Goal: Book appointment/travel/reservation

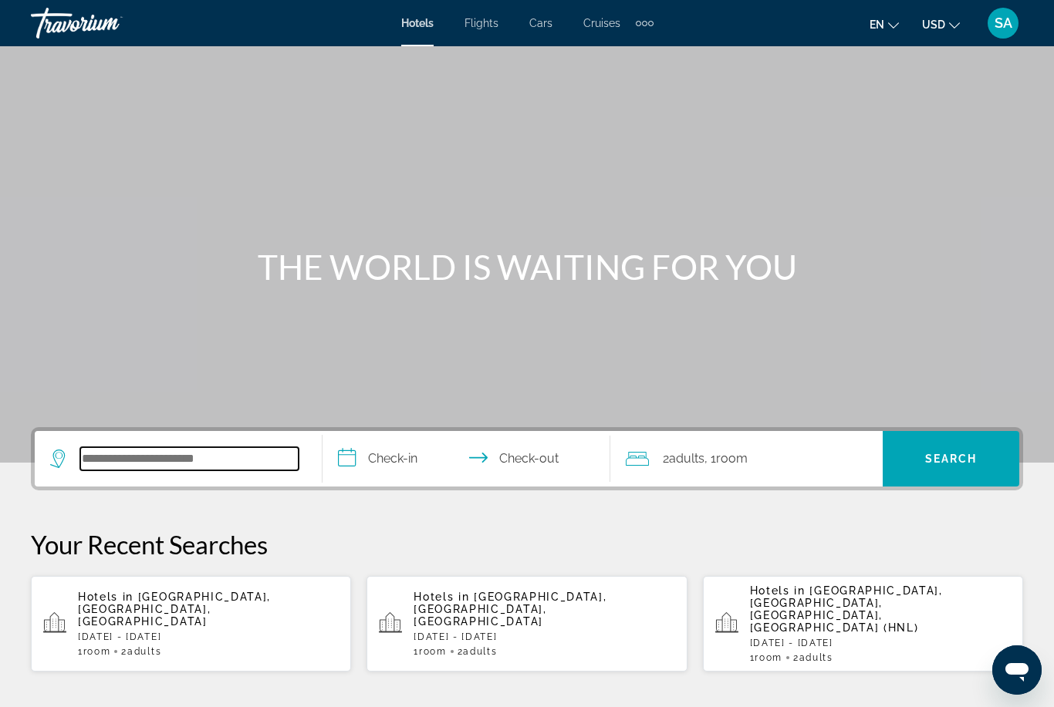
click at [201, 464] on input "Search widget" at bounding box center [189, 458] width 218 height 23
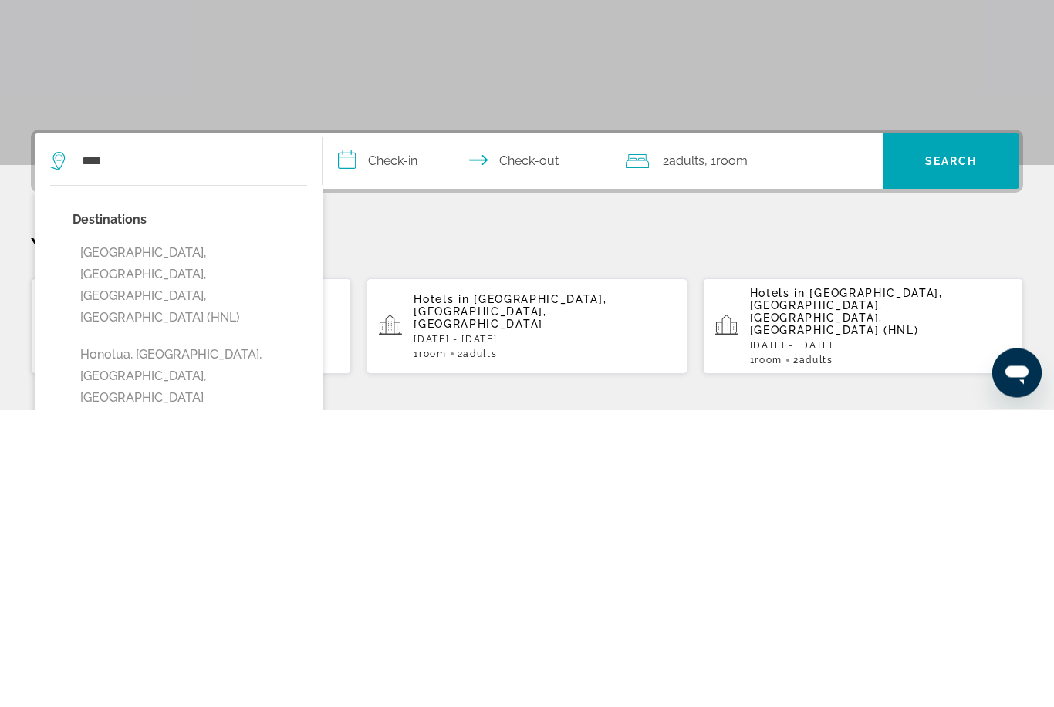
click at [166, 536] on button "[GEOGRAPHIC_DATA], [GEOGRAPHIC_DATA], [GEOGRAPHIC_DATA], [GEOGRAPHIC_DATA] (HNL)" at bounding box center [190, 583] width 235 height 94
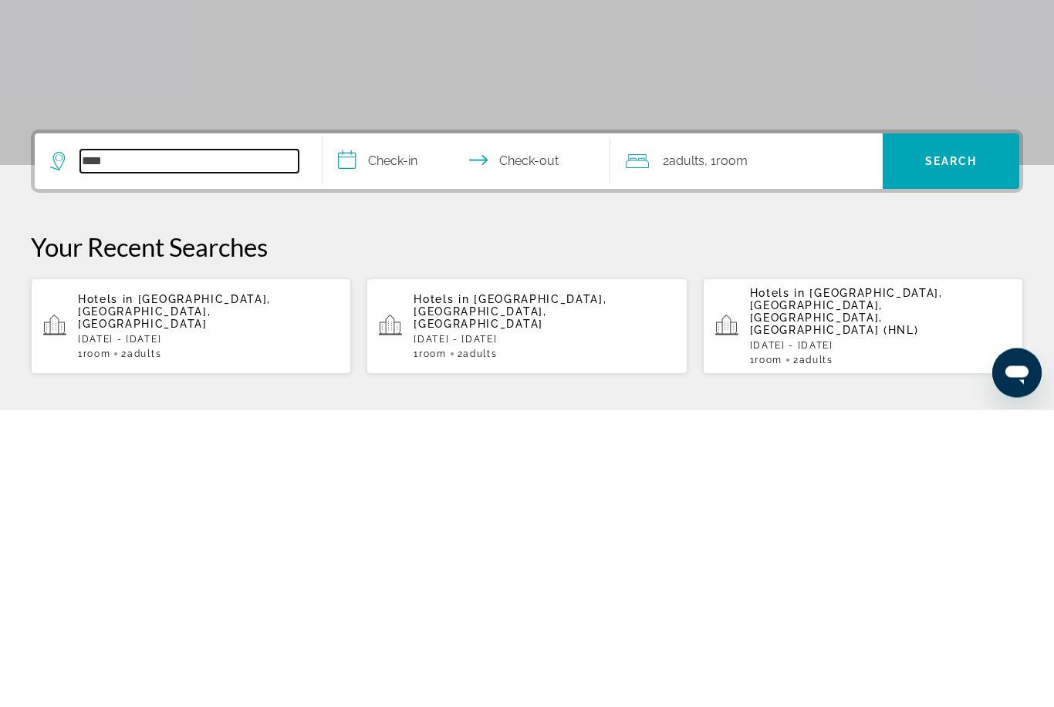
type input "**********"
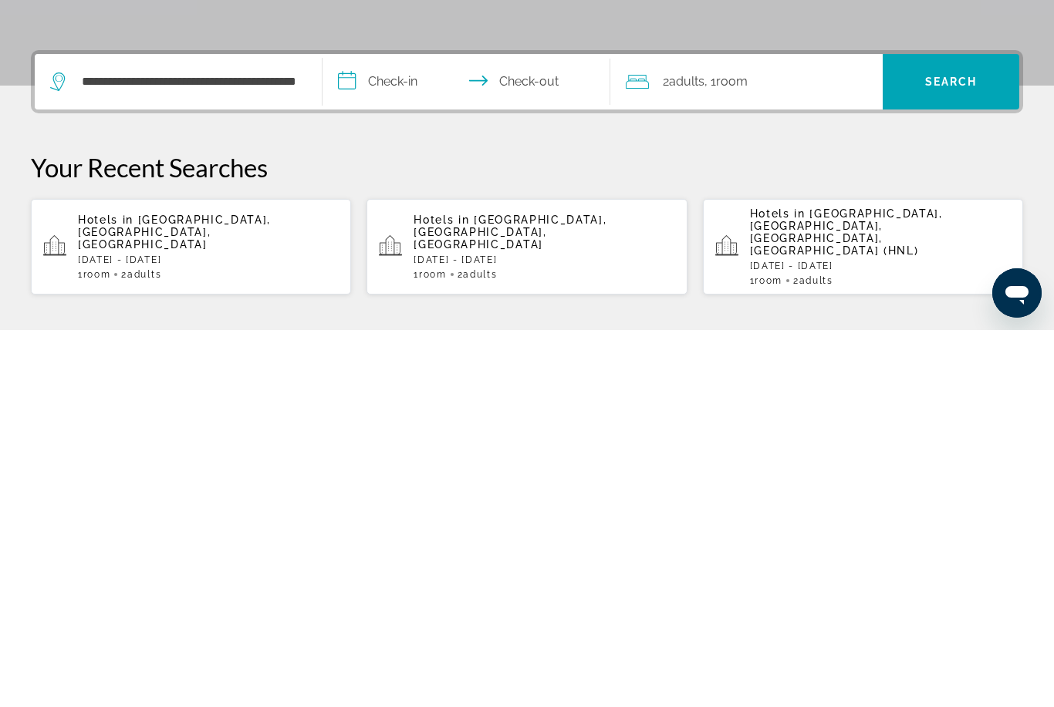
click at [355, 431] on input "**********" at bounding box center [469, 461] width 294 height 60
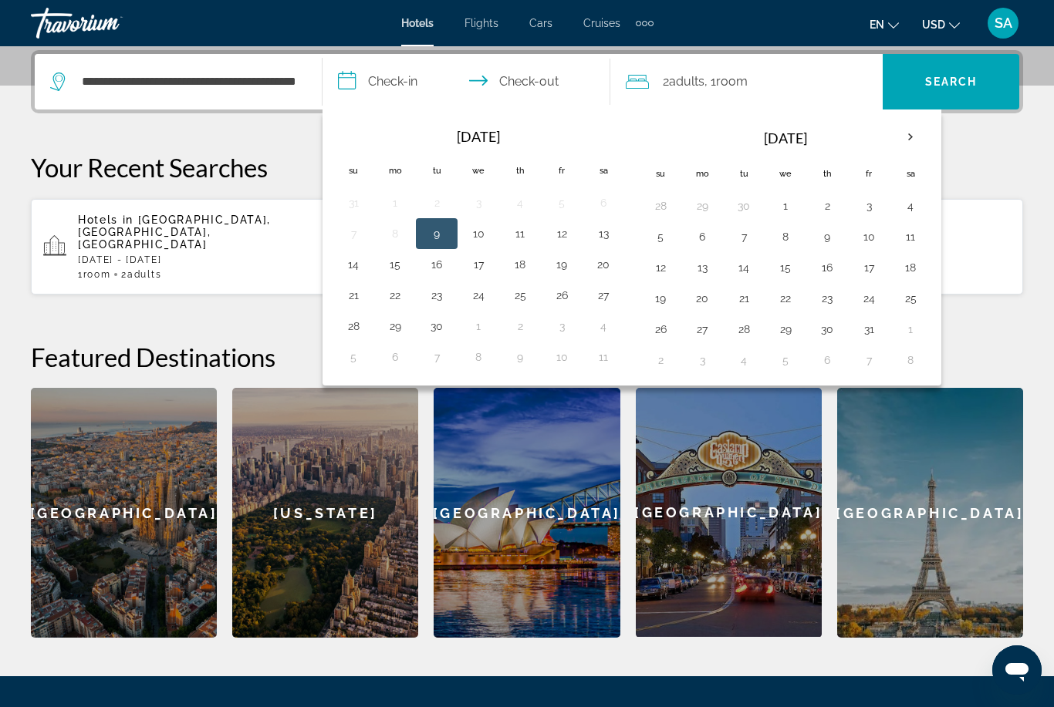
click at [738, 243] on button "7" at bounding box center [743, 237] width 25 height 22
click at [900, 243] on button "11" at bounding box center [910, 237] width 25 height 22
type input "**********"
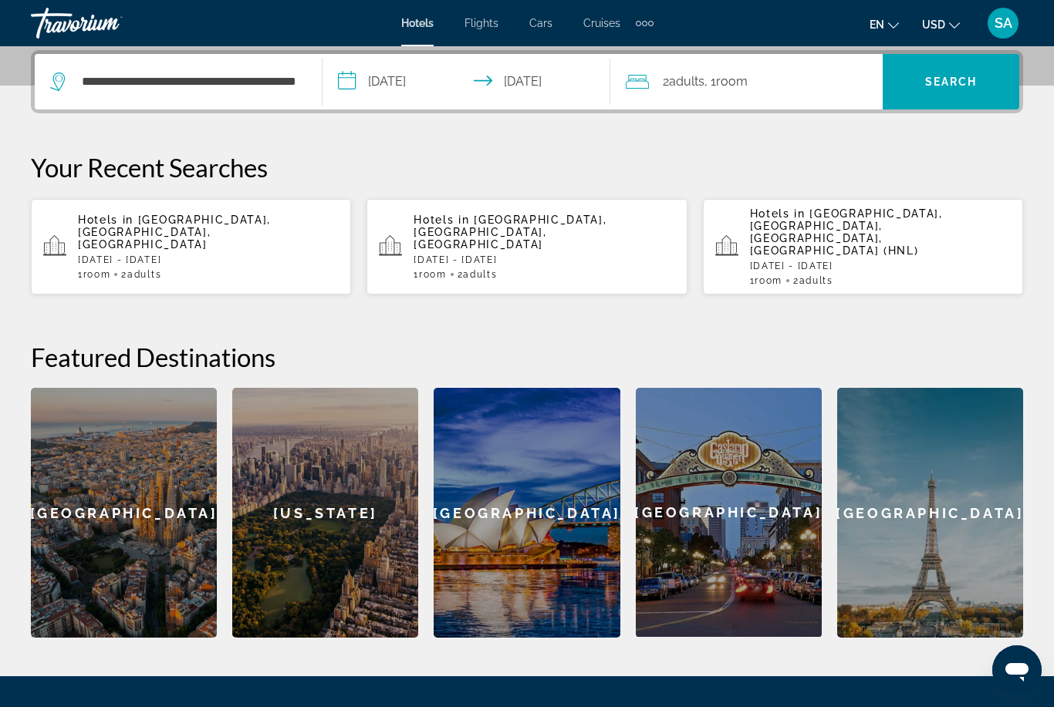
click at [936, 79] on span "Search" at bounding box center [951, 82] width 52 height 12
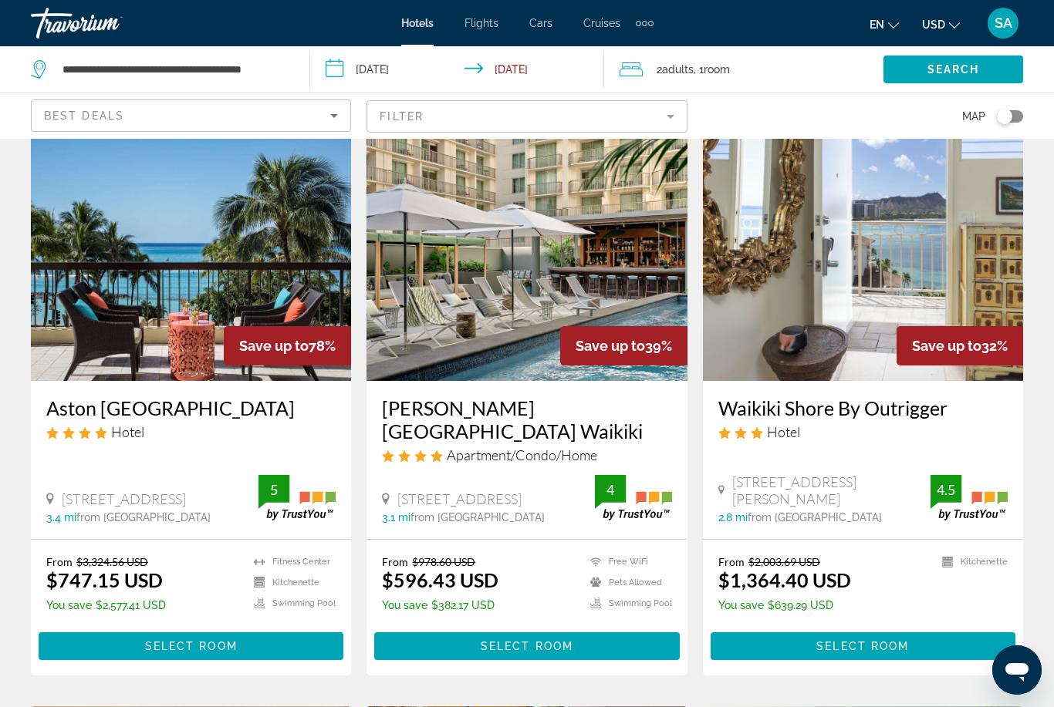
scroll to position [49, 0]
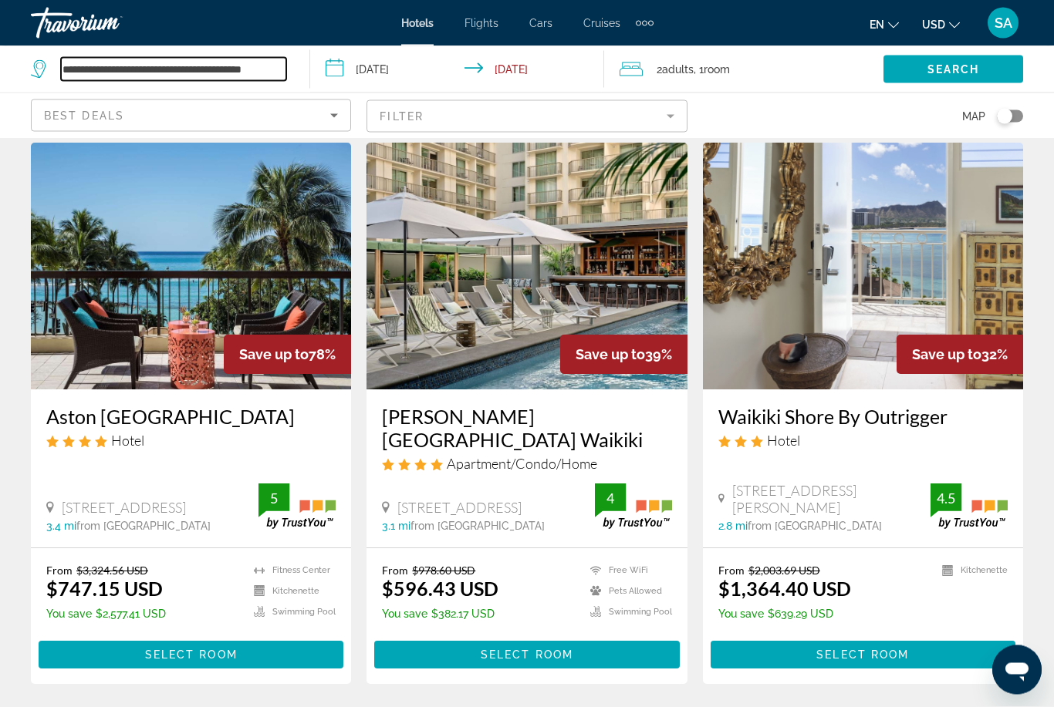
click at [285, 76] on input "**********" at bounding box center [173, 69] width 225 height 23
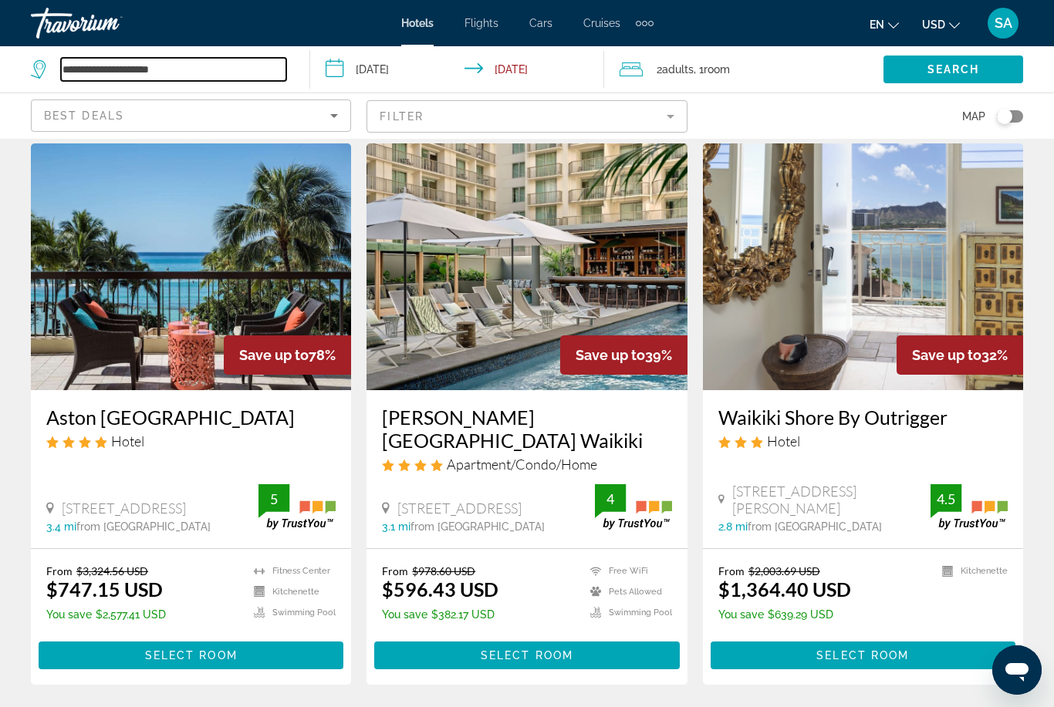
type input "*********"
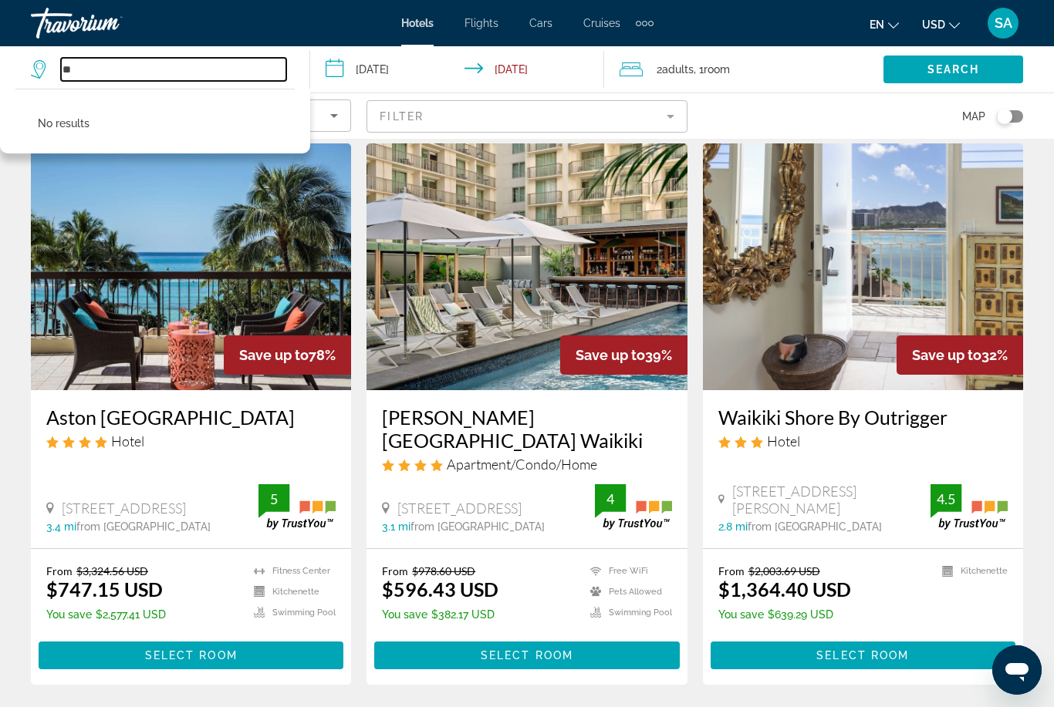
type input "*"
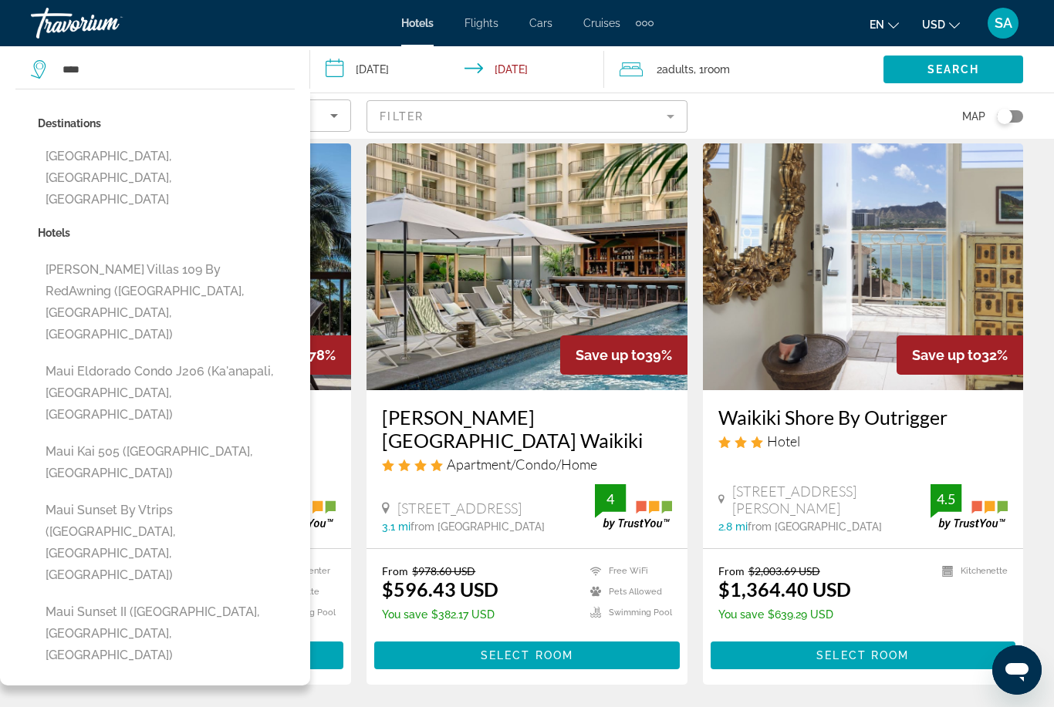
click at [79, 159] on button "[GEOGRAPHIC_DATA], [GEOGRAPHIC_DATA], [GEOGRAPHIC_DATA]" at bounding box center [166, 178] width 257 height 73
type input "**********"
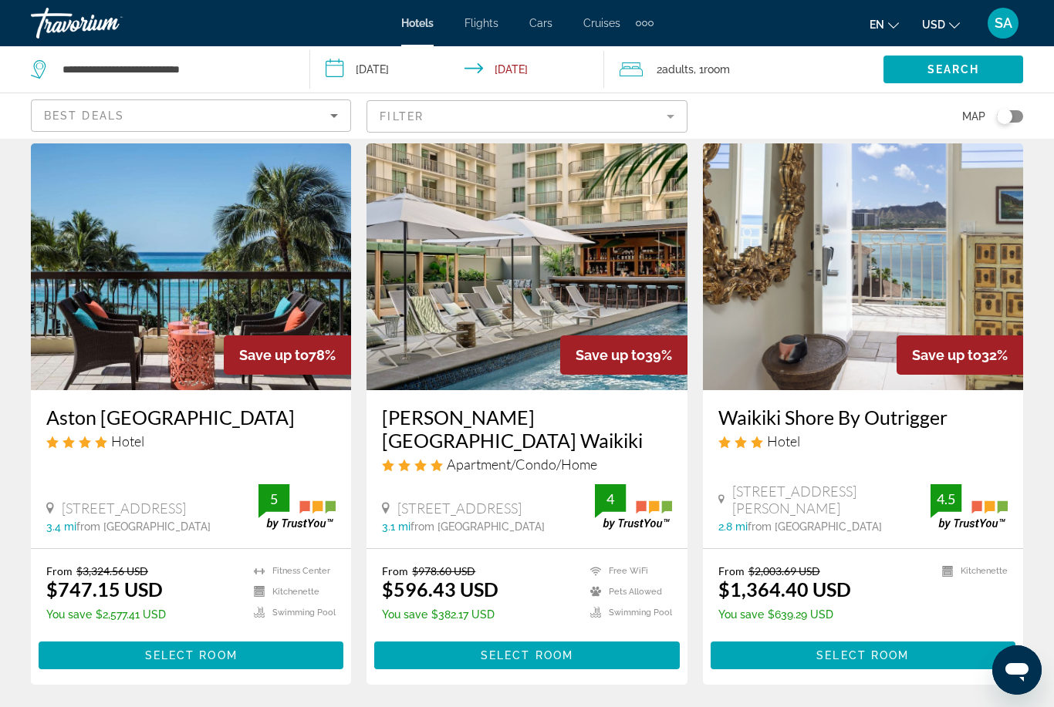
click at [933, 66] on span "Search" at bounding box center [953, 69] width 52 height 12
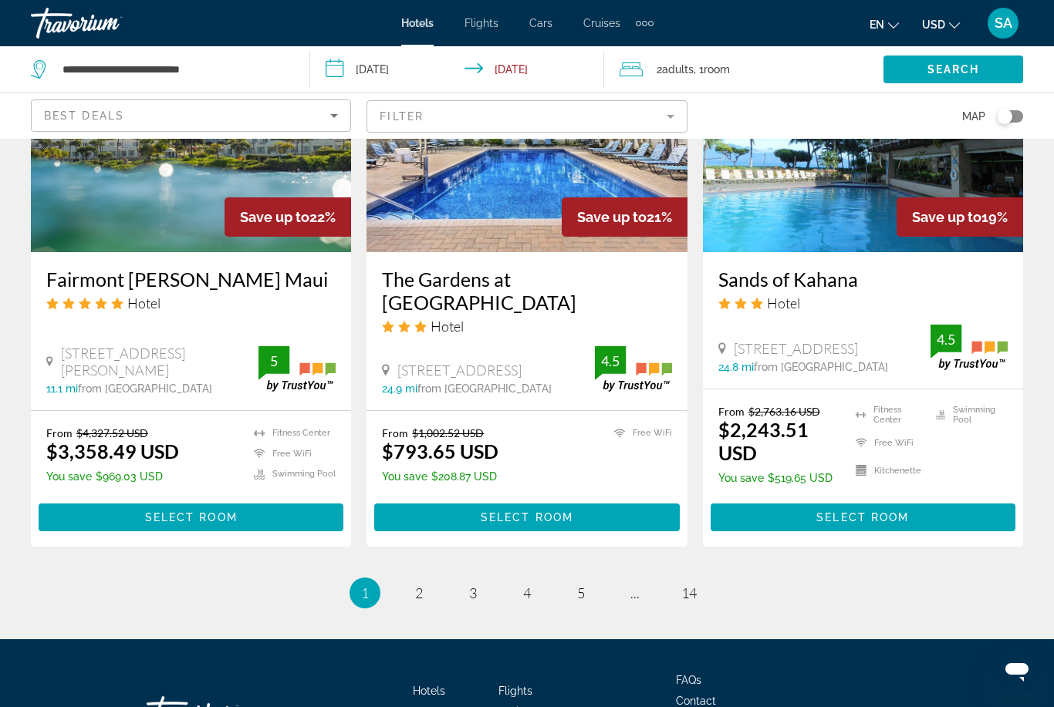
scroll to position [1990, 0]
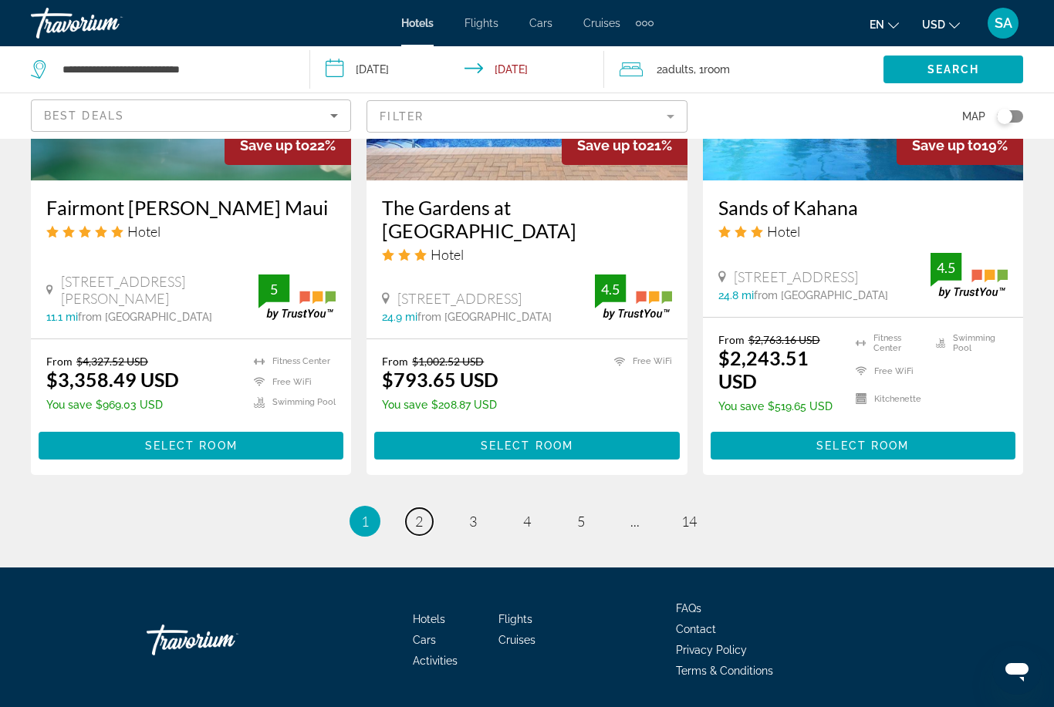
click at [423, 515] on link "page 2" at bounding box center [419, 521] width 27 height 27
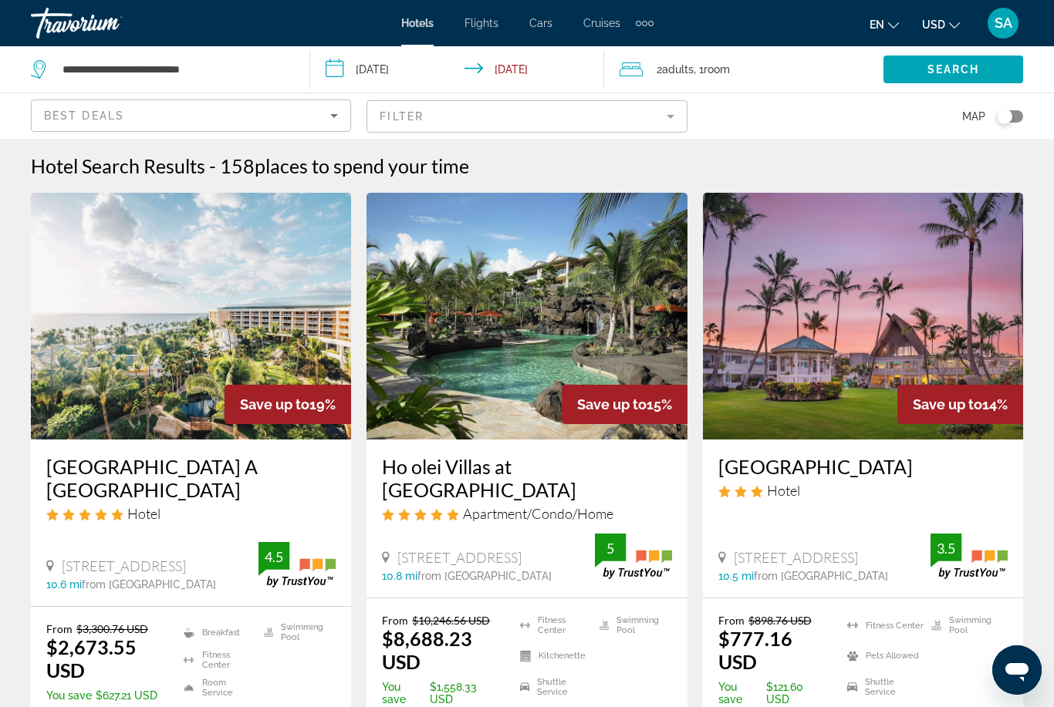
click at [486, 21] on span "Flights" at bounding box center [481, 23] width 34 height 12
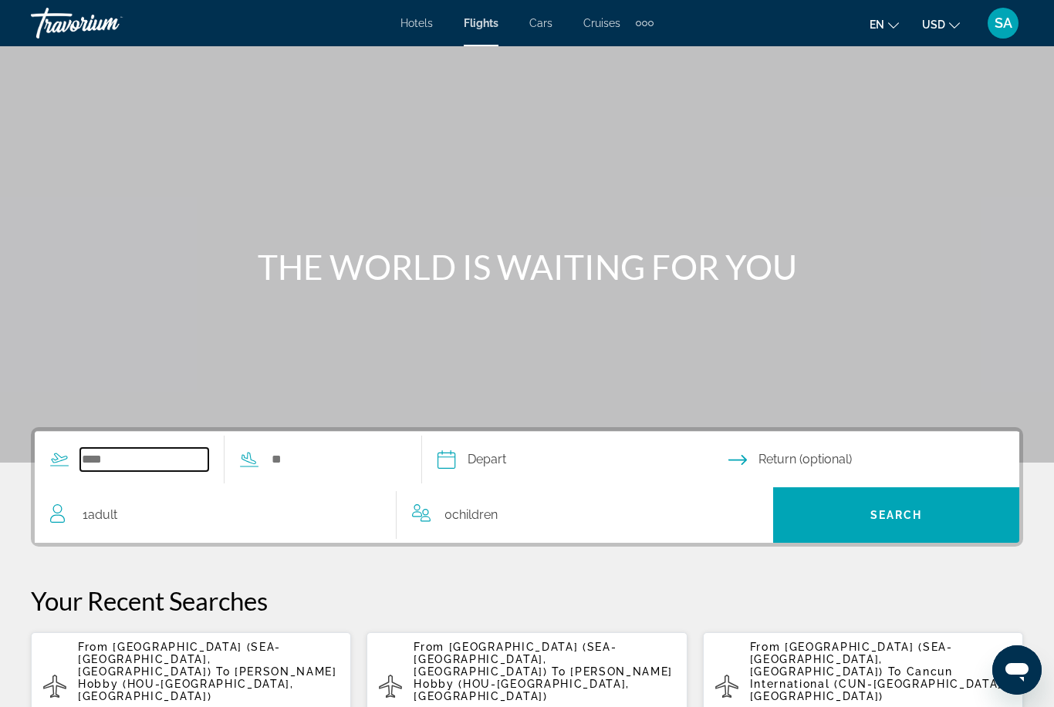
click at [123, 460] on input "Search widget" at bounding box center [144, 459] width 128 height 23
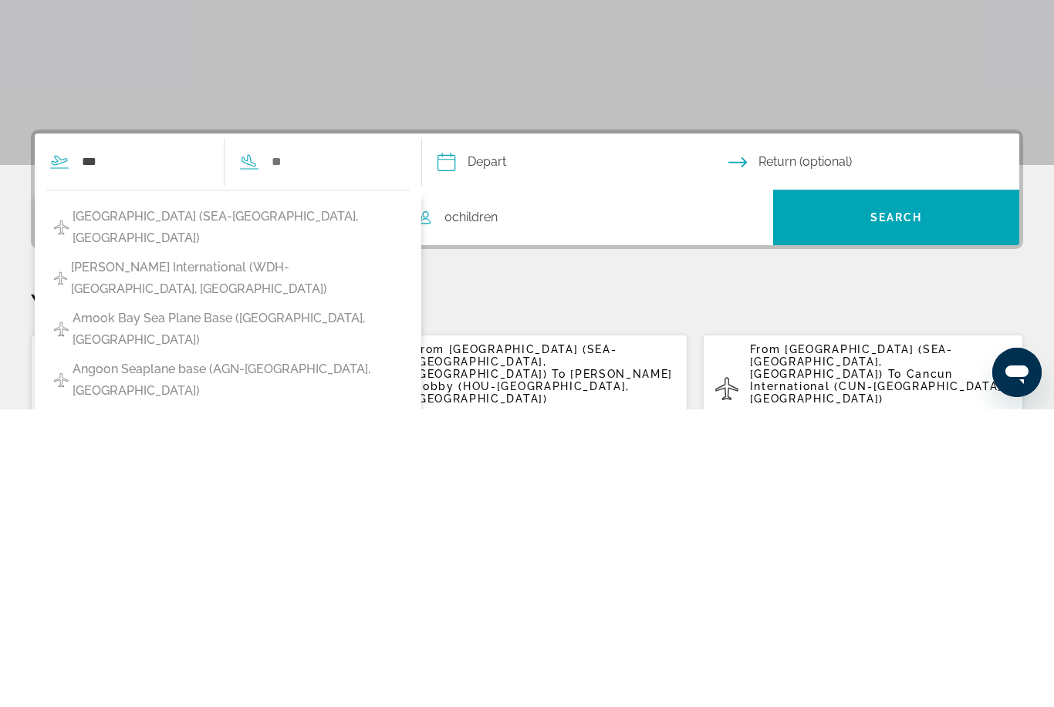
click at [129, 504] on span "Seattle Tacoma Intl Airport (SEA-Seattle, US)" at bounding box center [237, 525] width 329 height 43
type input "**********"
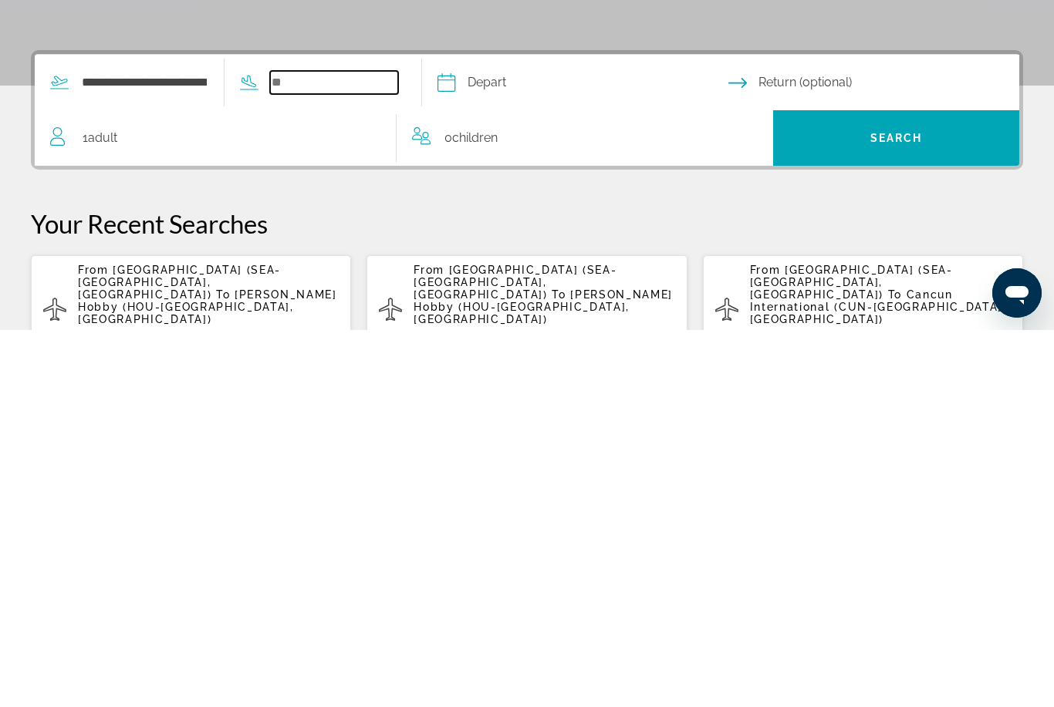
click at [330, 448] on input "Search widget" at bounding box center [334, 459] width 128 height 23
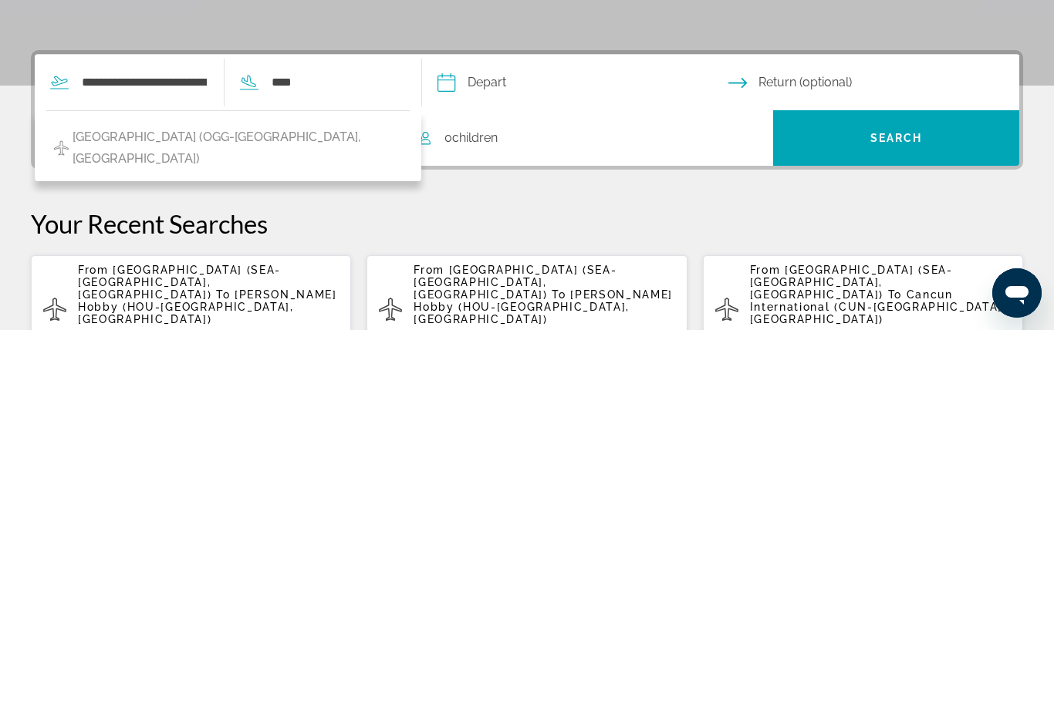
click at [265, 504] on span "Kahului Airport (OGG-Maui, United States of America)" at bounding box center [237, 525] width 329 height 43
type input "**********"
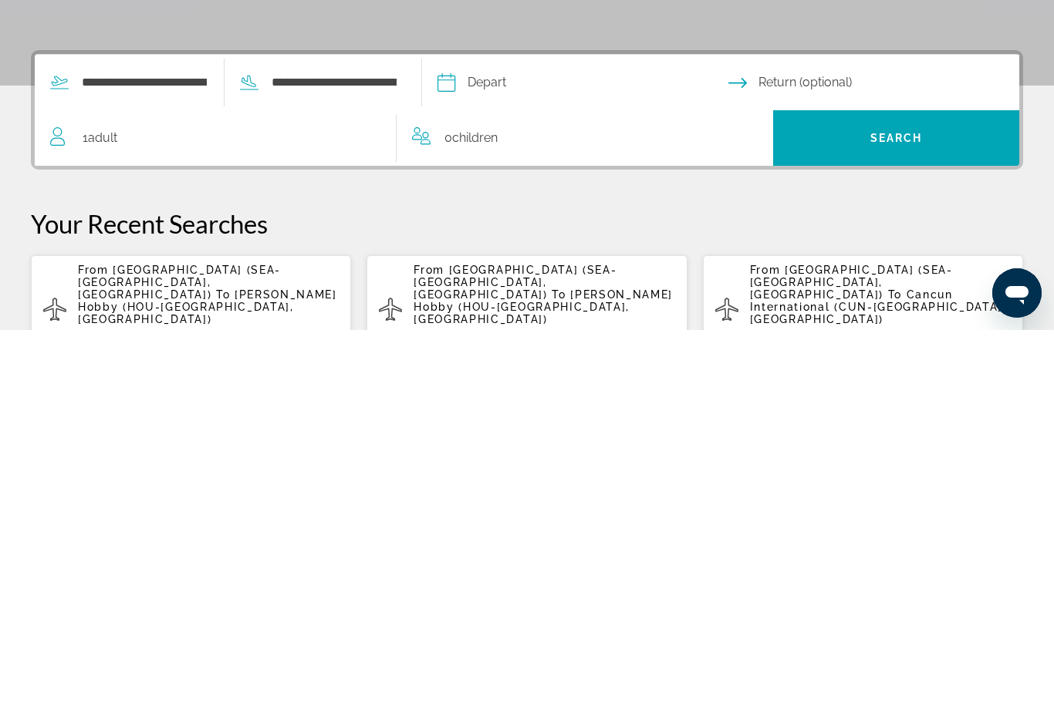
click at [494, 432] on input "Depart date" at bounding box center [582, 462] width 297 height 60
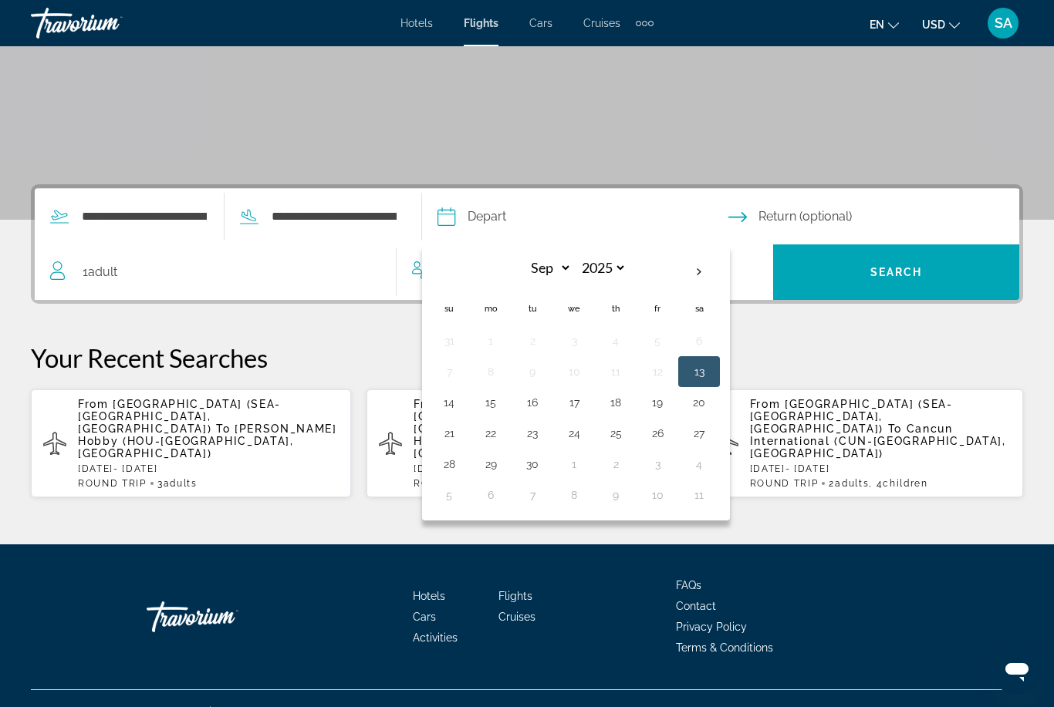
click at [720, 275] on th "Next month" at bounding box center [699, 272] width 42 height 34
select select "*"
click at [545, 374] on button "7" at bounding box center [532, 372] width 25 height 22
type input "**********"
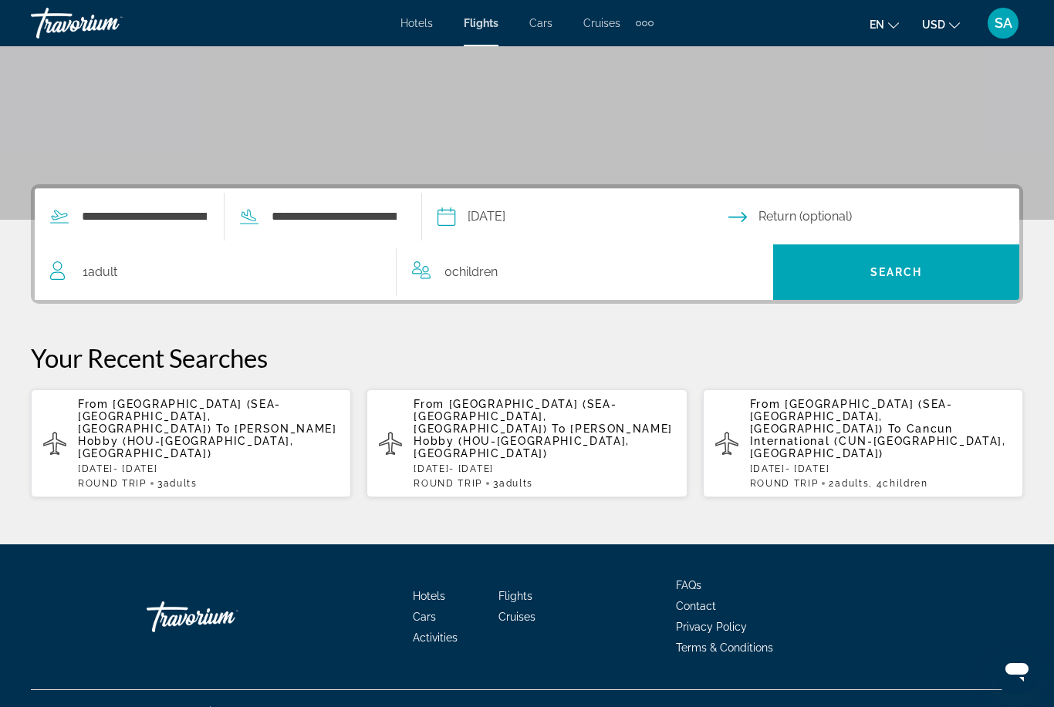
click at [796, 217] on input "Return date" at bounding box center [876, 219] width 297 height 60
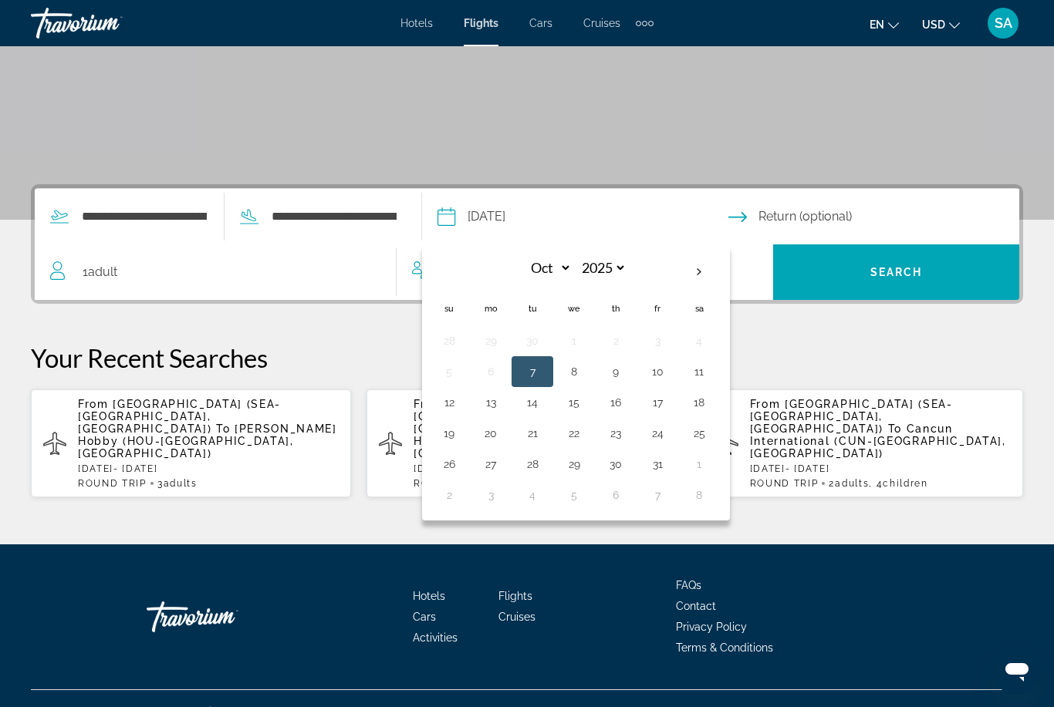
click at [711, 376] on button "11" at bounding box center [699, 372] width 25 height 22
type input "**********"
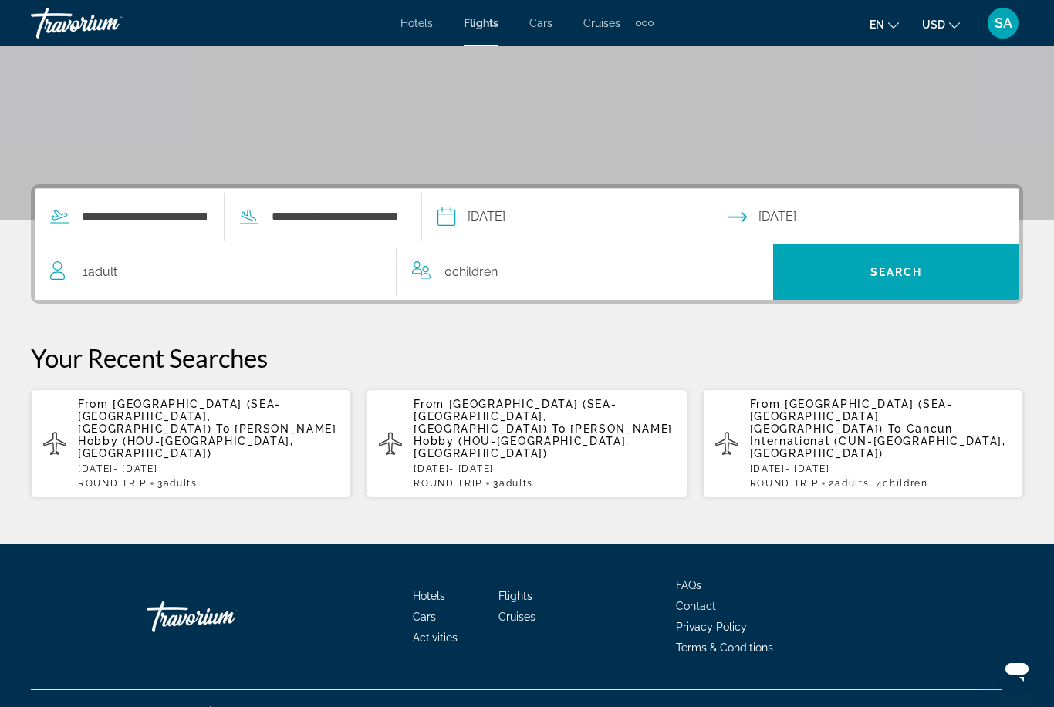
click at [862, 271] on span "Search widget" at bounding box center [896, 272] width 246 height 37
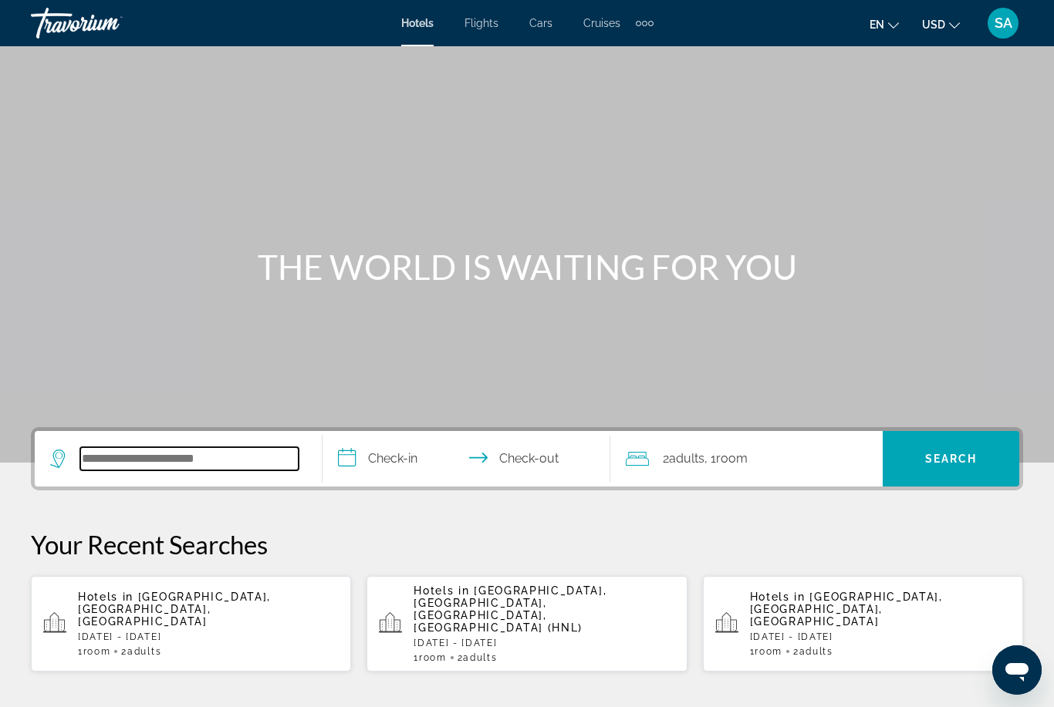
click at [224, 458] on input "Search widget" at bounding box center [189, 458] width 218 height 23
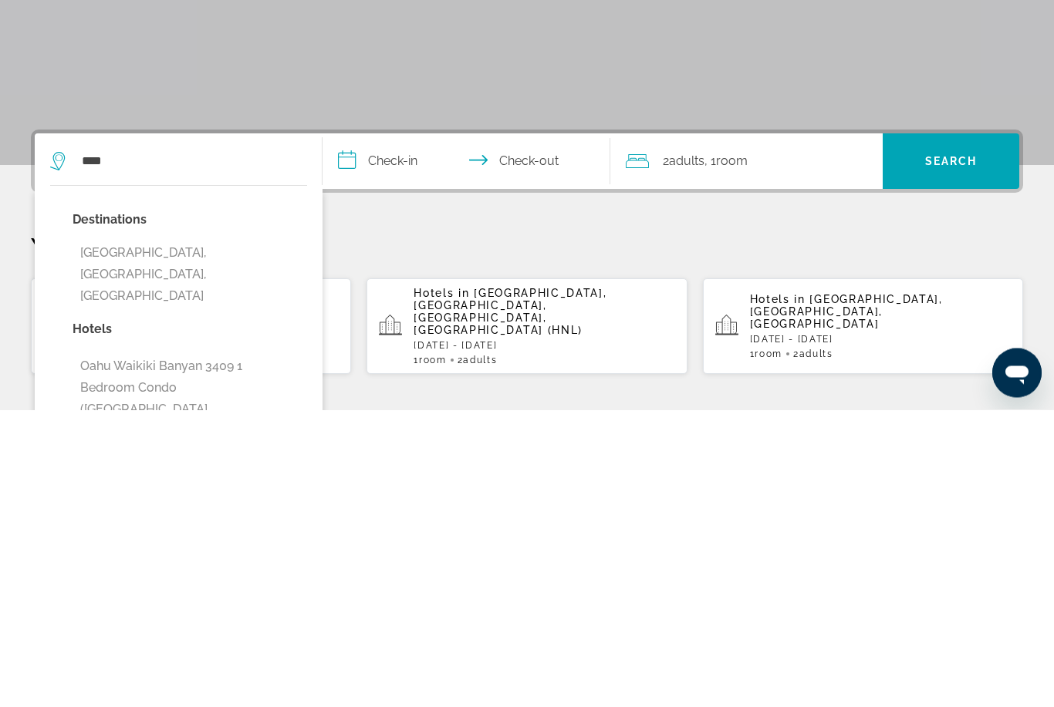
click at [147, 536] on button "[GEOGRAPHIC_DATA], [GEOGRAPHIC_DATA], [GEOGRAPHIC_DATA]" at bounding box center [190, 572] width 235 height 73
type input "**********"
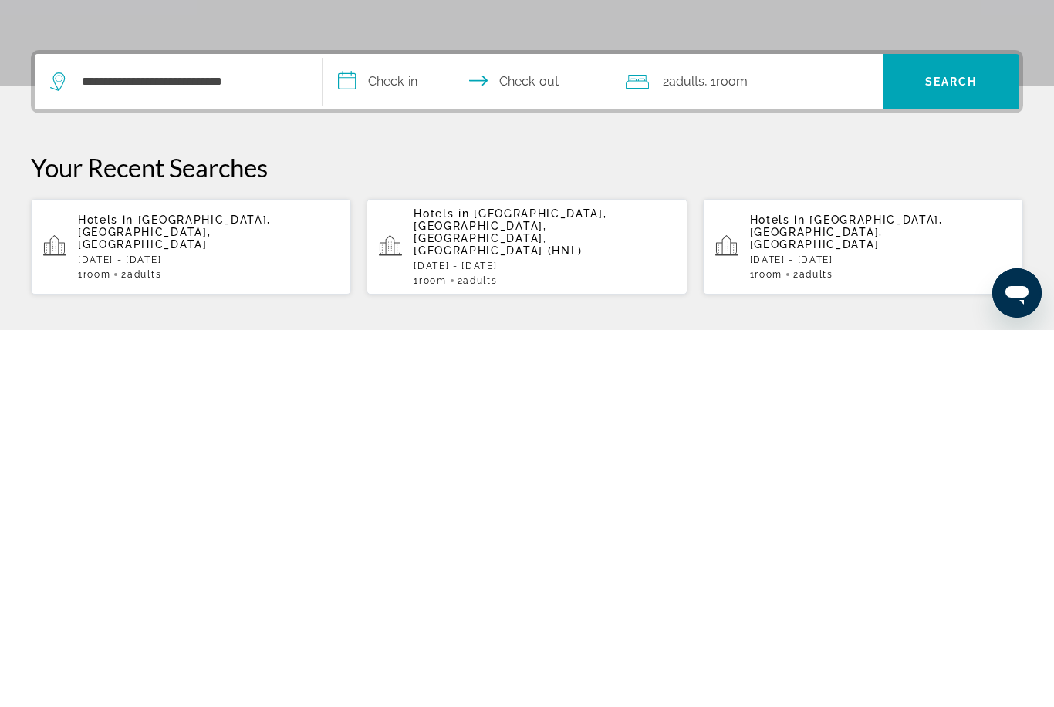
click at [356, 431] on input "**********" at bounding box center [469, 461] width 294 height 60
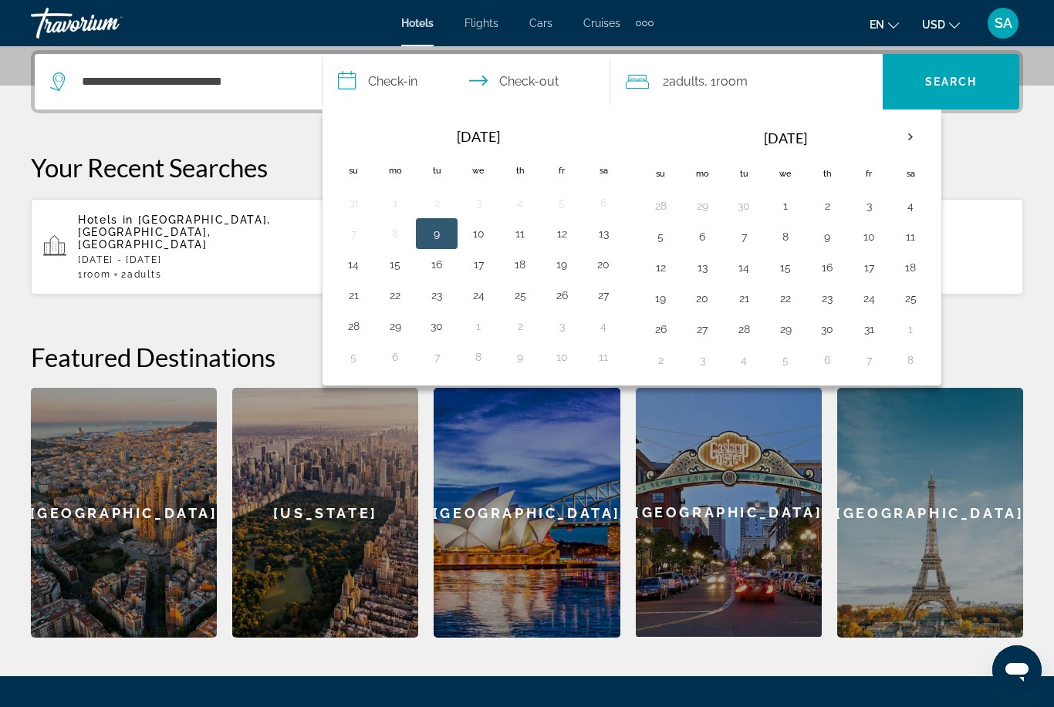
click at [741, 232] on button "7" at bounding box center [743, 237] width 25 height 22
click at [909, 231] on button "11" at bounding box center [910, 237] width 25 height 22
type input "**********"
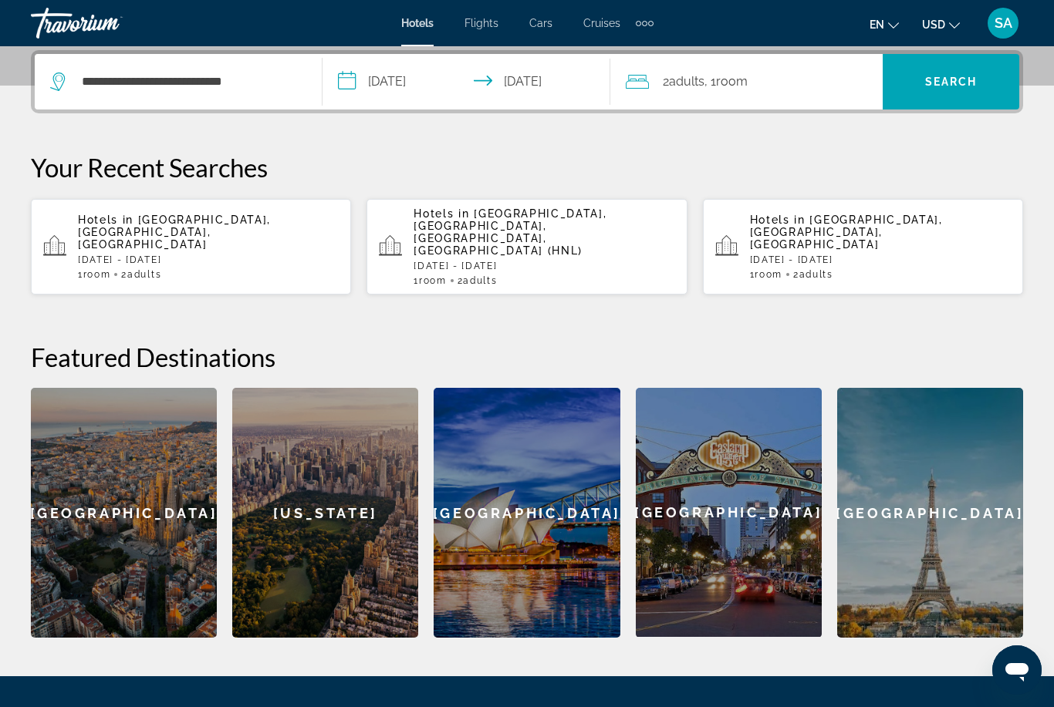
click at [955, 79] on span "Search" at bounding box center [951, 82] width 52 height 12
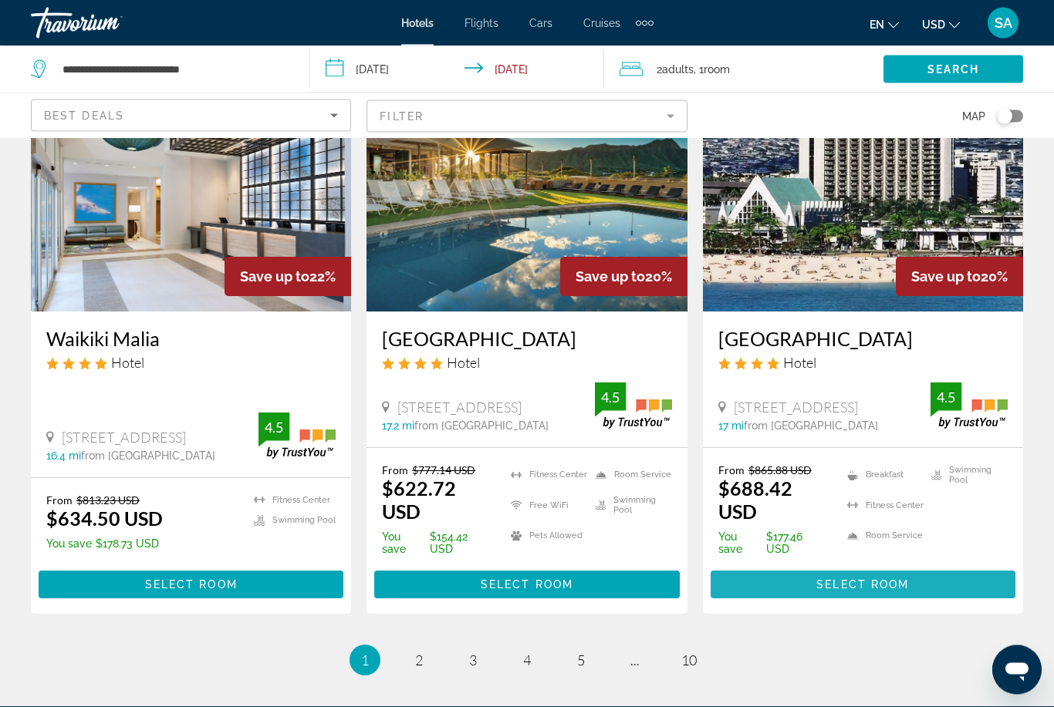
scroll to position [1906, 0]
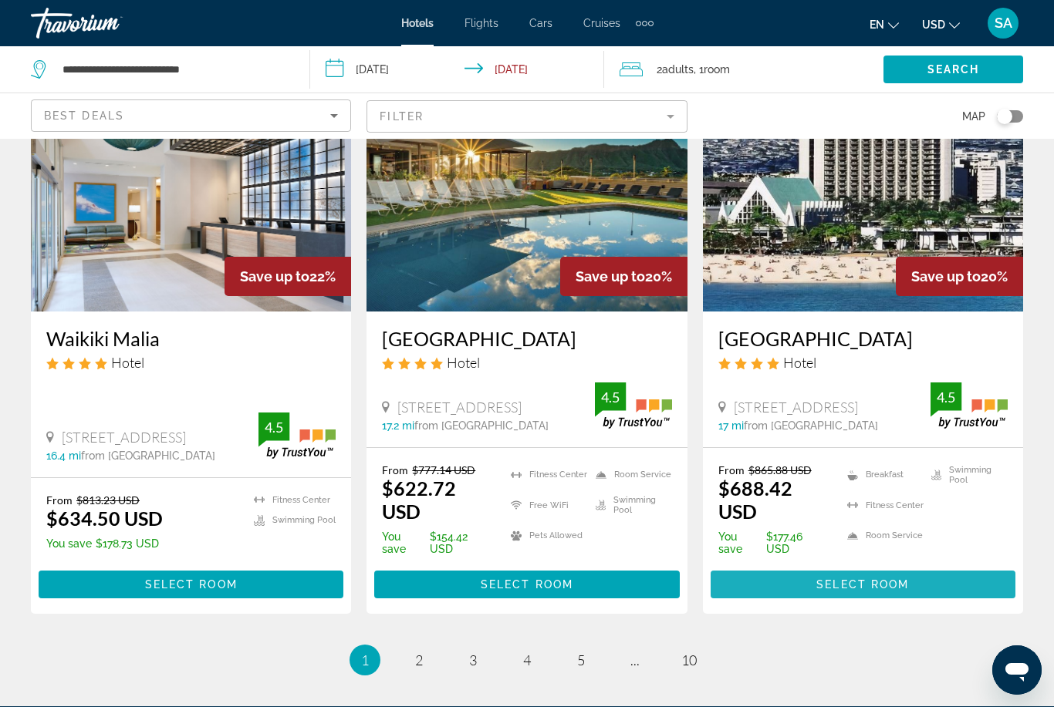
click at [898, 582] on span "Select Room" at bounding box center [862, 585] width 93 height 12
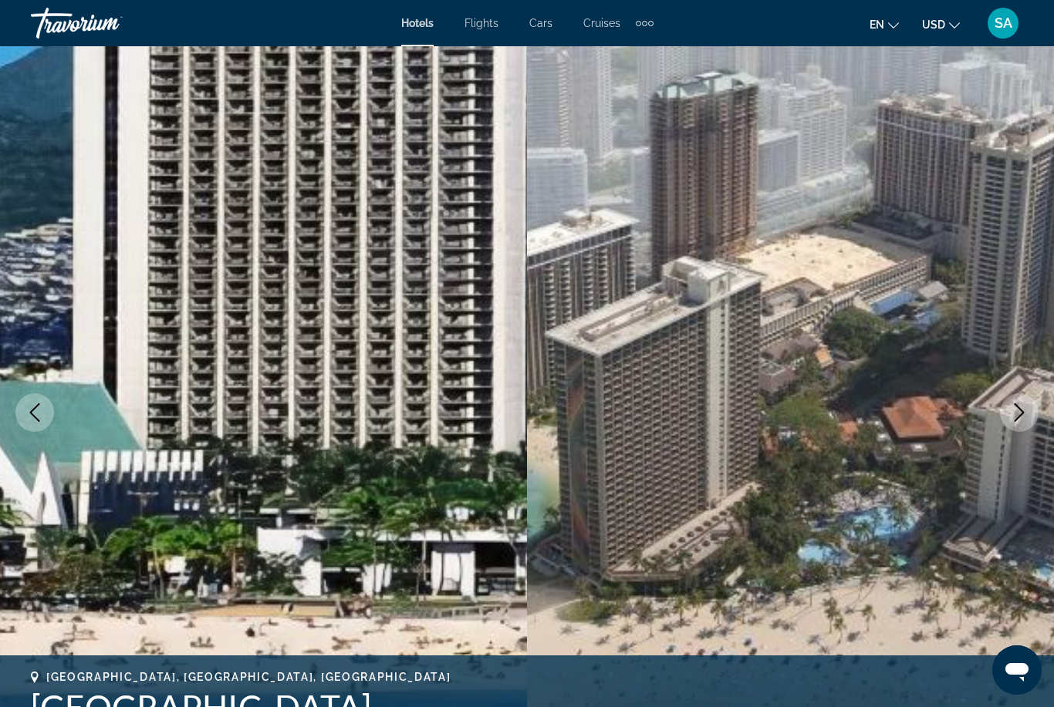
click at [1013, 422] on button "Next image" at bounding box center [1019, 412] width 39 height 39
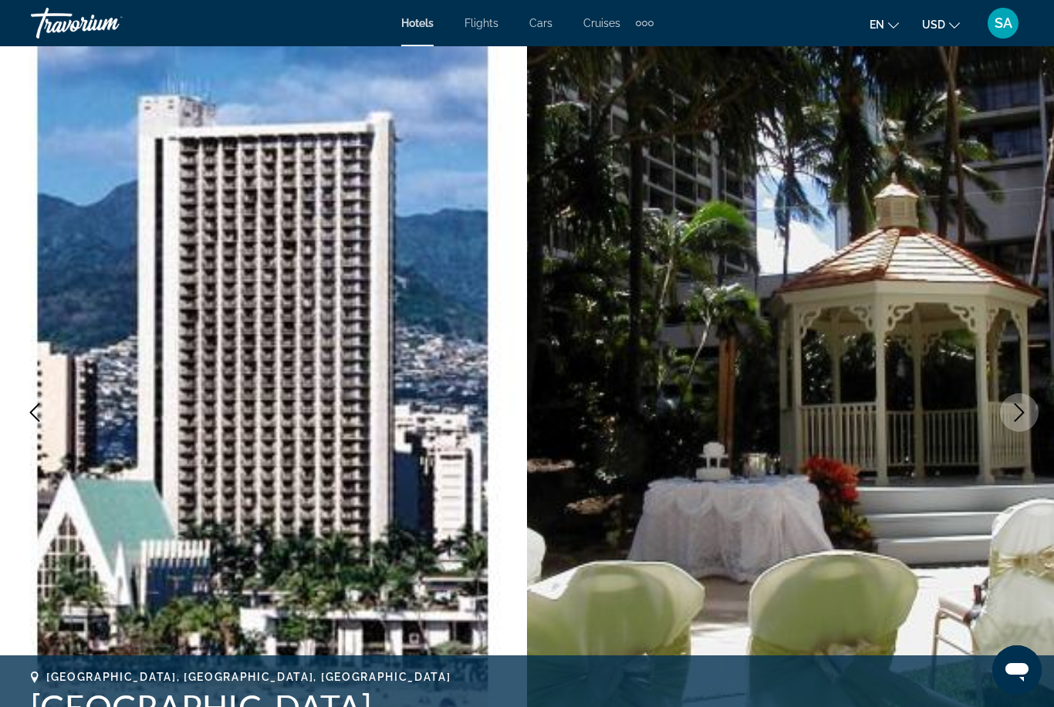
click at [1016, 413] on icon "Next image" at bounding box center [1019, 412] width 19 height 19
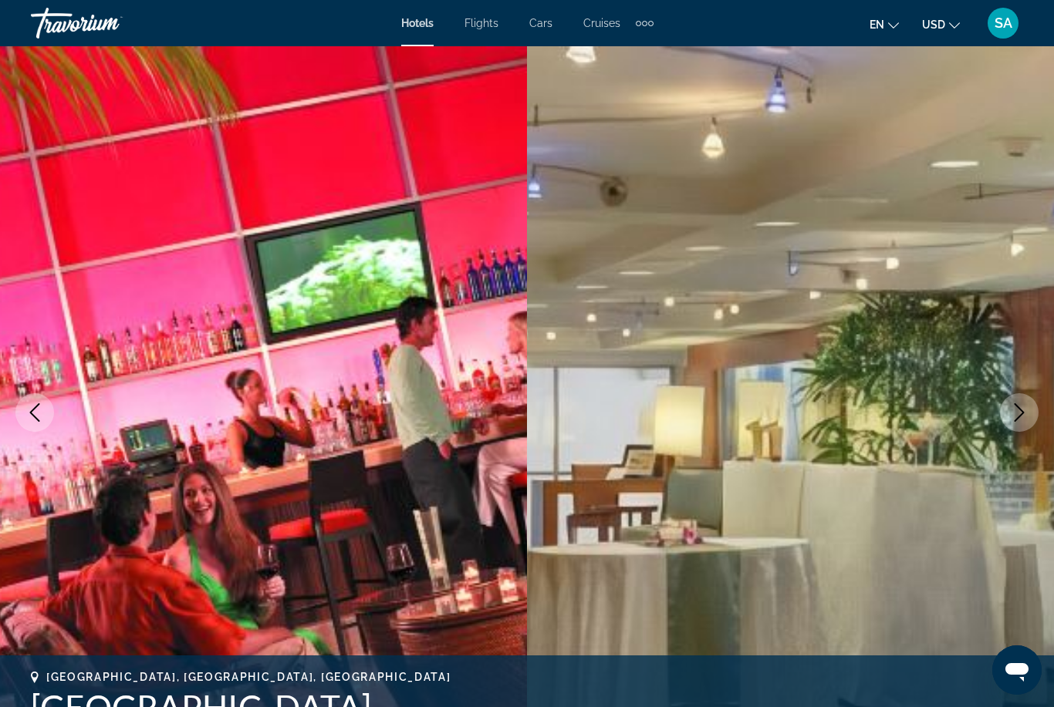
click at [1022, 417] on icon "Next image" at bounding box center [1019, 412] width 19 height 19
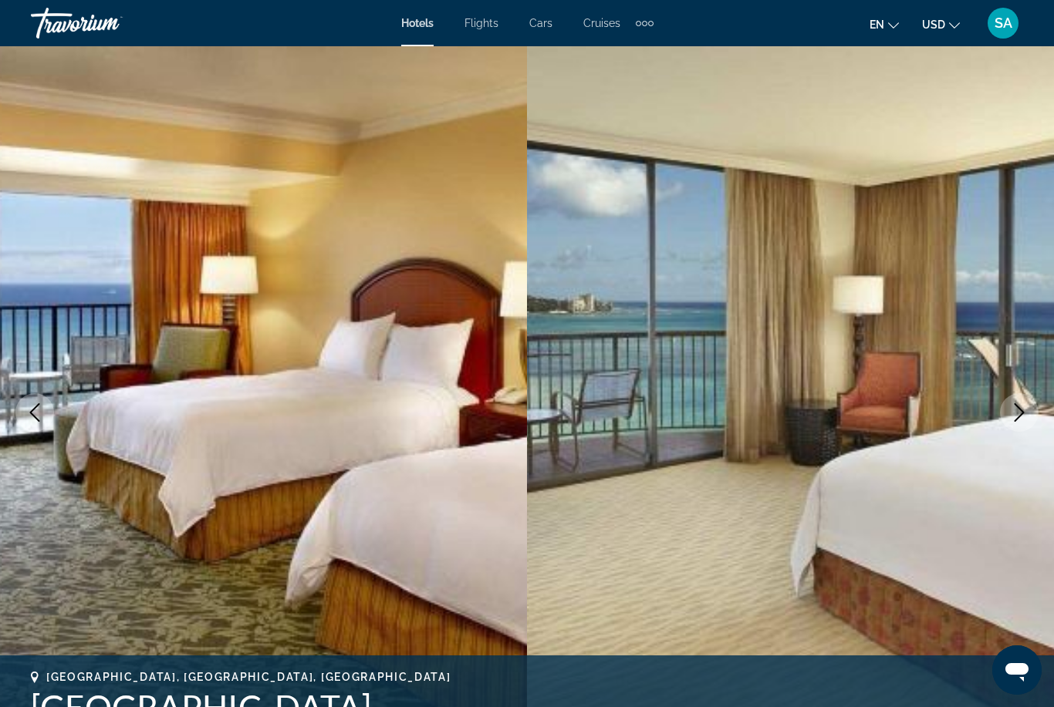
click at [1029, 406] on button "Next image" at bounding box center [1019, 412] width 39 height 39
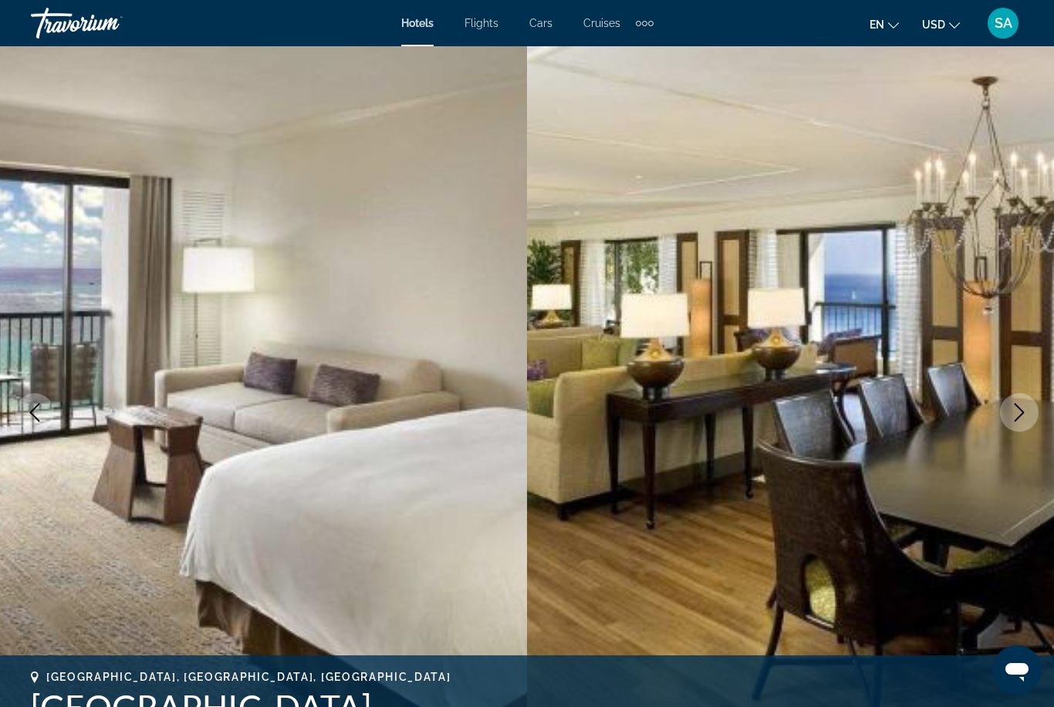
click at [1017, 416] on icon "Next image" at bounding box center [1019, 412] width 19 height 19
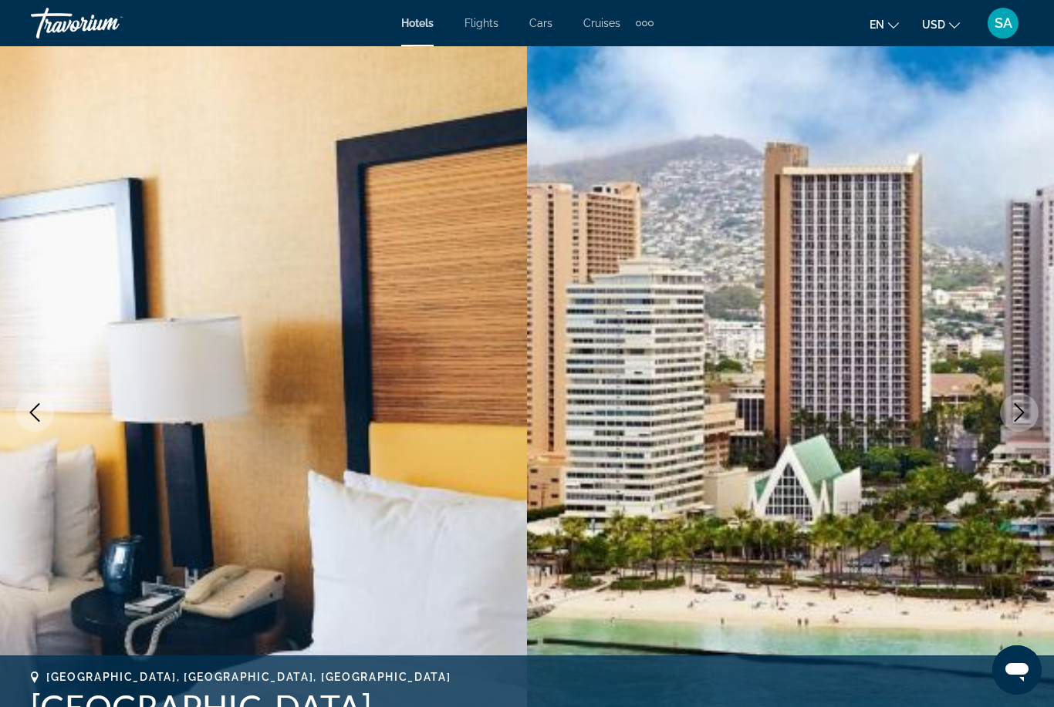
click at [1019, 412] on icon "Next image" at bounding box center [1019, 412] width 19 height 19
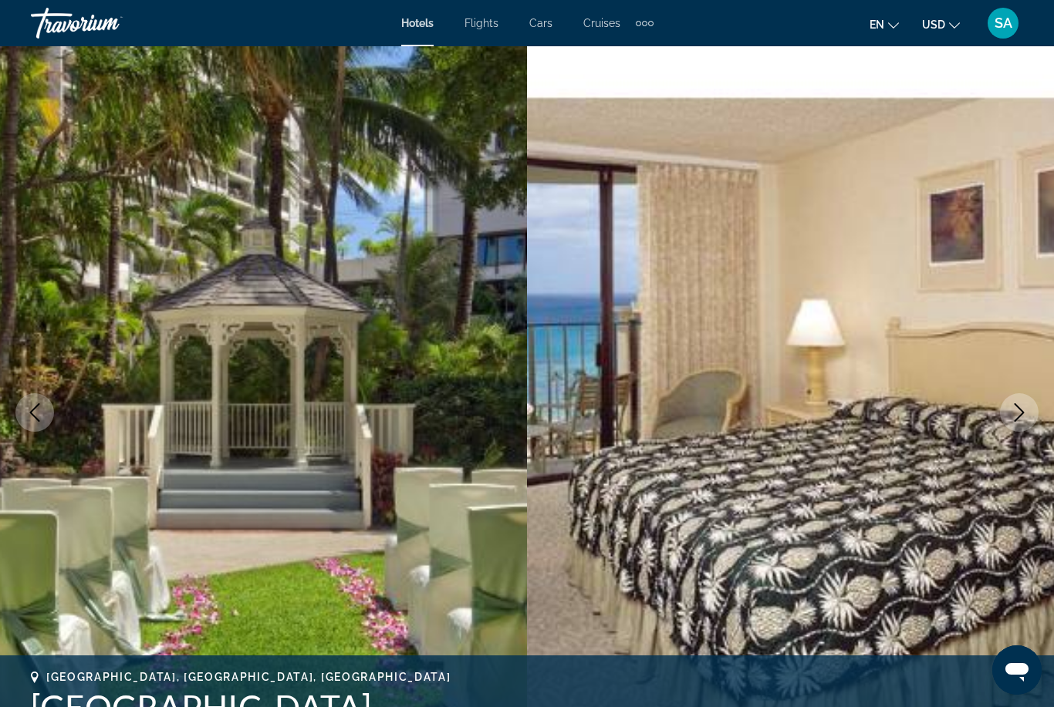
click at [1017, 413] on icon "Next image" at bounding box center [1019, 412] width 19 height 19
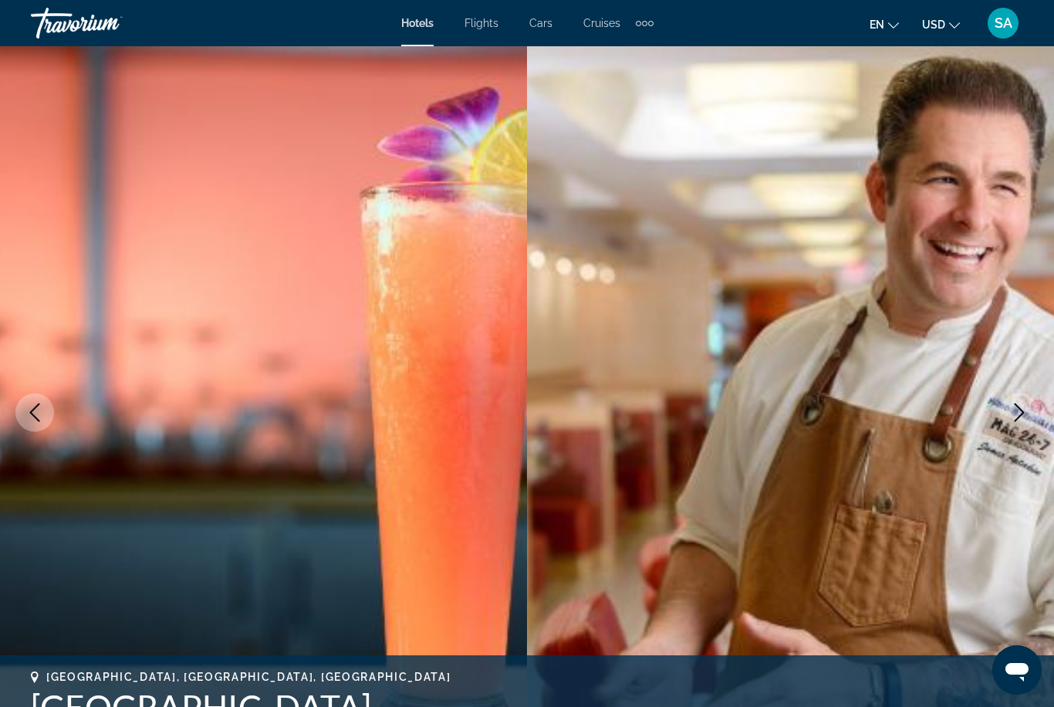
click at [1008, 422] on button "Next image" at bounding box center [1019, 412] width 39 height 39
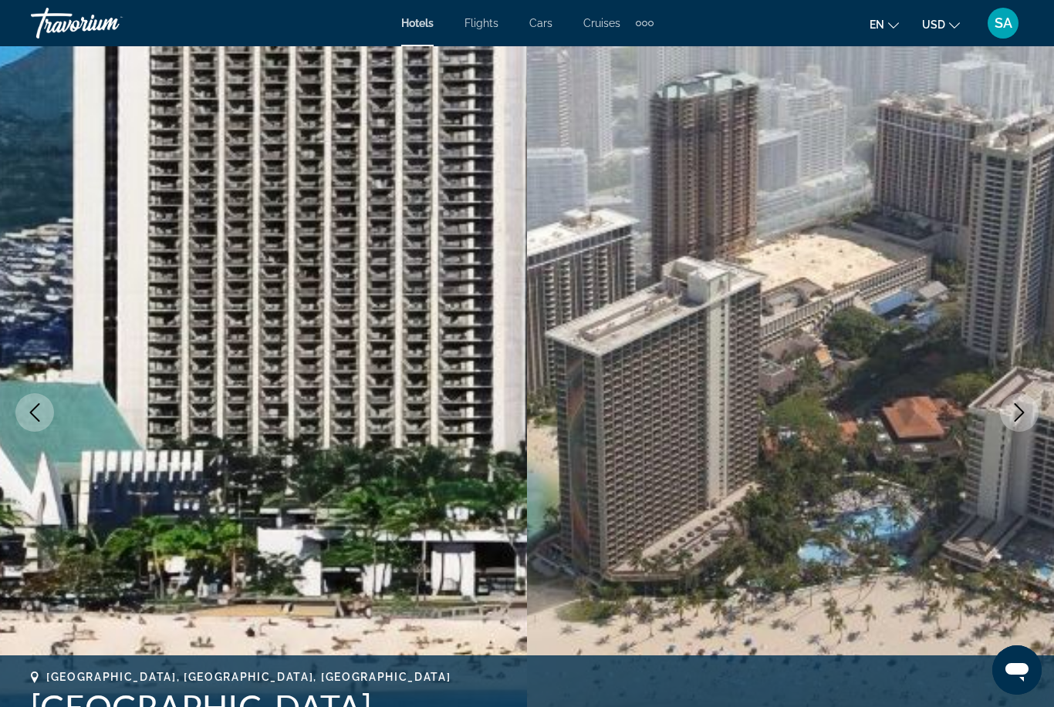
click at [1016, 418] on icon "Next image" at bounding box center [1019, 412] width 19 height 19
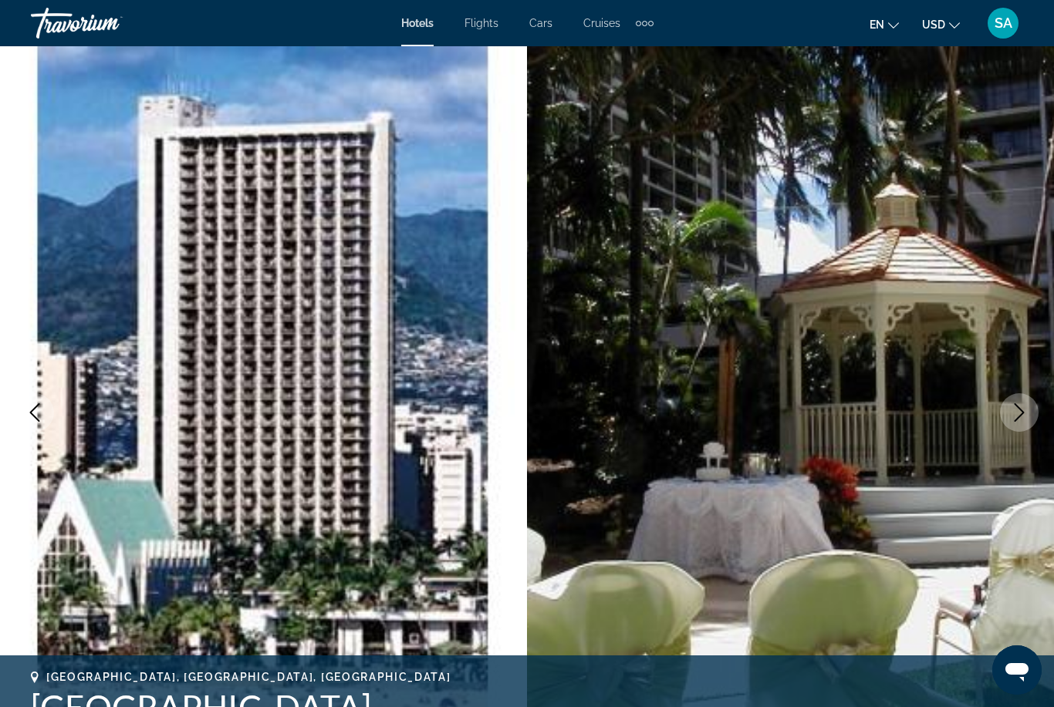
click at [1011, 423] on button "Next image" at bounding box center [1019, 412] width 39 height 39
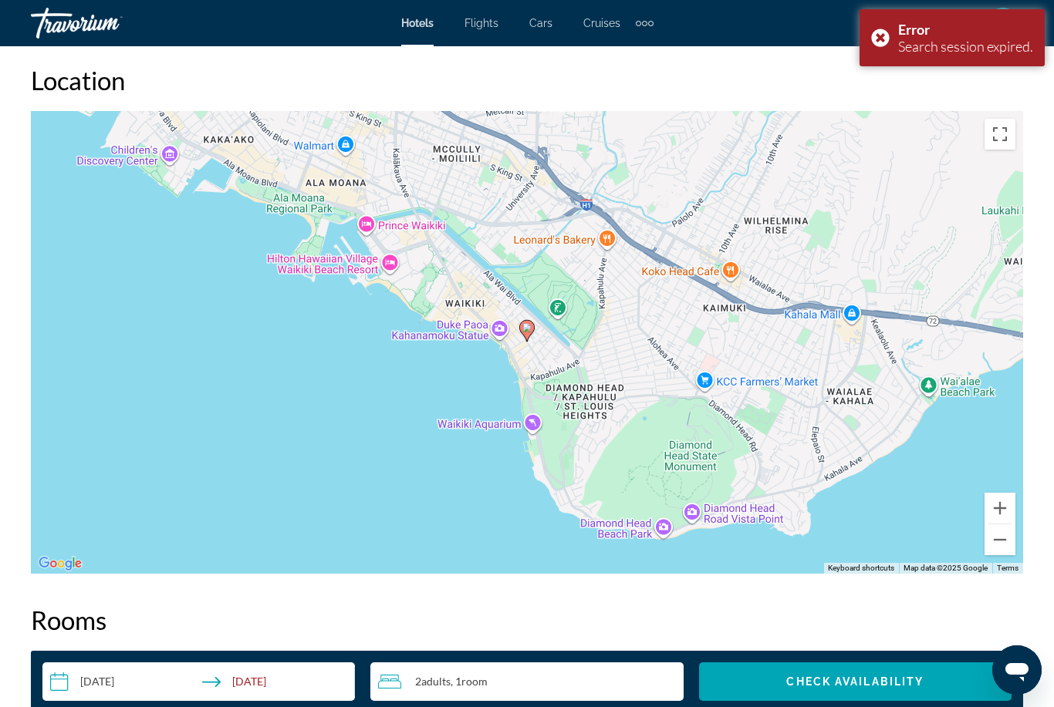
scroll to position [1709, 0]
click at [587, 396] on div "To activate drag with keyboard, press Alt + Enter. Once in keyboard drag state,…" at bounding box center [527, 343] width 992 height 463
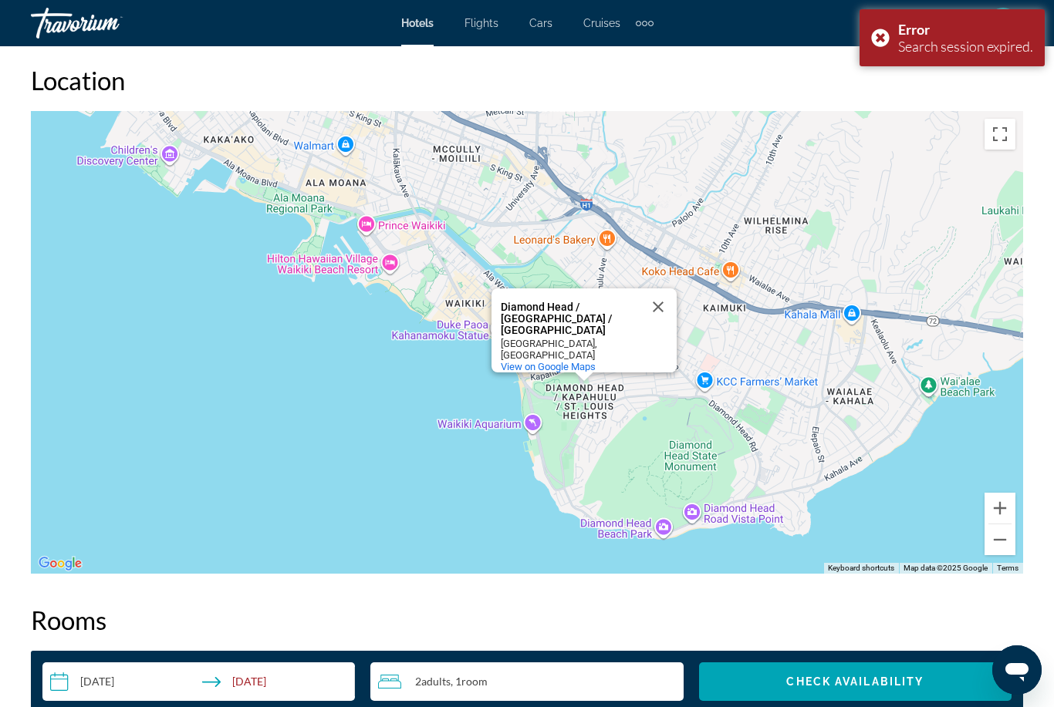
click at [657, 317] on button "Close" at bounding box center [657, 307] width 37 height 37
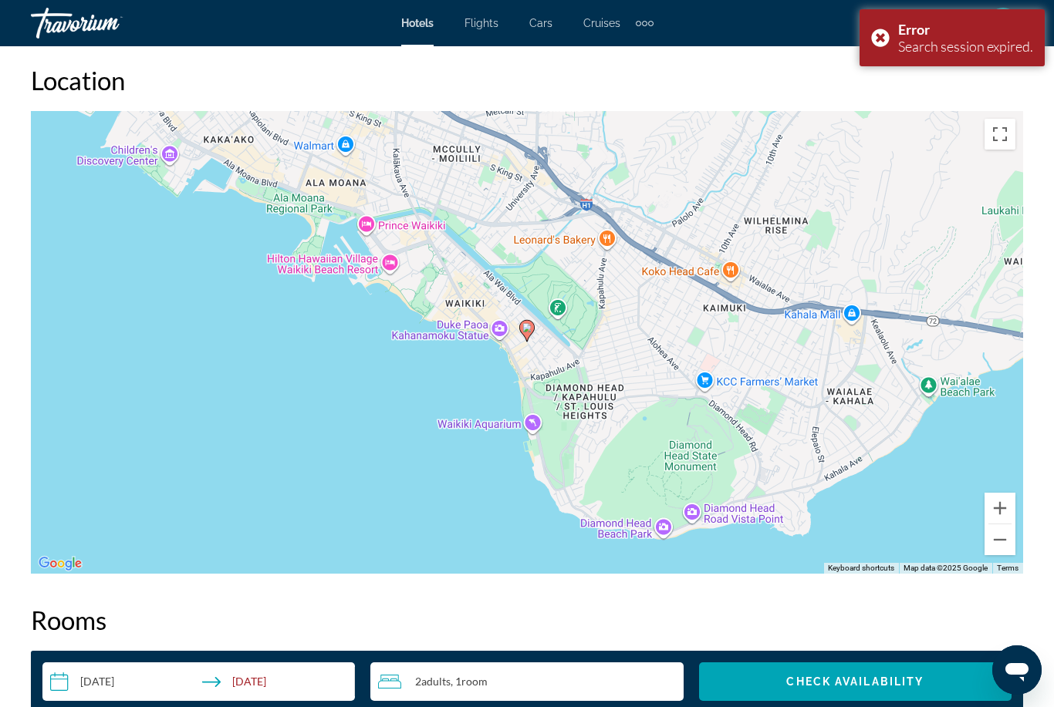
click at [997, 546] on button "Zoom out" at bounding box center [999, 540] width 31 height 31
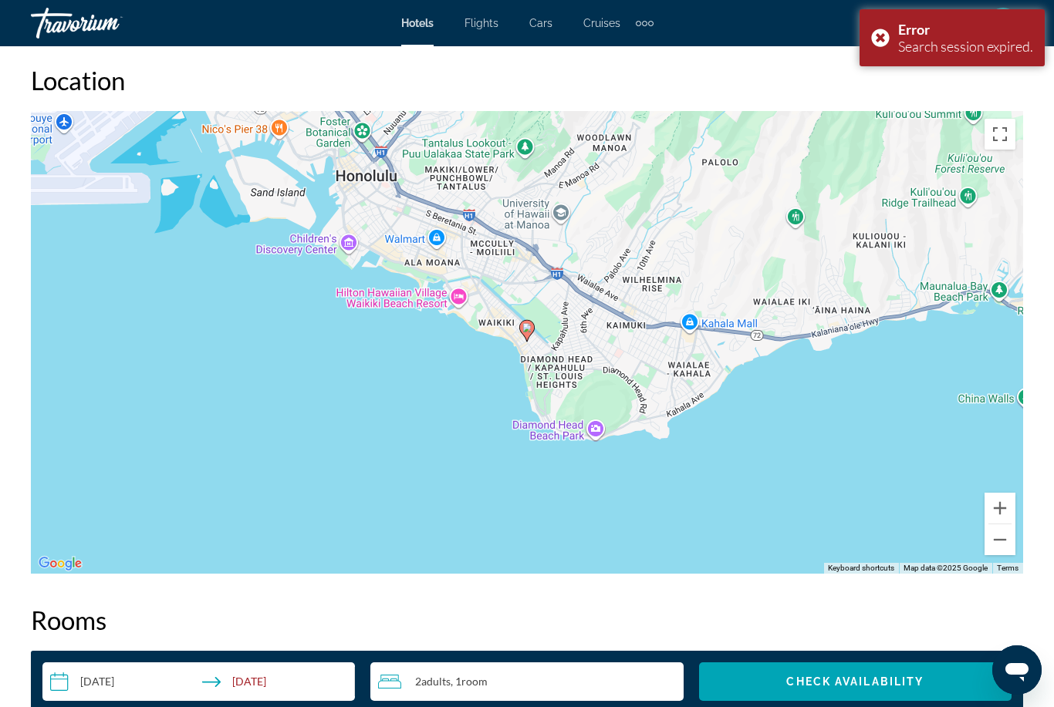
click at [1002, 501] on button "Zoom in" at bounding box center [999, 508] width 31 height 31
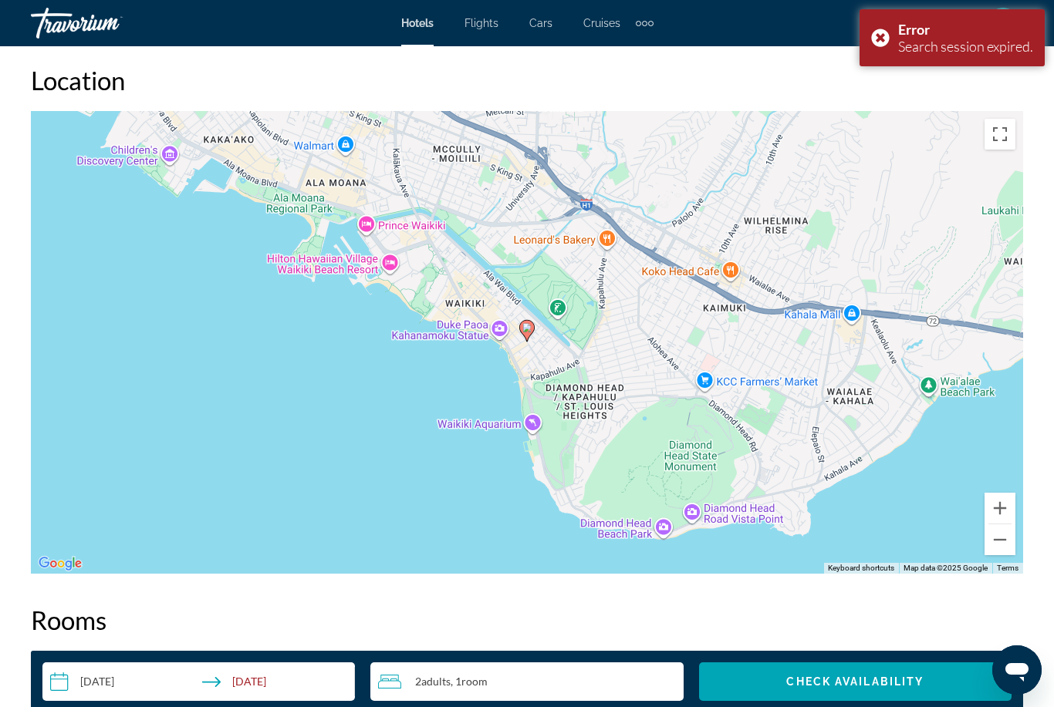
click at [1000, 501] on button "Zoom in" at bounding box center [999, 508] width 31 height 31
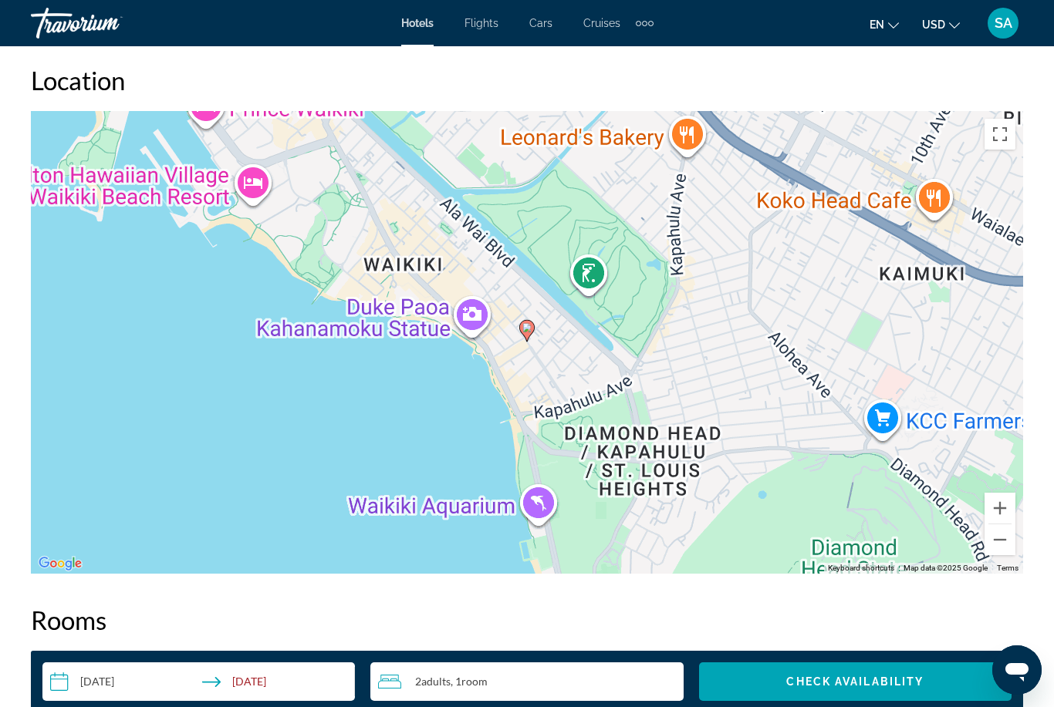
click at [1001, 501] on button "Zoom in" at bounding box center [999, 508] width 31 height 31
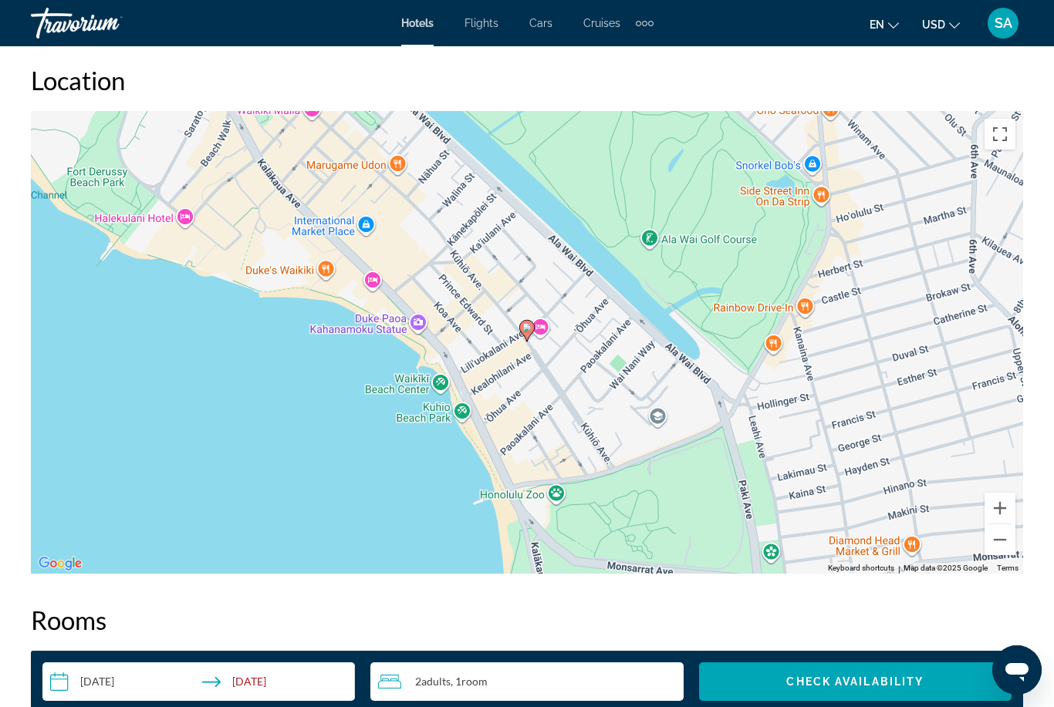
click at [1000, 505] on button "Zoom in" at bounding box center [999, 508] width 31 height 31
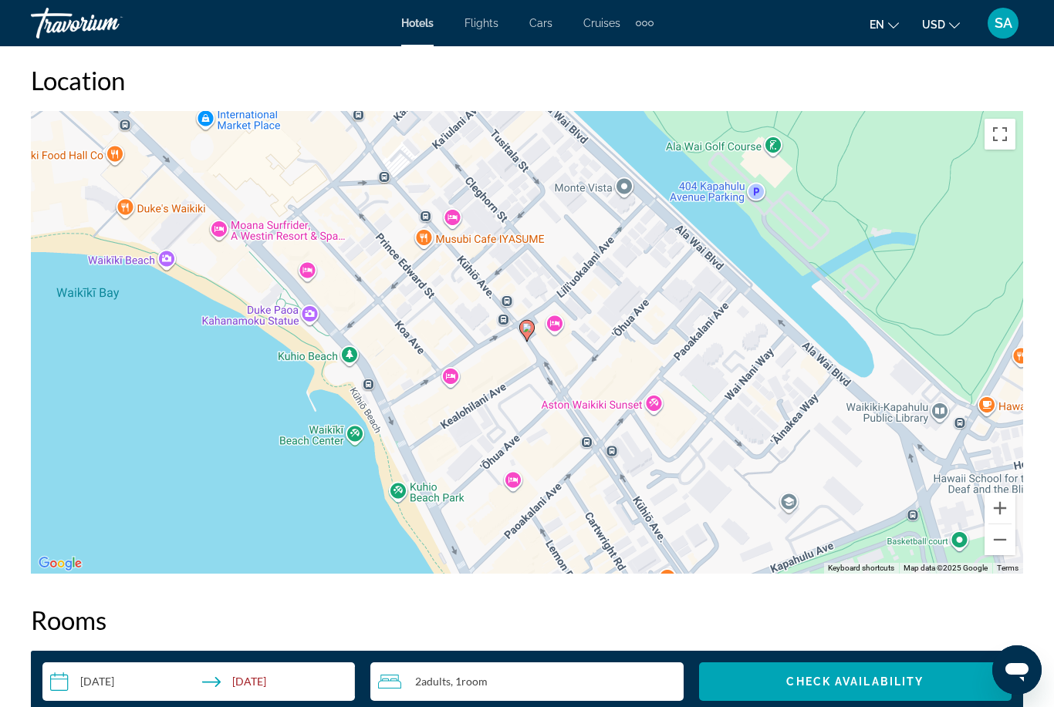
click at [997, 503] on button "Zoom in" at bounding box center [999, 508] width 31 height 31
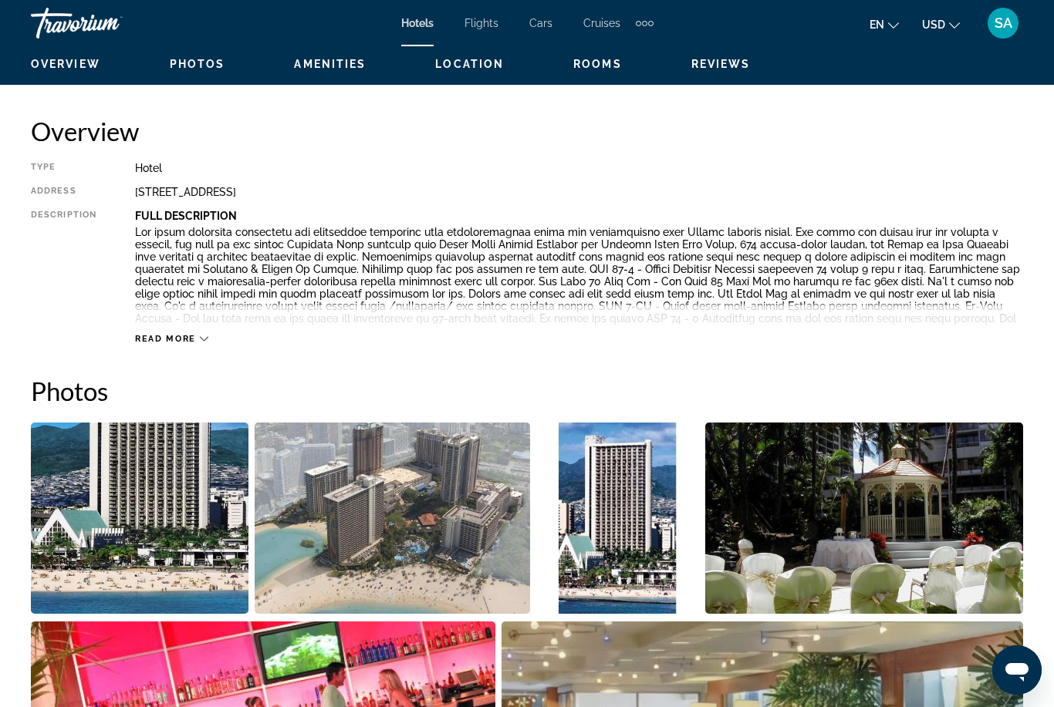
scroll to position [738, 0]
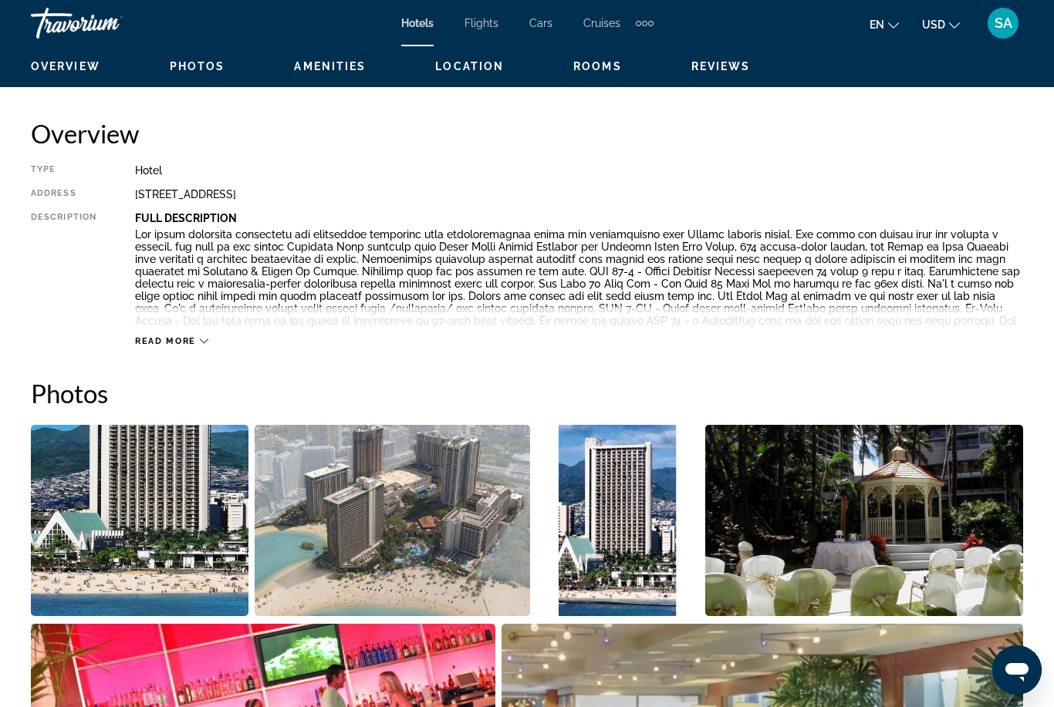
click at [450, 558] on img "Open full-screen image slider" at bounding box center [392, 520] width 275 height 191
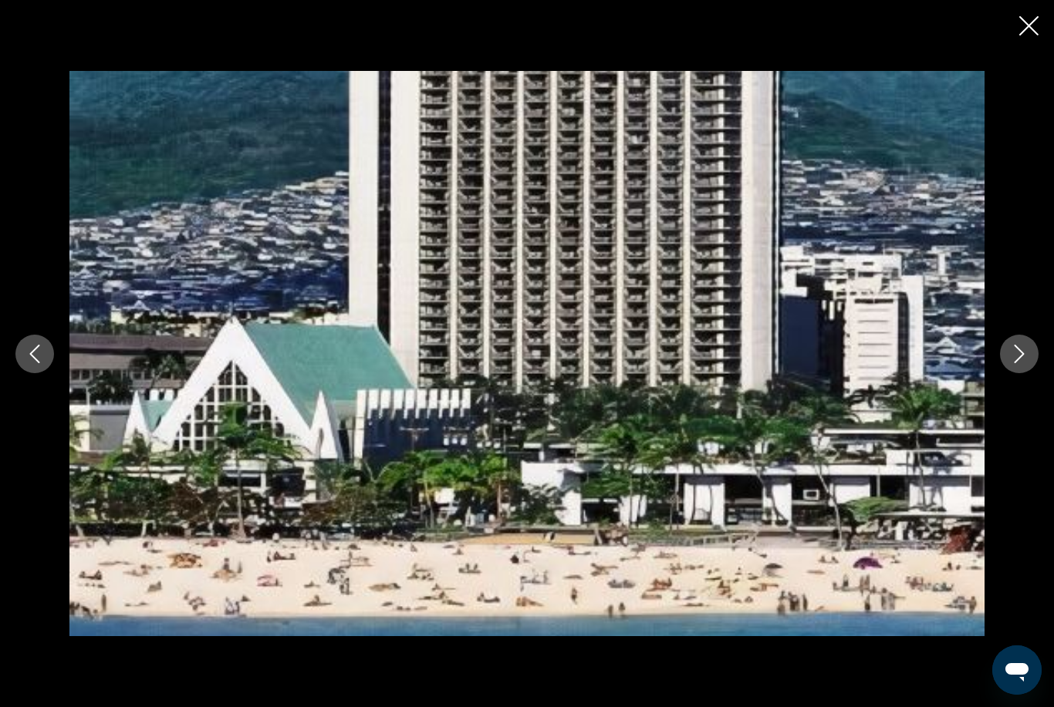
click at [1003, 373] on button "Next image" at bounding box center [1019, 354] width 39 height 39
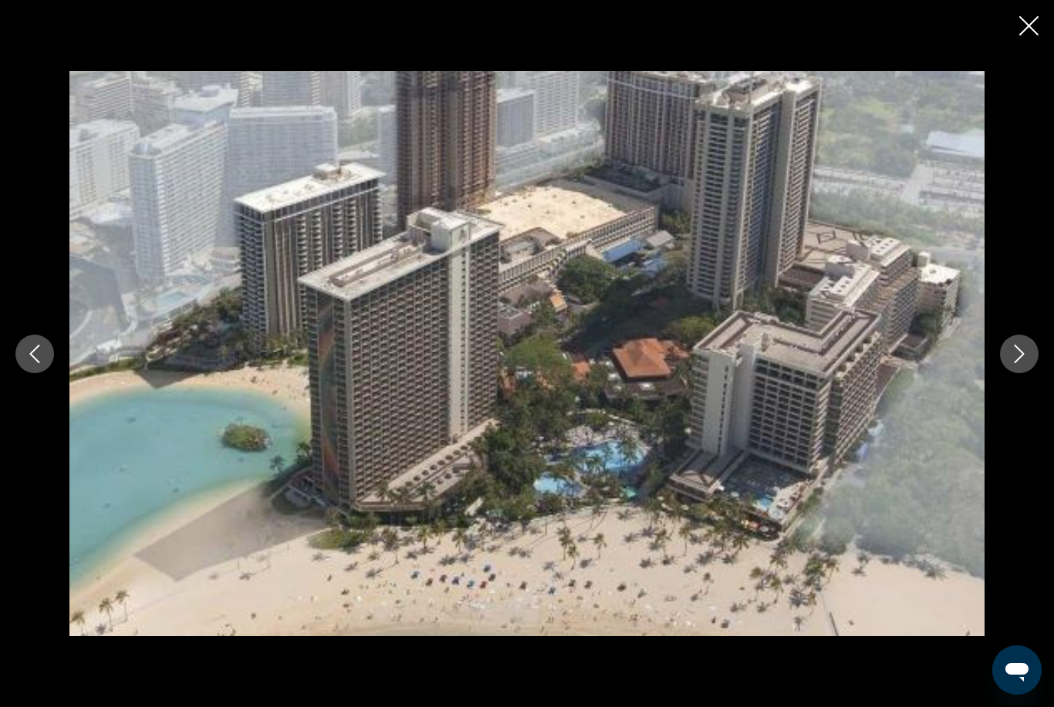
click at [996, 385] on div "prev next" at bounding box center [527, 354] width 1054 height 566
click at [1016, 363] on icon "Next image" at bounding box center [1019, 354] width 19 height 19
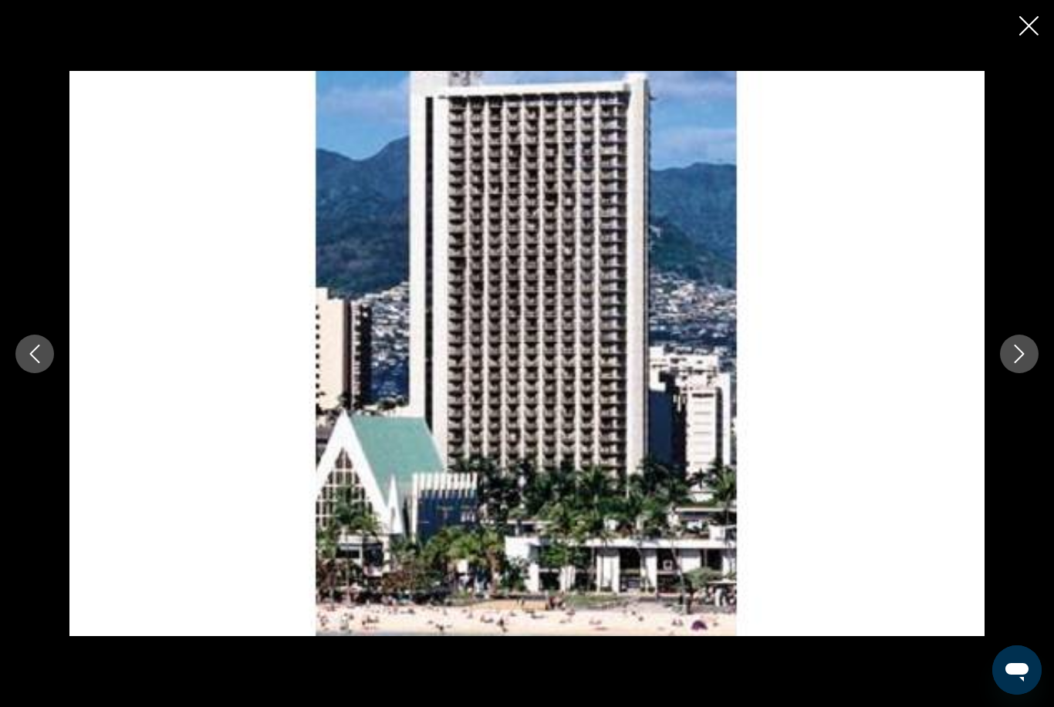
click at [1017, 363] on icon "Next image" at bounding box center [1019, 354] width 10 height 19
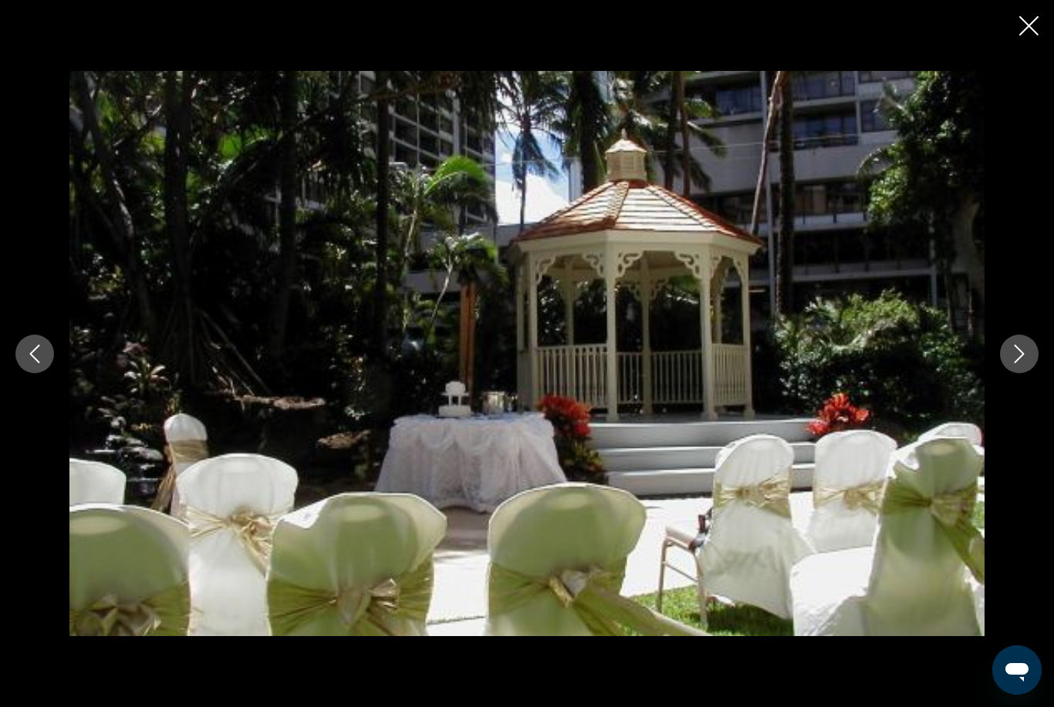
click at [1025, 363] on icon "Next image" at bounding box center [1019, 354] width 19 height 19
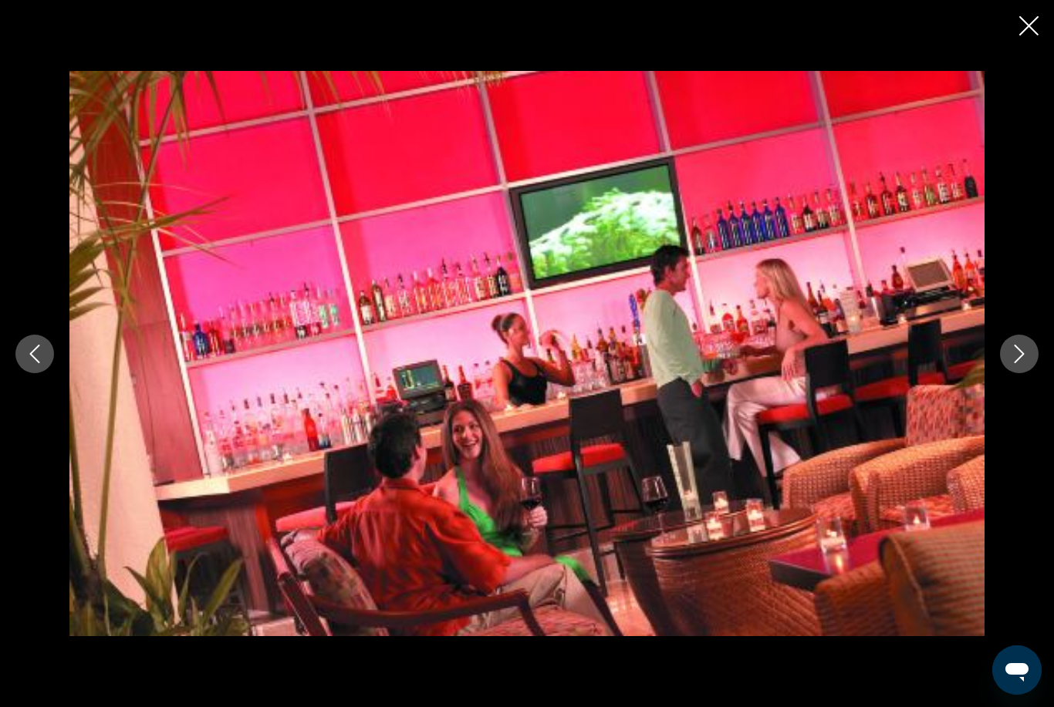
click at [1020, 26] on icon "Close slideshow" at bounding box center [1028, 25] width 19 height 19
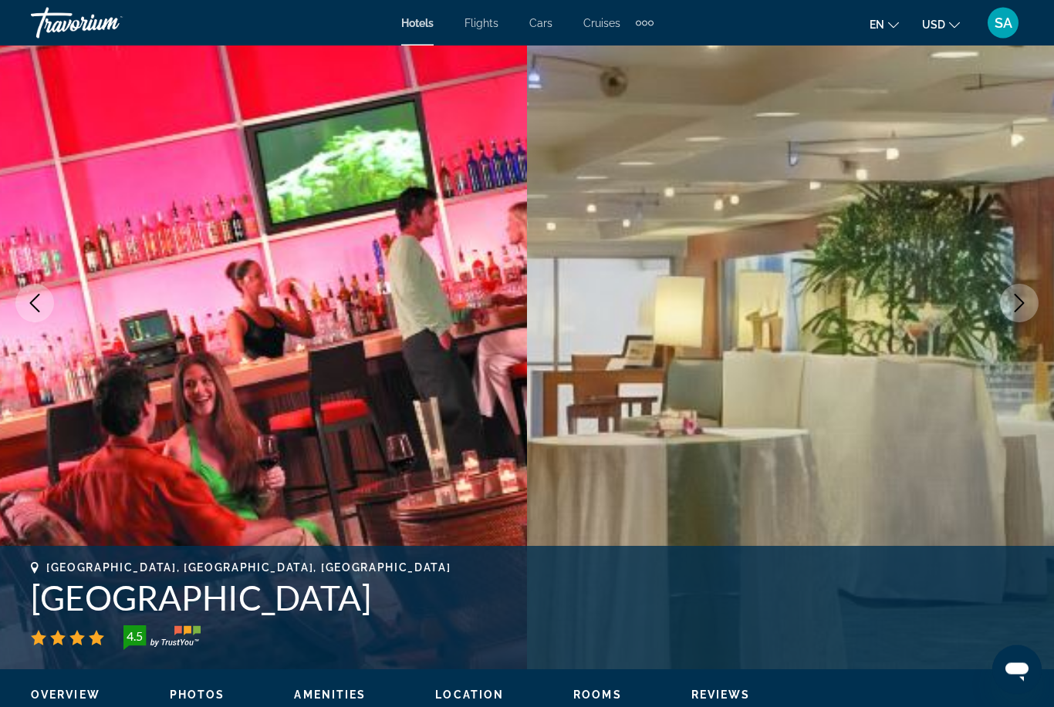
scroll to position [110, 0]
click at [1014, 312] on button "Next image" at bounding box center [1019, 303] width 39 height 39
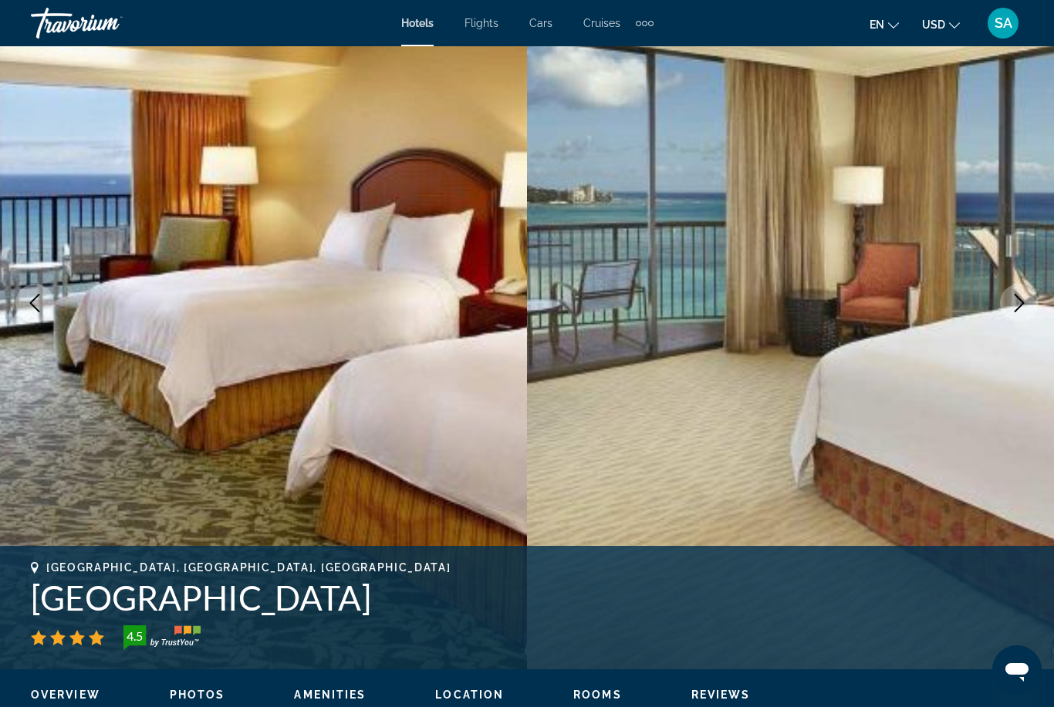
click at [1014, 307] on icon "Next image" at bounding box center [1019, 303] width 19 height 19
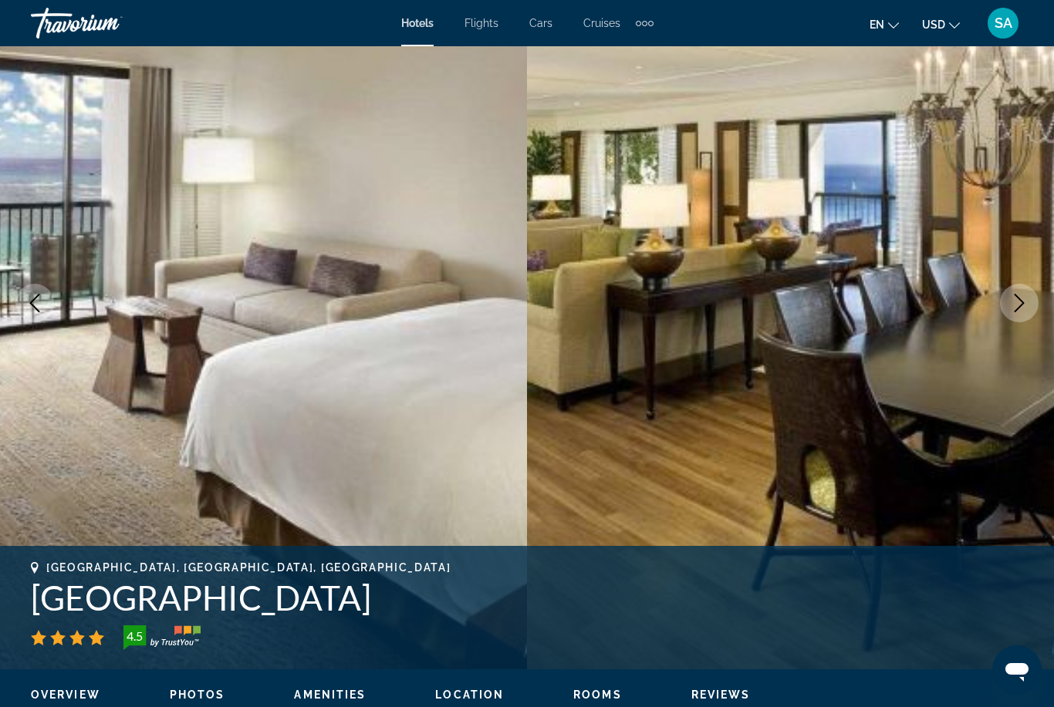
click at [1017, 300] on icon "Next image" at bounding box center [1019, 303] width 19 height 19
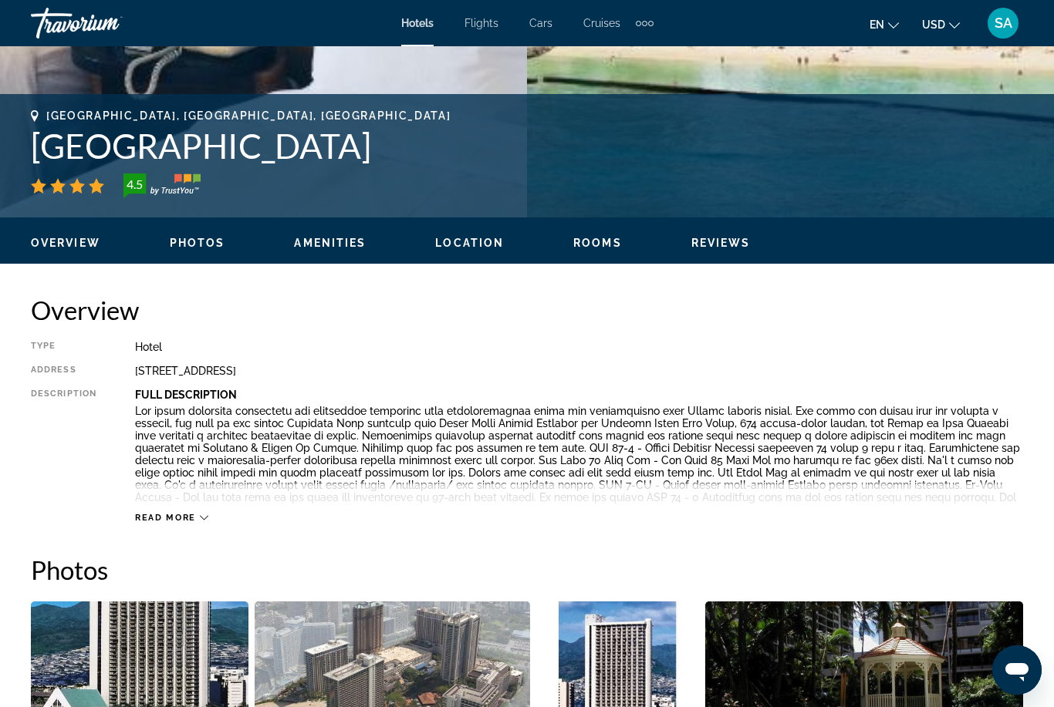
scroll to position [609, 0]
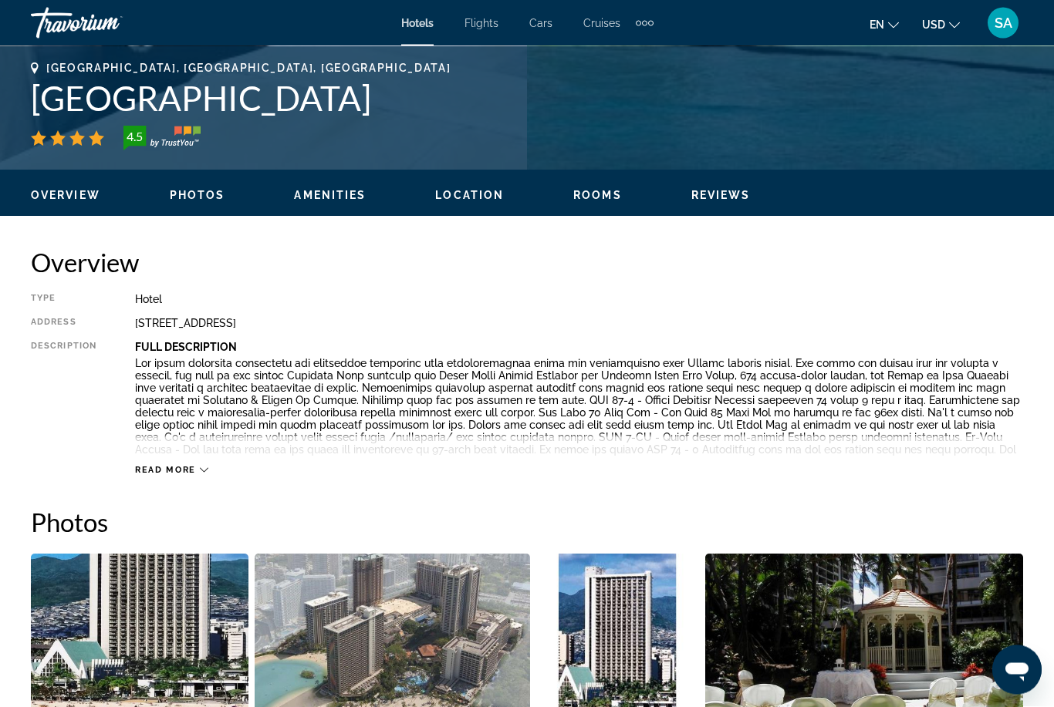
click at [205, 467] on icon "Main content" at bounding box center [204, 471] width 8 height 8
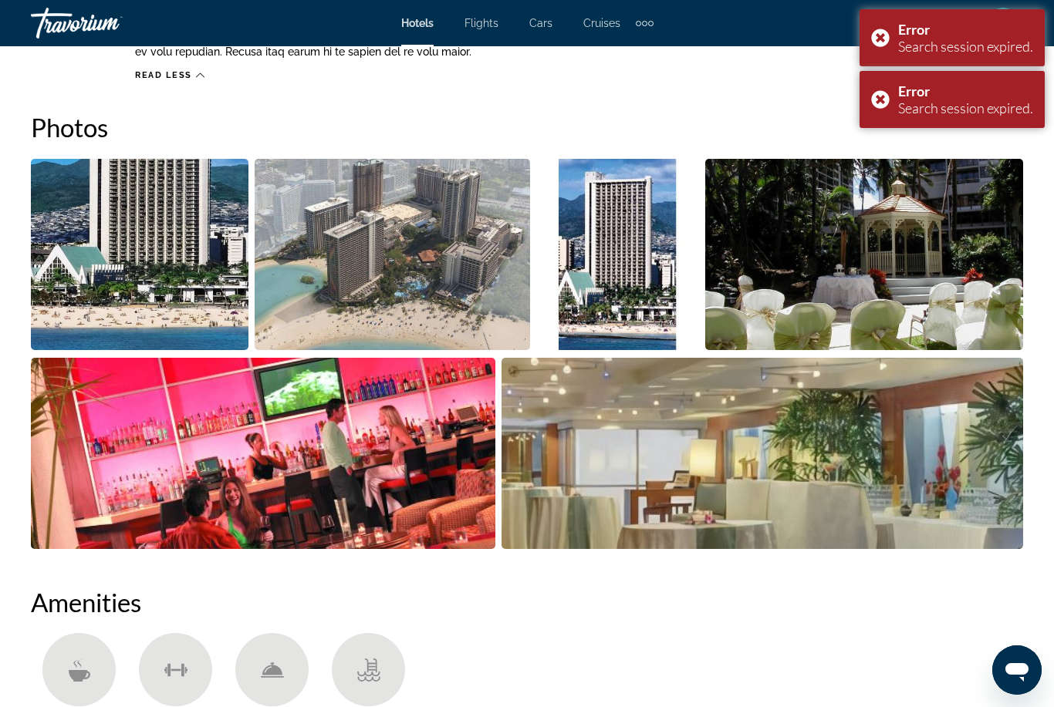
scroll to position [889, 0]
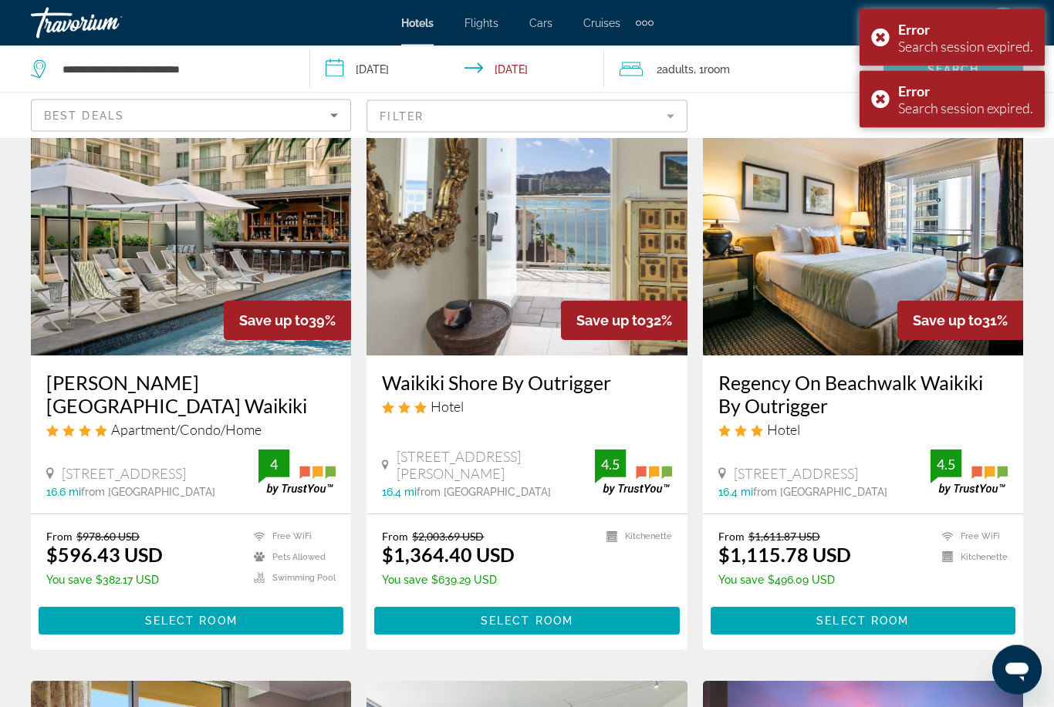
scroll to position [84, 0]
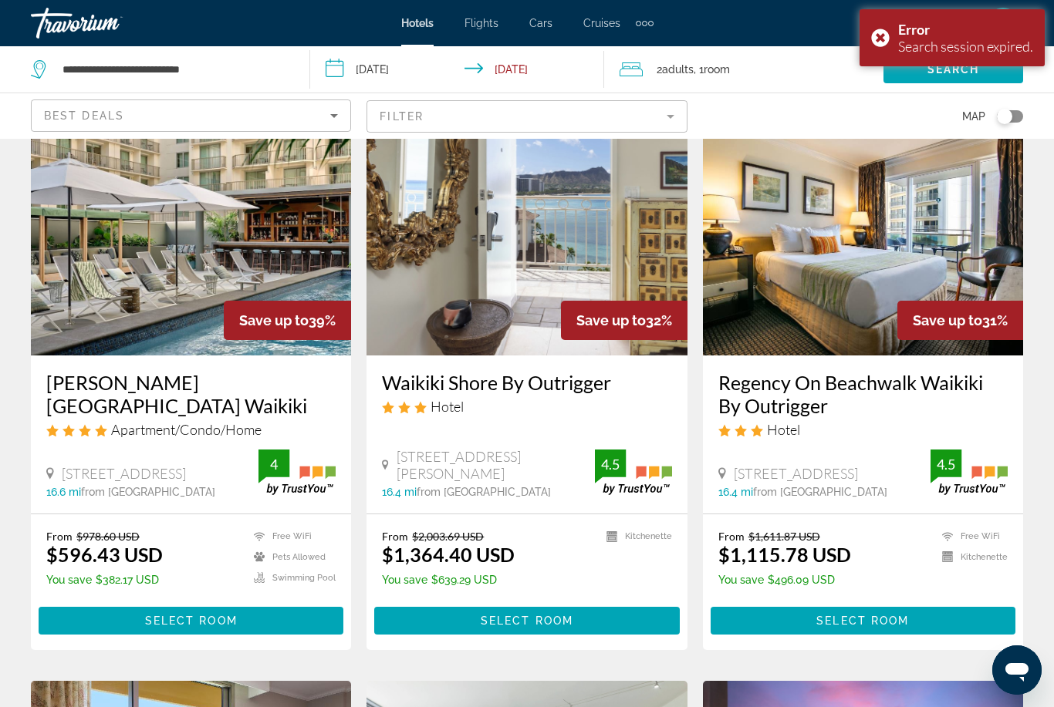
click at [275, 625] on span "Main content" at bounding box center [191, 620] width 305 height 37
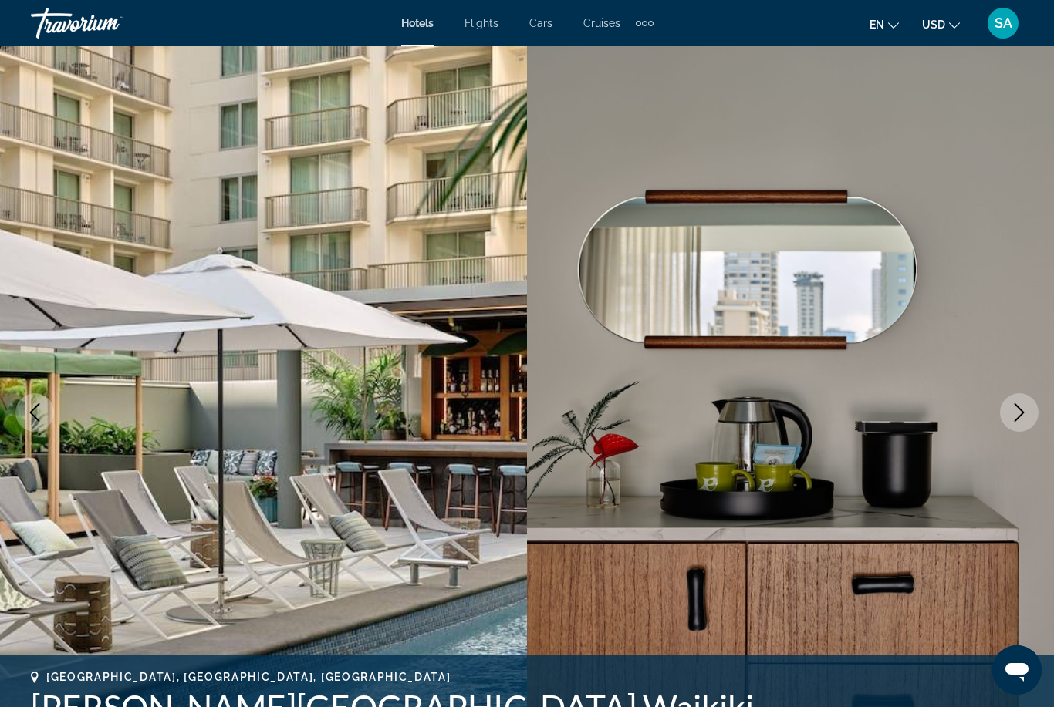
click at [1014, 422] on button "Next image" at bounding box center [1019, 412] width 39 height 39
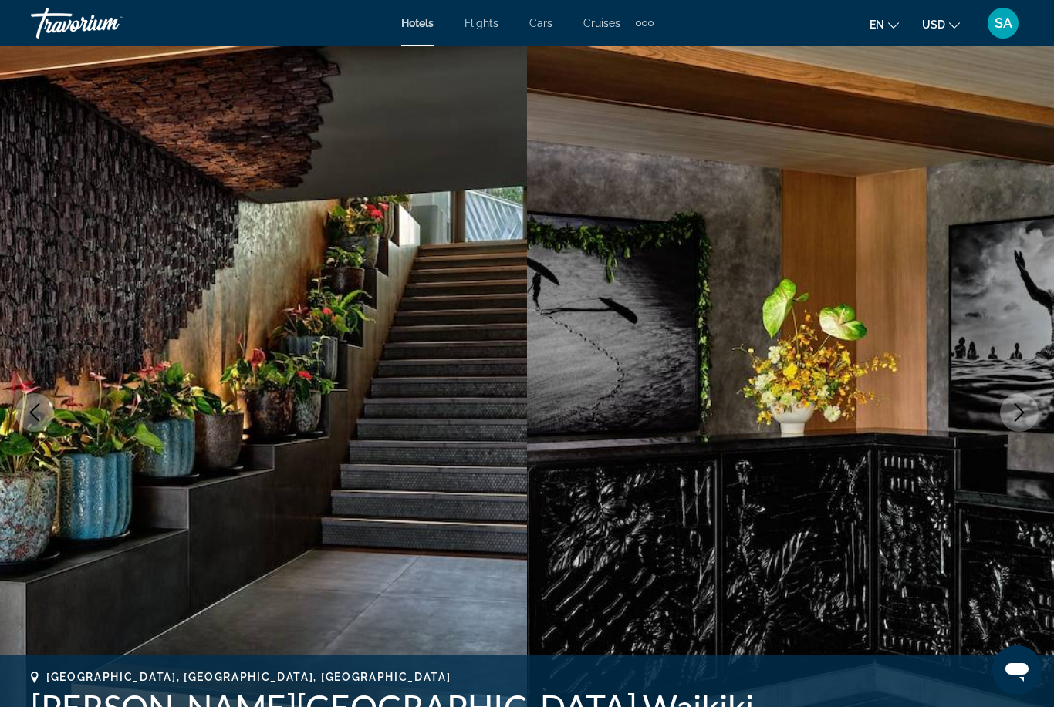
click at [1017, 412] on icon "Next image" at bounding box center [1019, 412] width 19 height 19
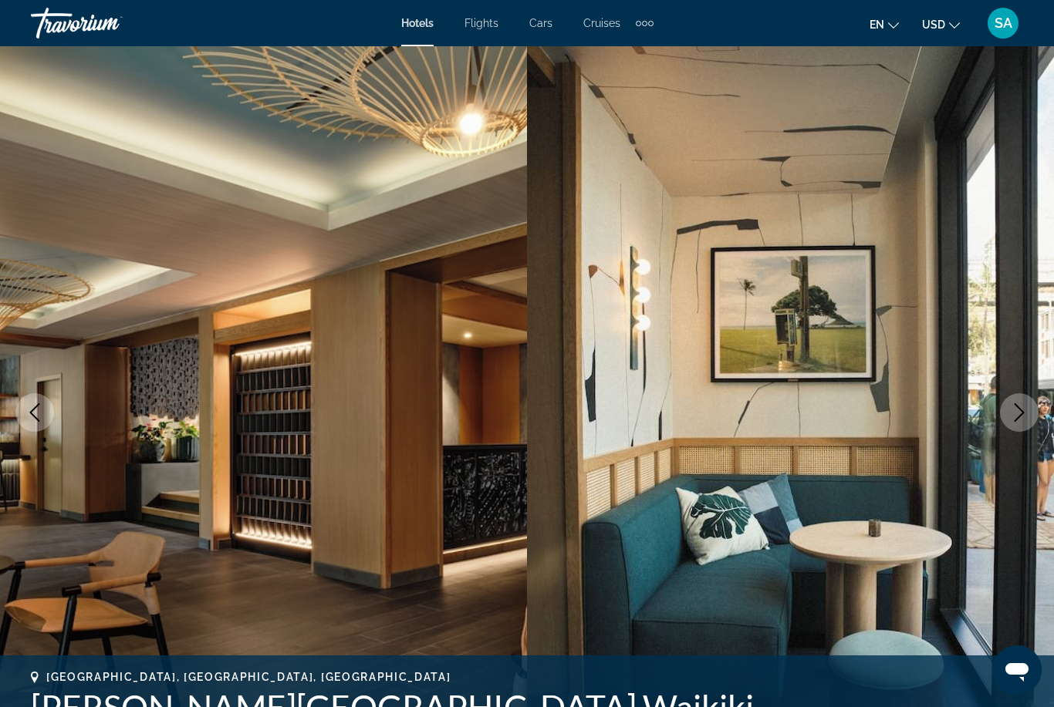
click at [1011, 414] on icon "Next image" at bounding box center [1019, 412] width 19 height 19
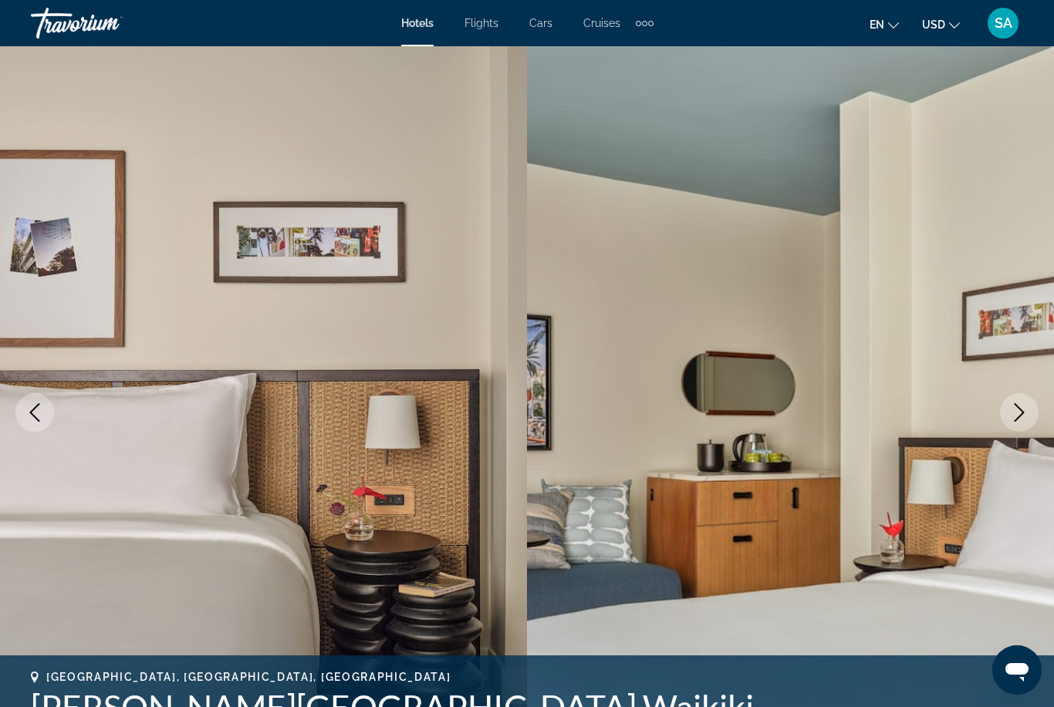
click at [1011, 427] on button "Next image" at bounding box center [1019, 412] width 39 height 39
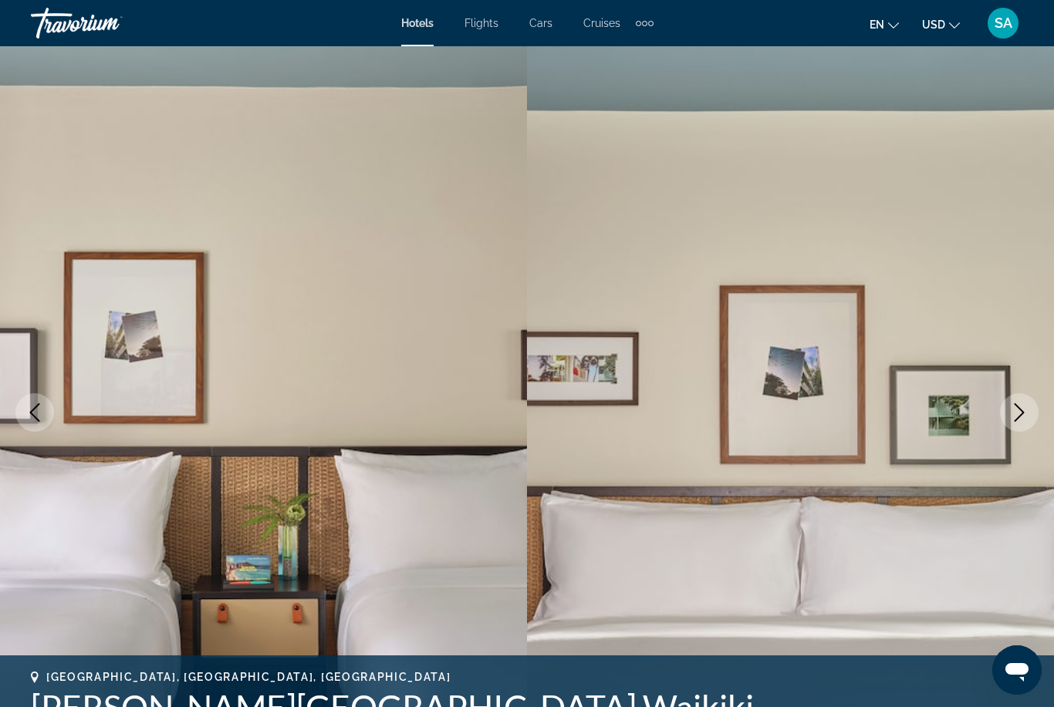
click at [1016, 413] on icon "Next image" at bounding box center [1019, 412] width 19 height 19
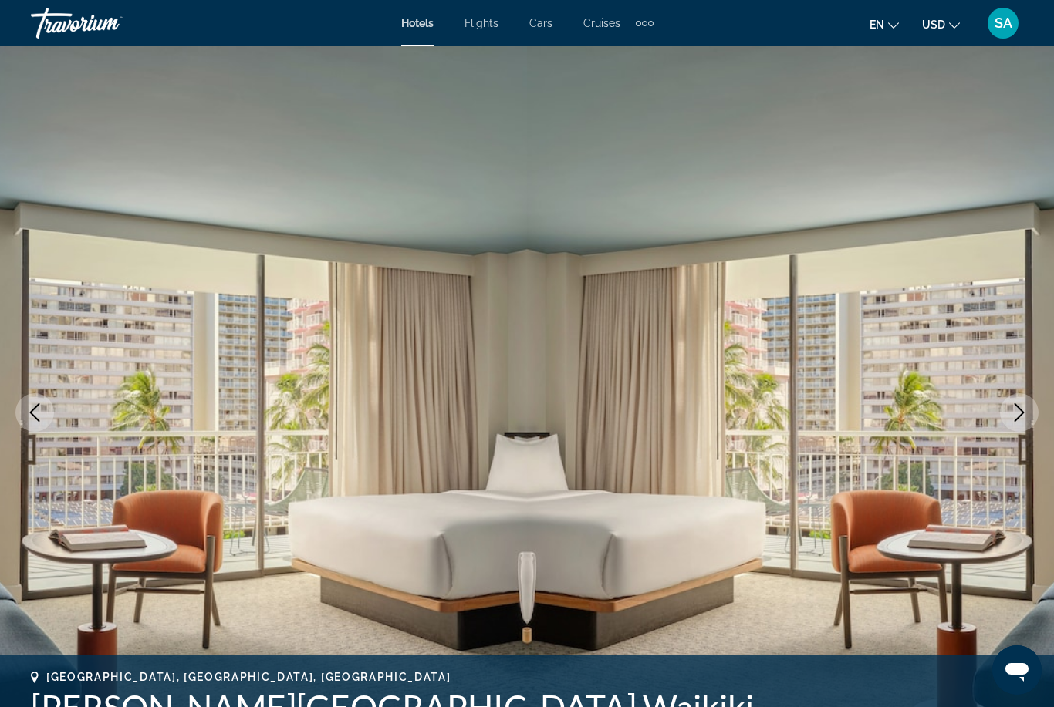
click at [1014, 420] on icon "Next image" at bounding box center [1019, 412] width 19 height 19
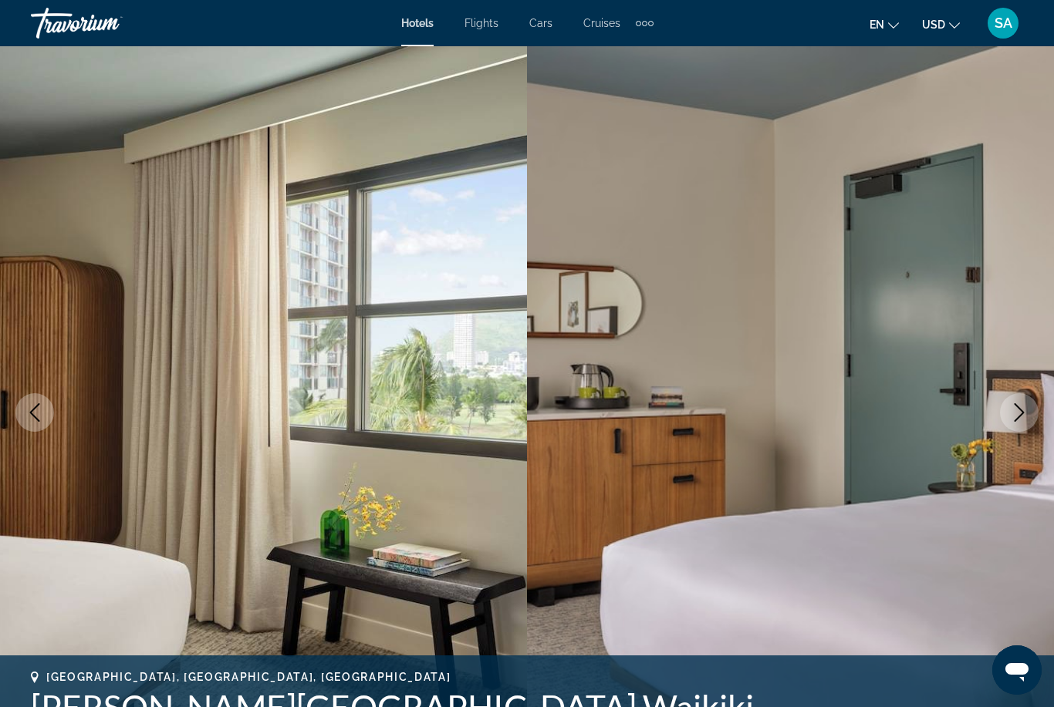
click at [1020, 414] on icon "Next image" at bounding box center [1019, 412] width 19 height 19
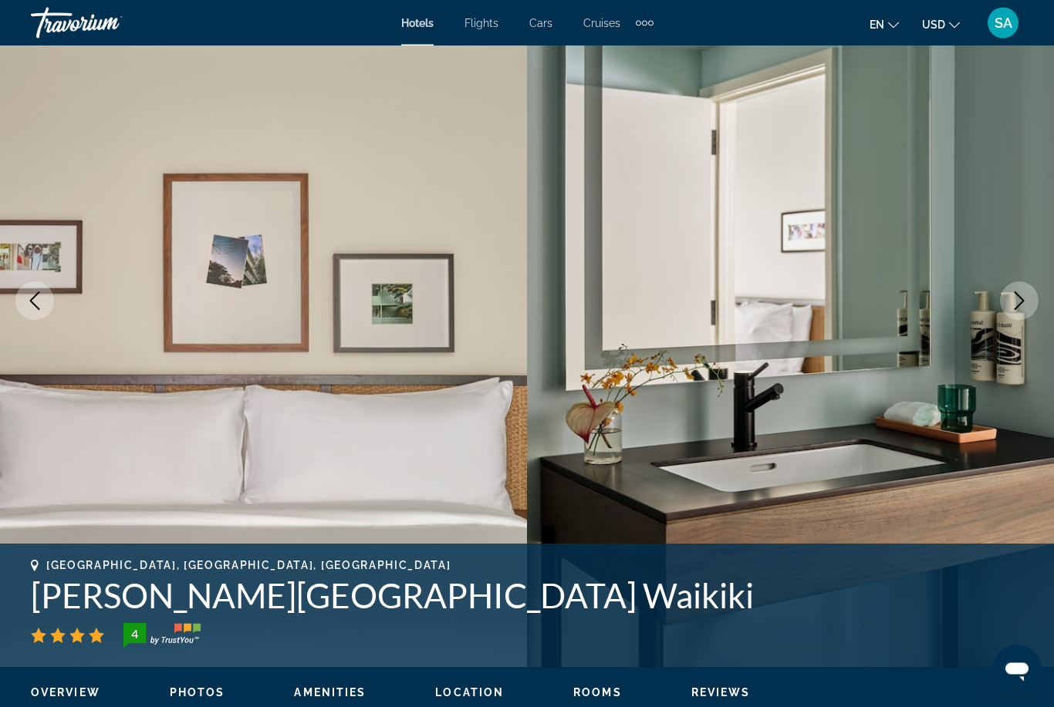
scroll to position [15, 0]
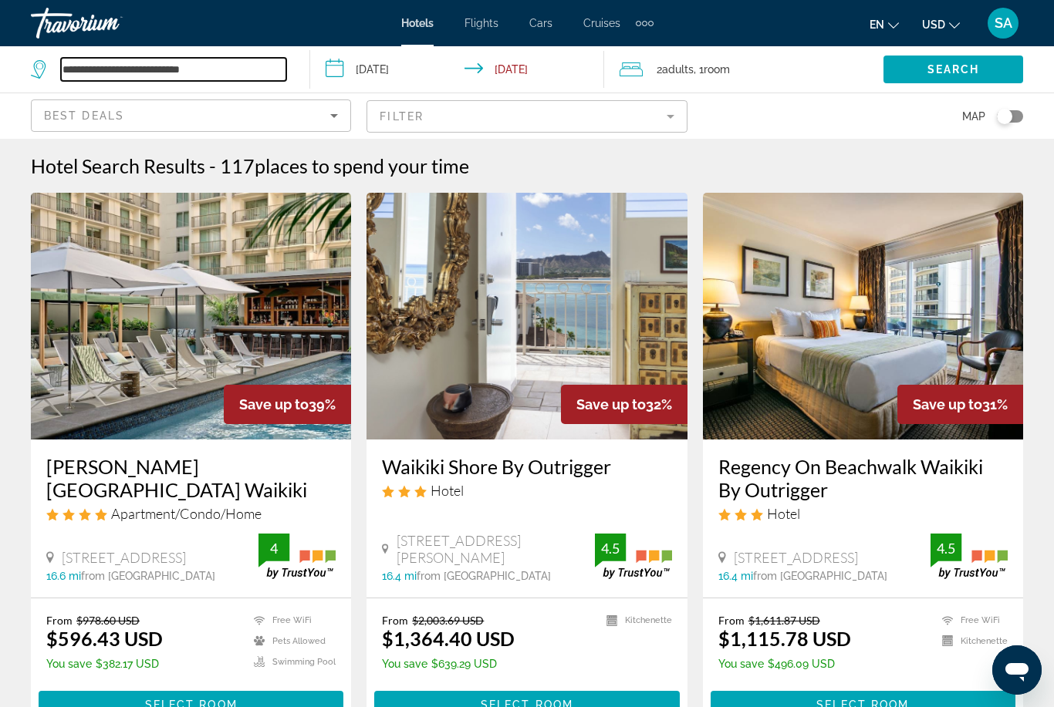
click at [248, 74] on input "**********" at bounding box center [173, 69] width 225 height 23
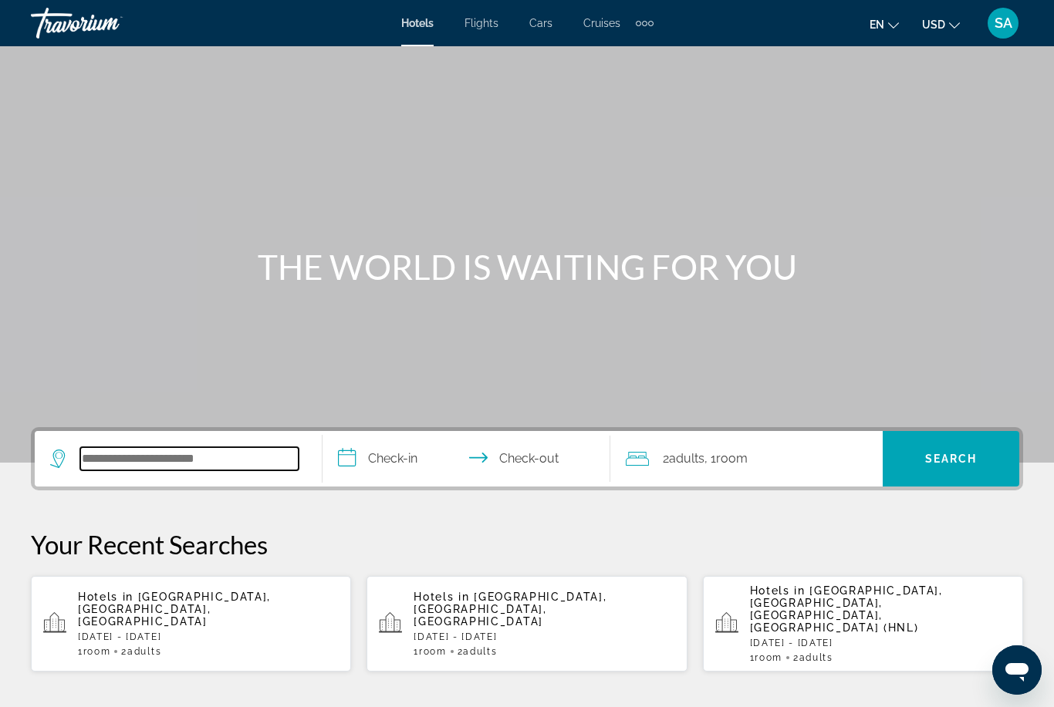
click at [187, 461] on input "Search widget" at bounding box center [189, 458] width 218 height 23
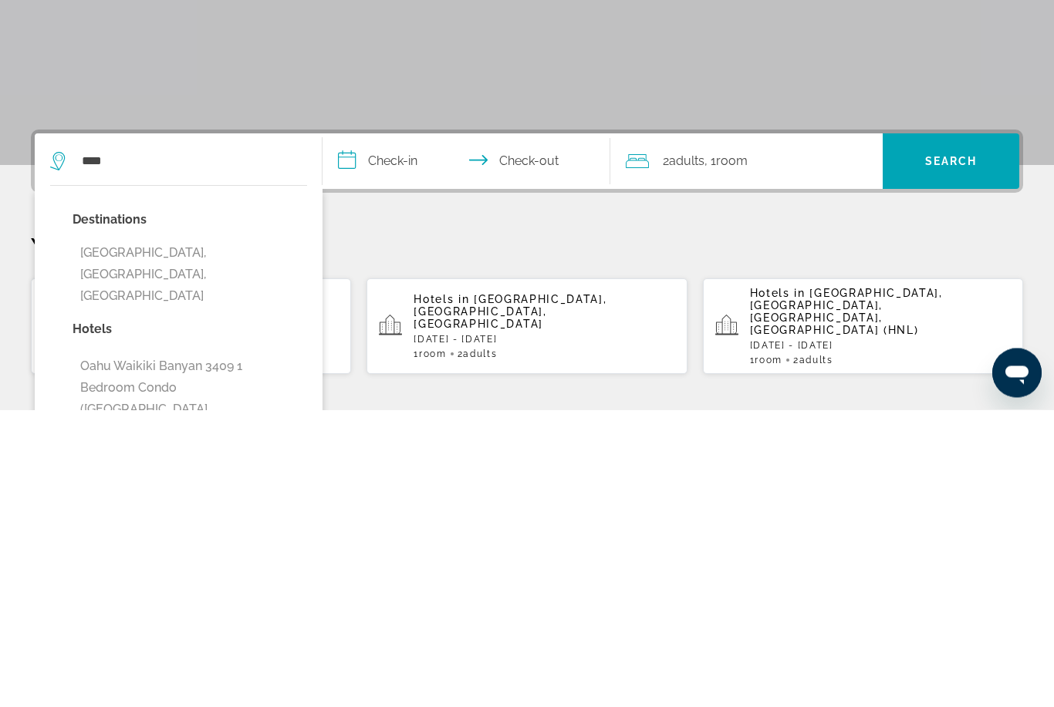
click at [211, 536] on button "[GEOGRAPHIC_DATA], [GEOGRAPHIC_DATA], [GEOGRAPHIC_DATA]" at bounding box center [190, 572] width 235 height 73
type input "**********"
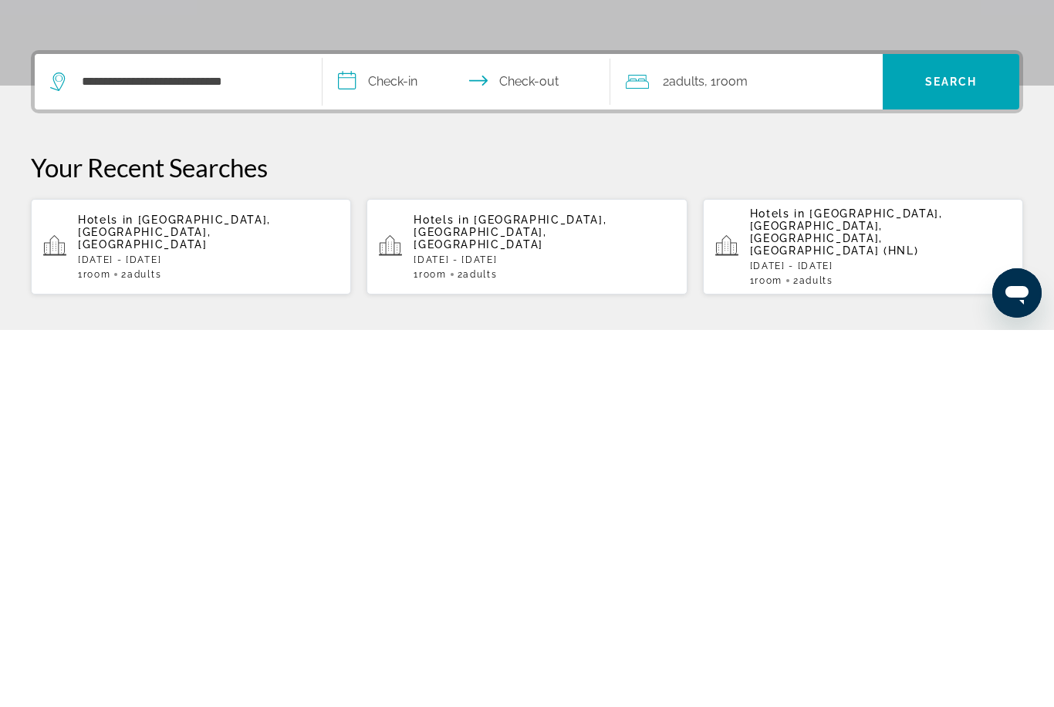
click at [346, 431] on input "**********" at bounding box center [469, 461] width 294 height 60
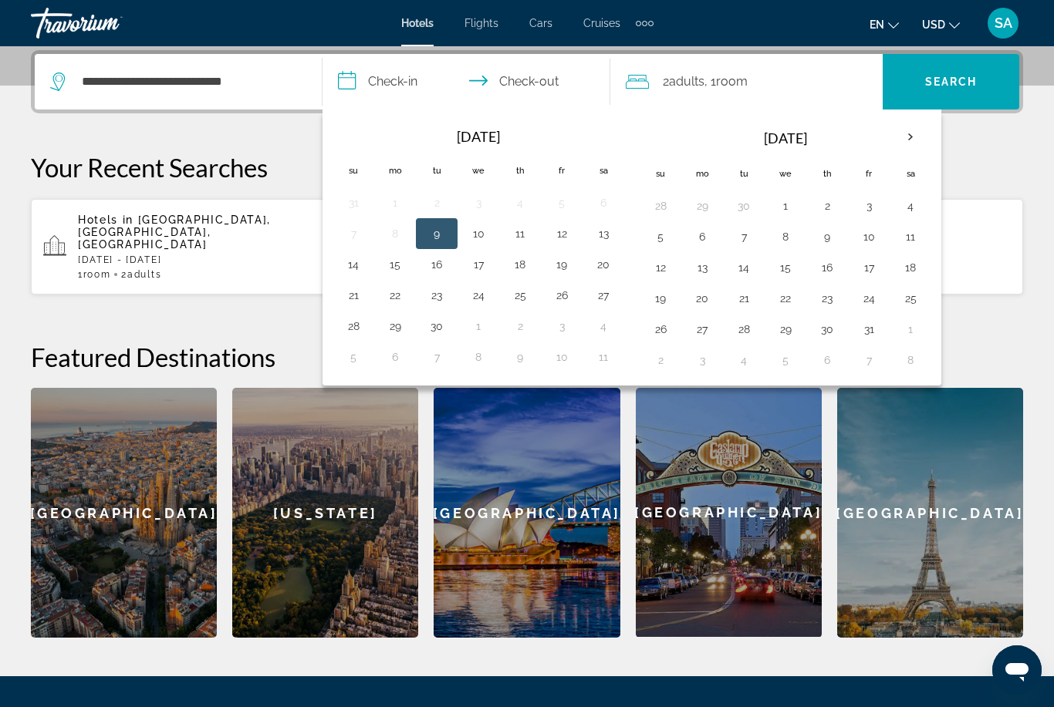
click at [741, 243] on button "7" at bounding box center [743, 237] width 25 height 22
click at [910, 245] on button "11" at bounding box center [910, 237] width 25 height 22
type input "**********"
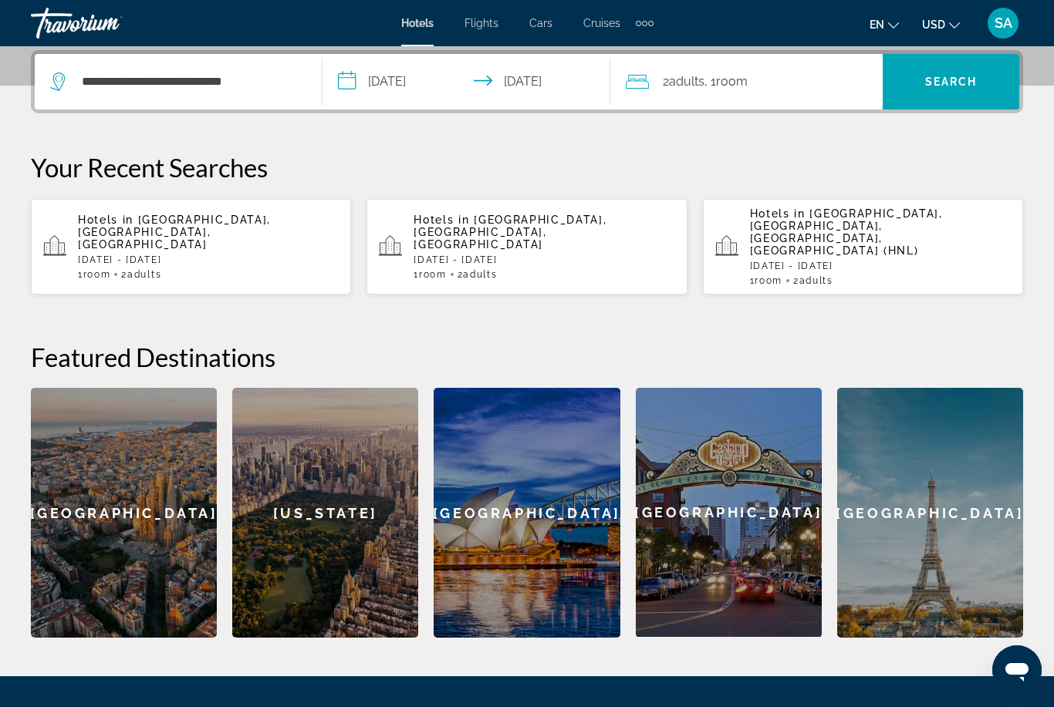
click at [936, 83] on span "Search" at bounding box center [951, 82] width 52 height 12
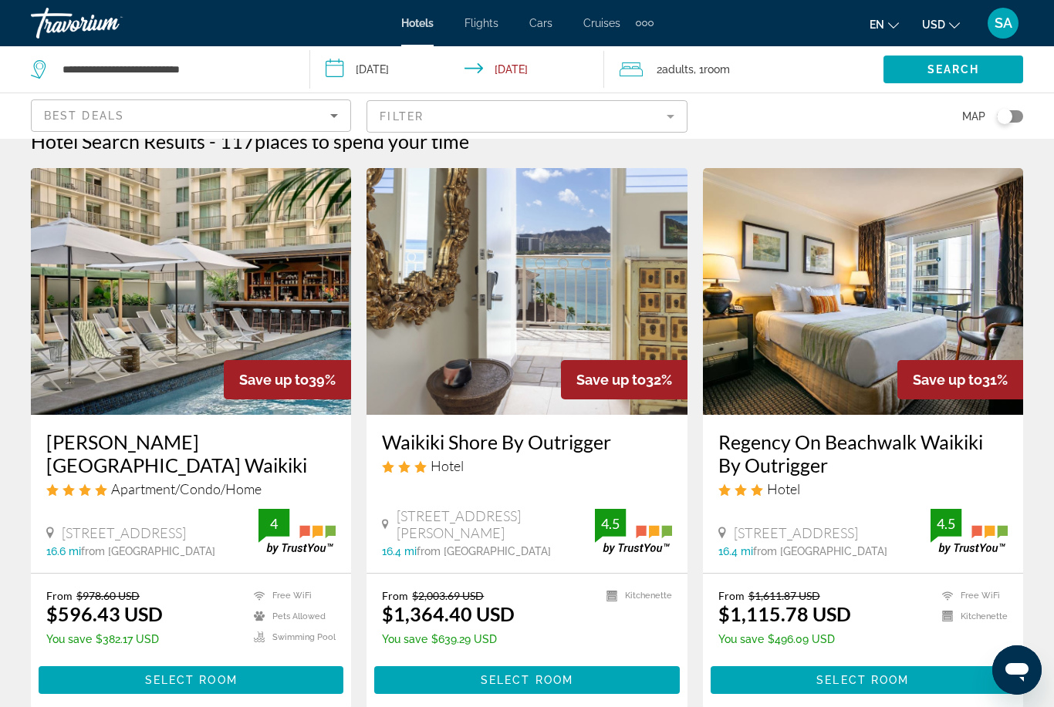
scroll to position [24, 0]
click at [527, 66] on input "**********" at bounding box center [460, 71] width 301 height 51
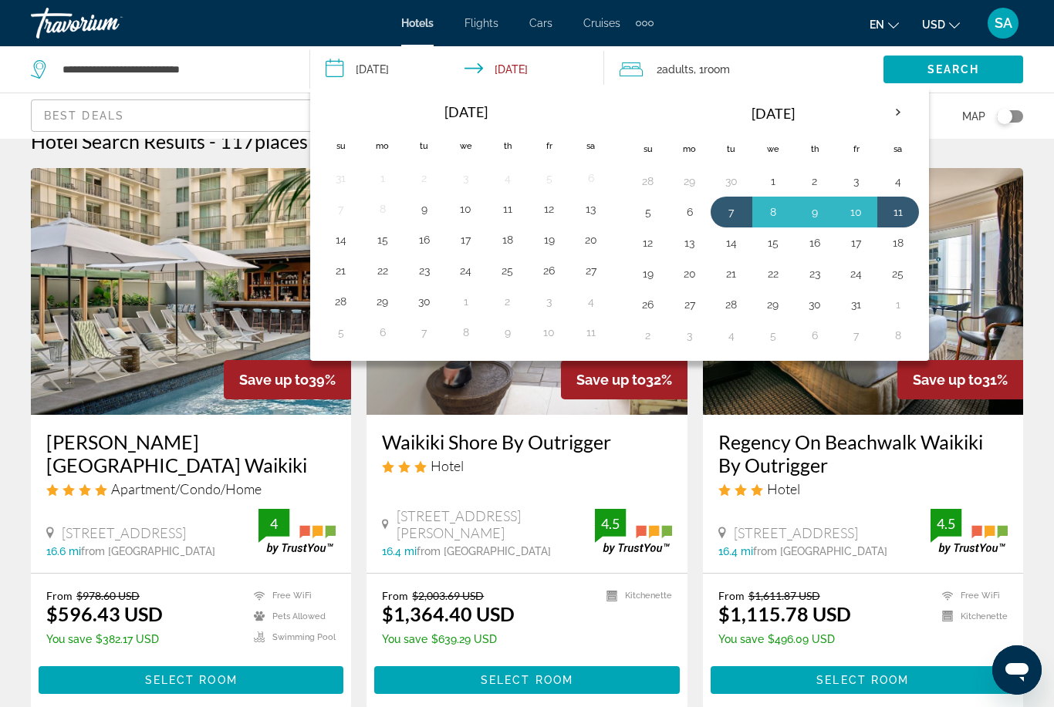
click at [731, 205] on button "7" at bounding box center [731, 212] width 25 height 22
click at [646, 246] on button "12" at bounding box center [648, 243] width 25 height 22
type input "**********"
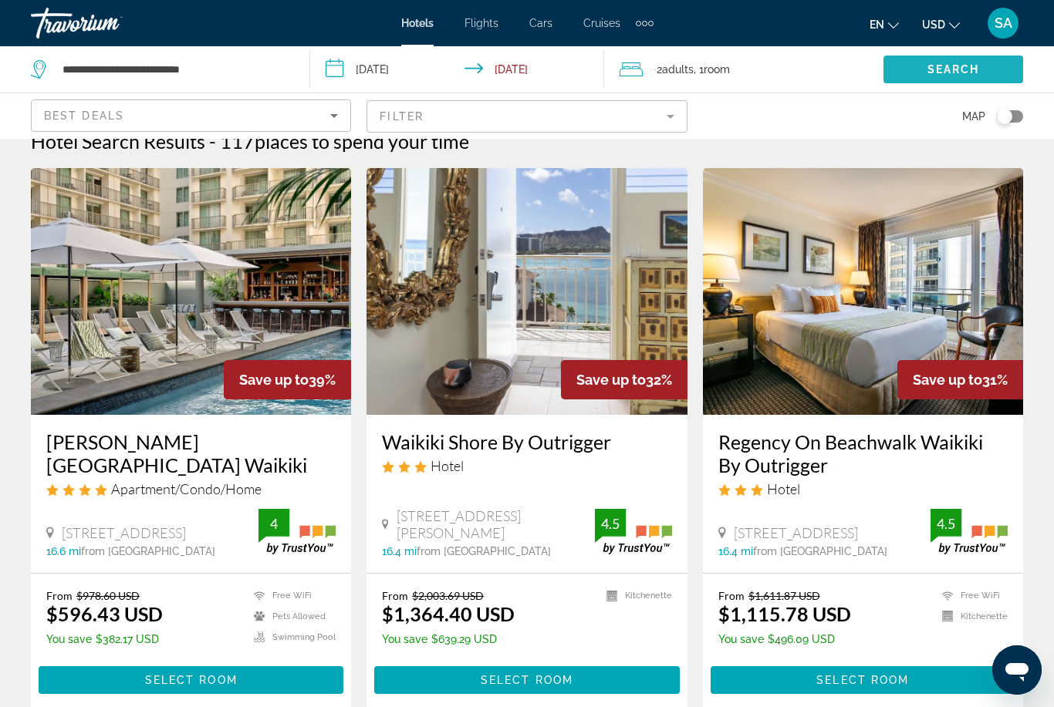
click at [932, 73] on span "Search" at bounding box center [953, 69] width 52 height 12
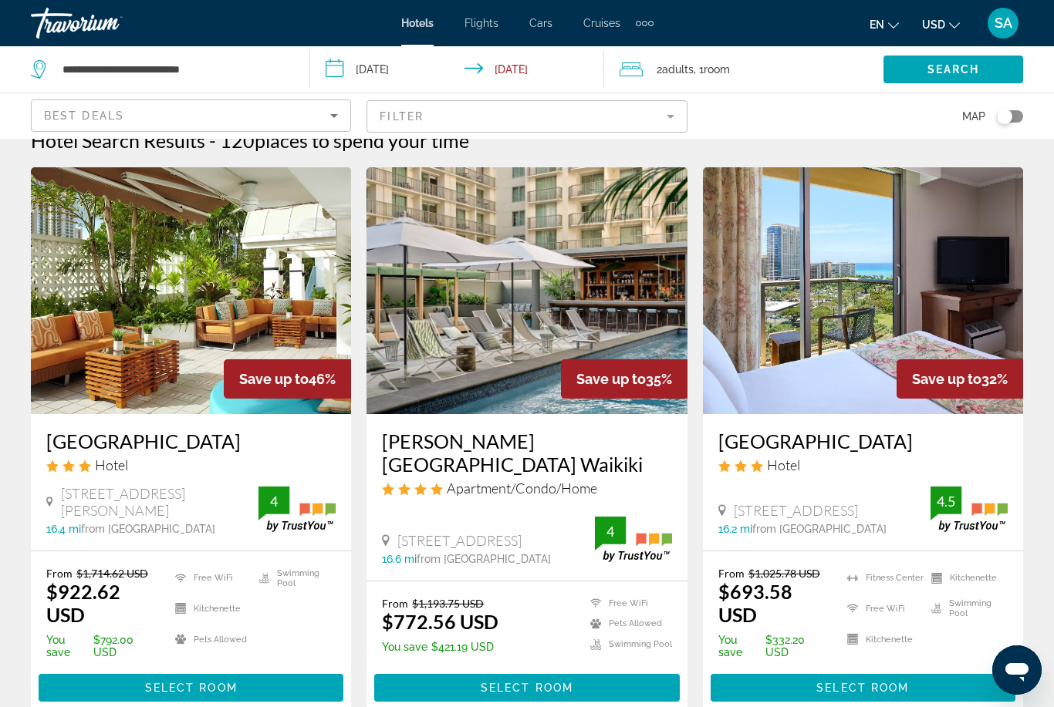
scroll to position [29, 0]
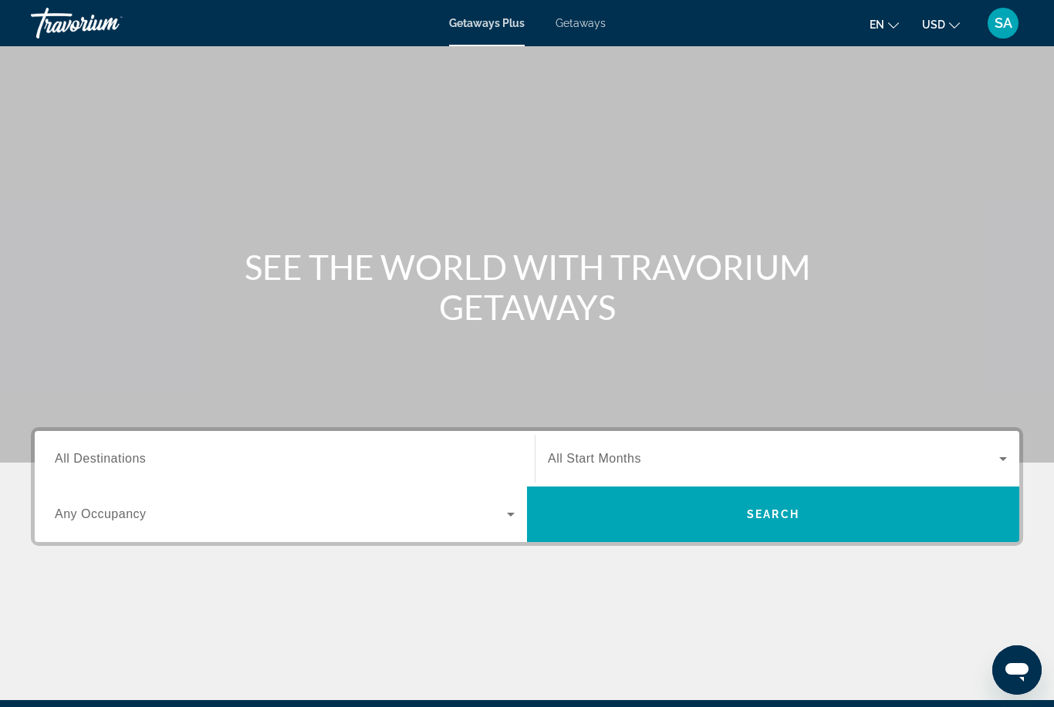
click at [106, 458] on span "All Destinations" at bounding box center [100, 458] width 91 height 13
click at [106, 458] on input "Destination All Destinations" at bounding box center [285, 459] width 460 height 19
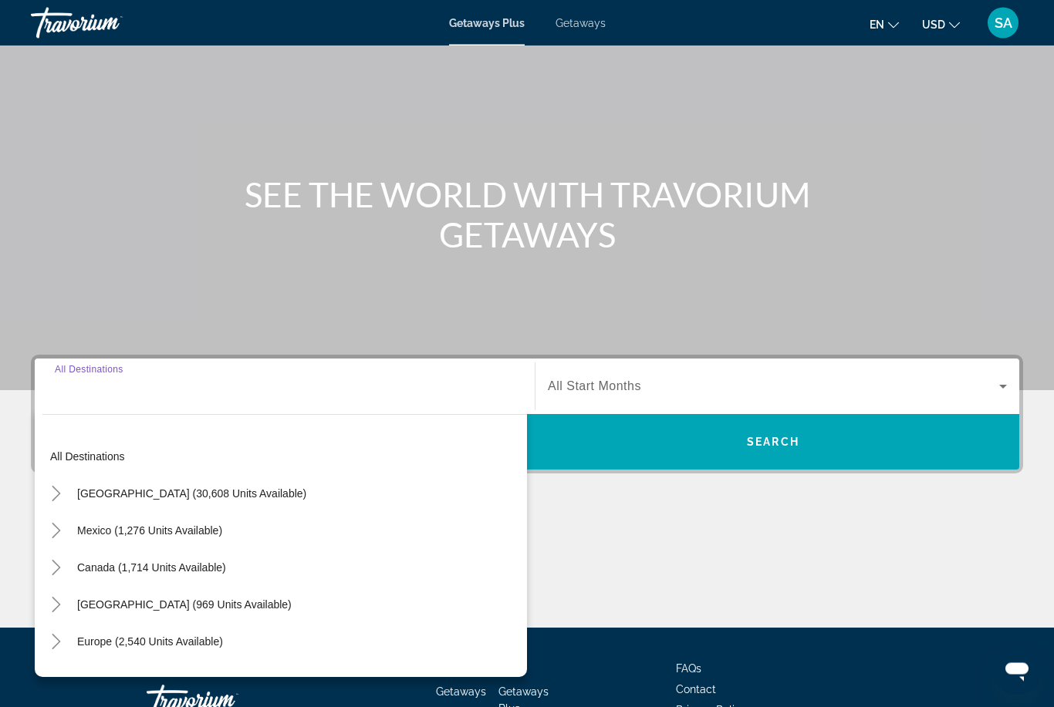
scroll to position [182, 0]
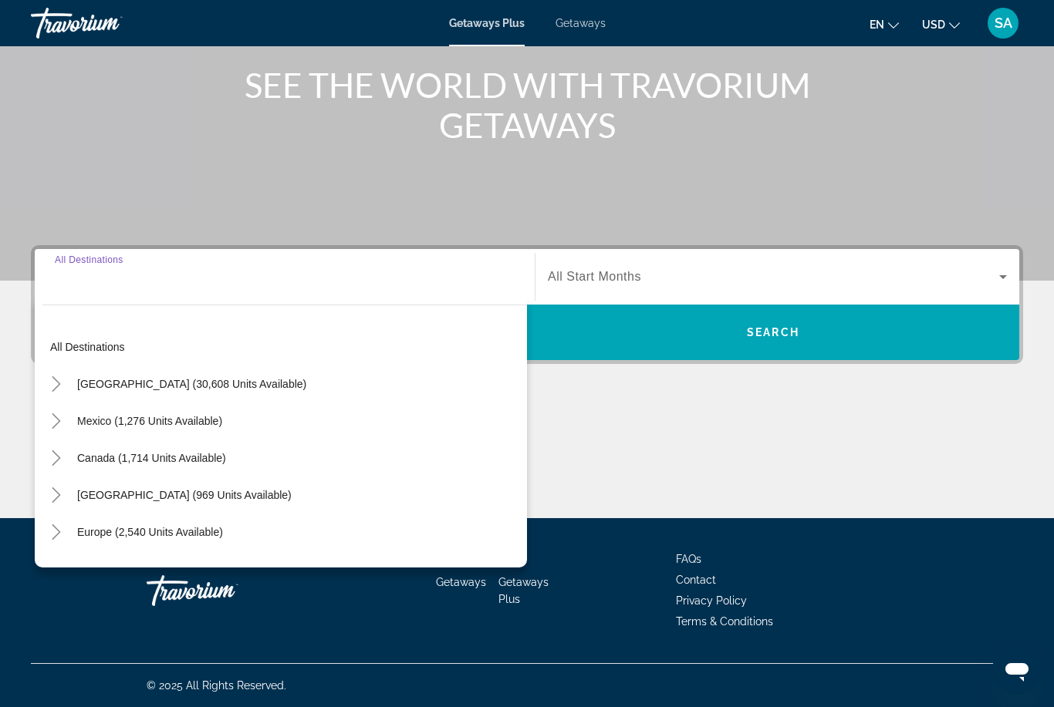
click at [59, 386] on icon "Toggle United States (30,608 units available)" at bounding box center [56, 383] width 8 height 15
click at [582, 24] on span "Getaways" at bounding box center [580, 23] width 50 height 12
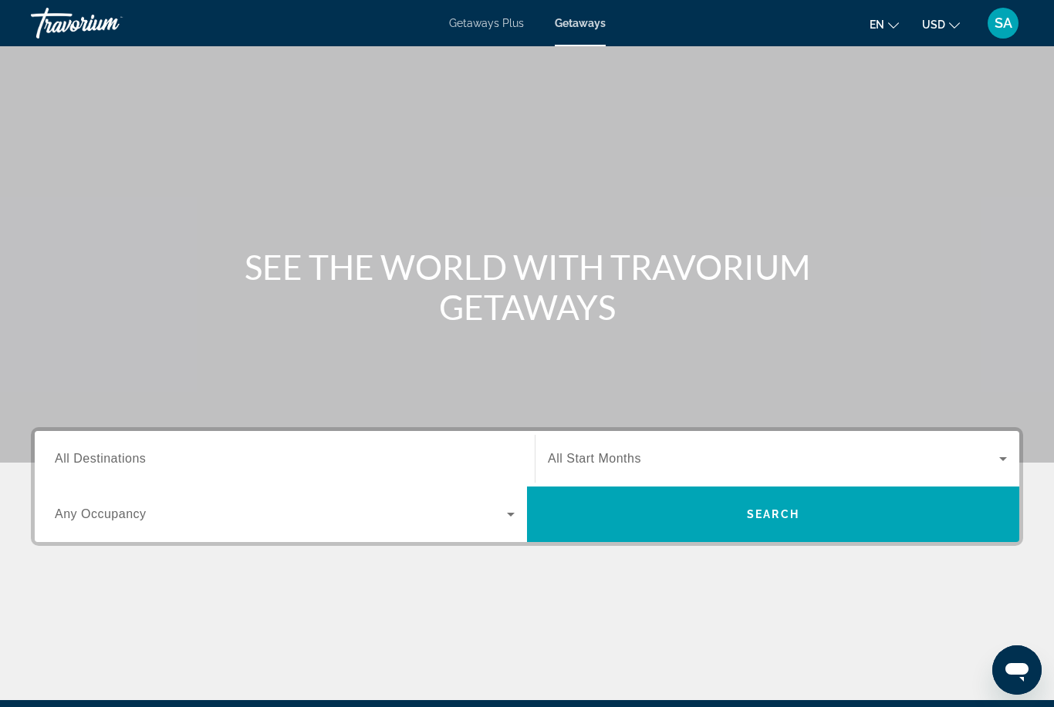
click at [110, 460] on span "All Destinations" at bounding box center [100, 458] width 91 height 13
click at [110, 460] on input "Destination All Destinations" at bounding box center [285, 459] width 460 height 19
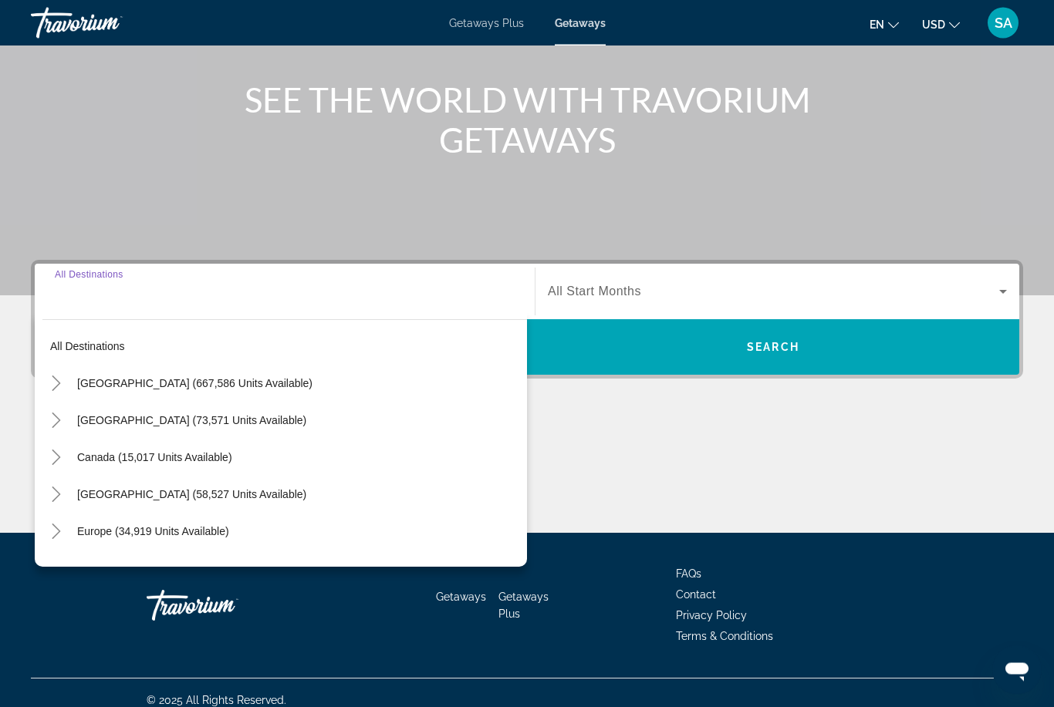
scroll to position [182, 0]
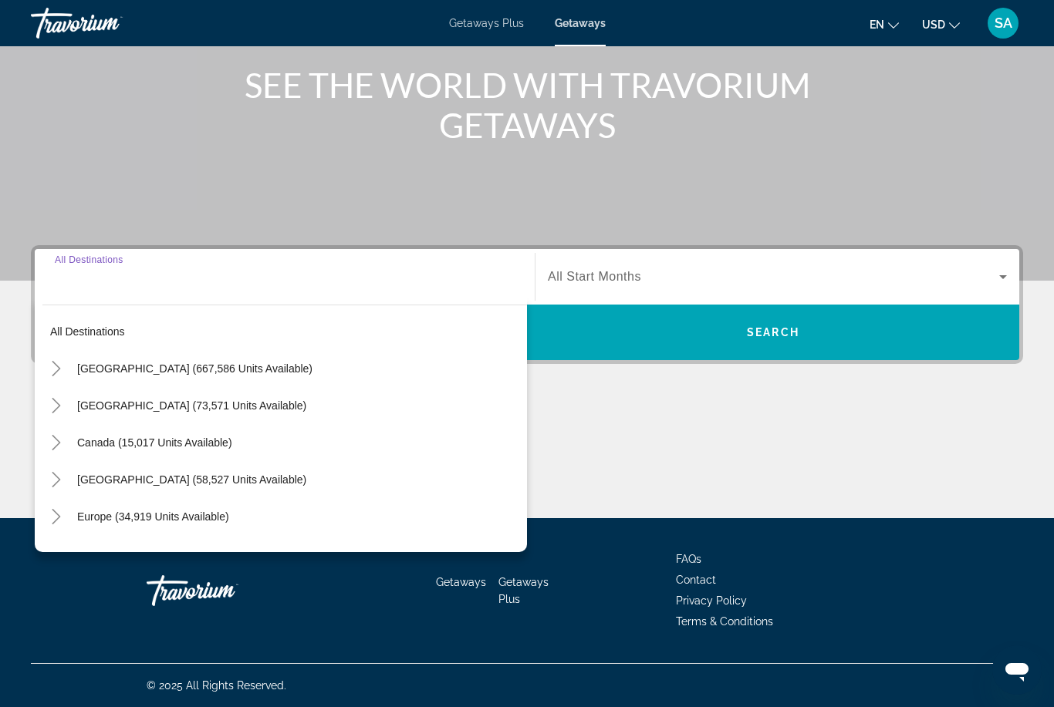
click at [59, 372] on icon "Toggle United States (667,586 units available)" at bounding box center [56, 368] width 15 height 15
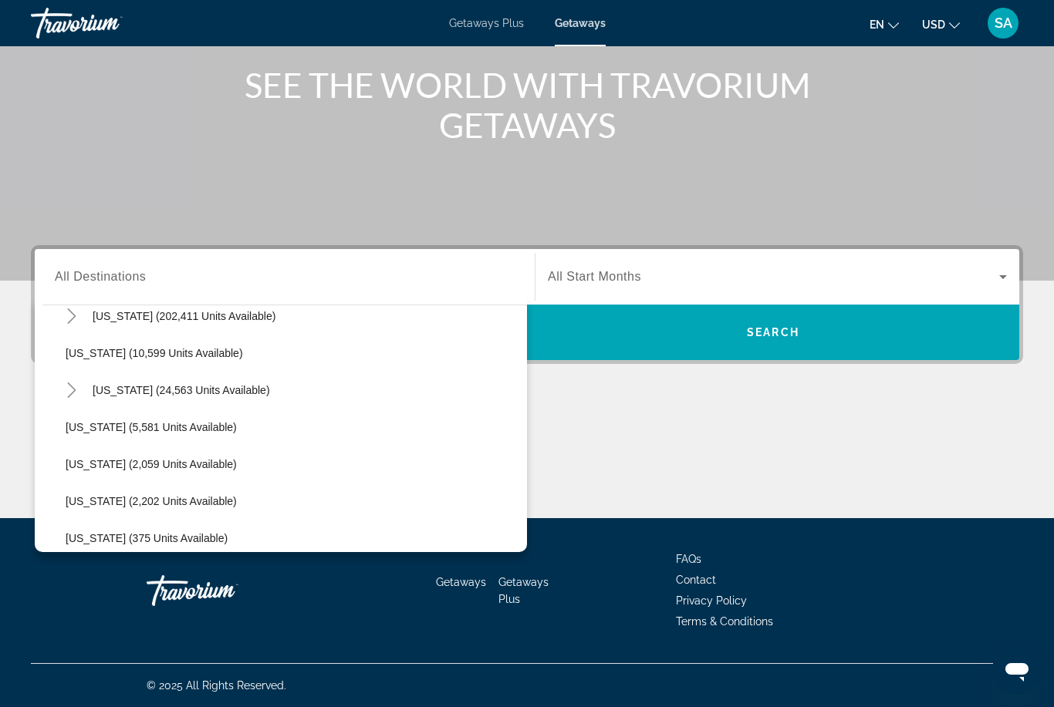
scroll to position [326, 0]
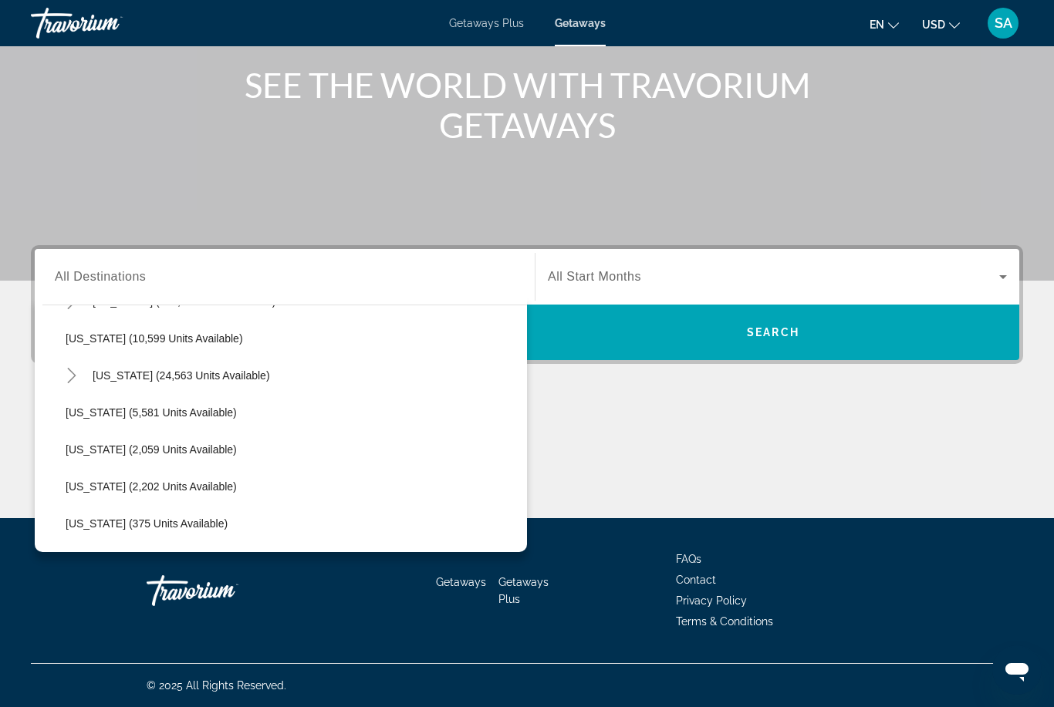
click at [75, 376] on icon "Toggle Hawaii (24,563 units available)" at bounding box center [71, 375] width 8 height 15
click at [107, 524] on span "Oahu (13,111 units available)" at bounding box center [152, 524] width 143 height 12
type input "**********"
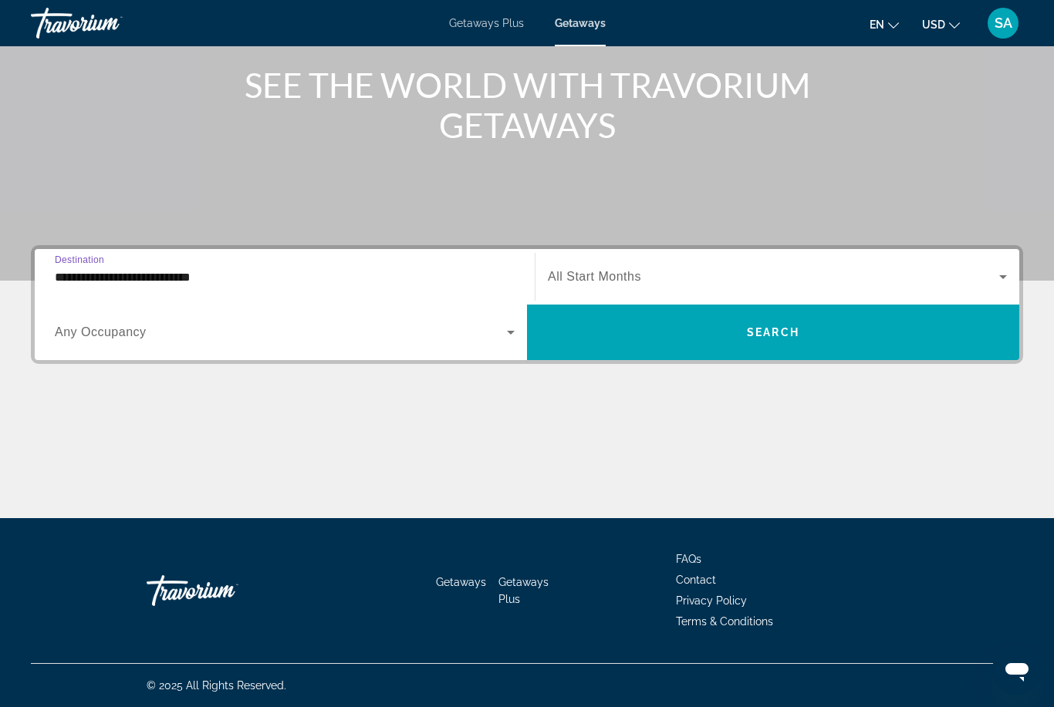
click at [960, 284] on span "Search widget" at bounding box center [773, 277] width 451 height 19
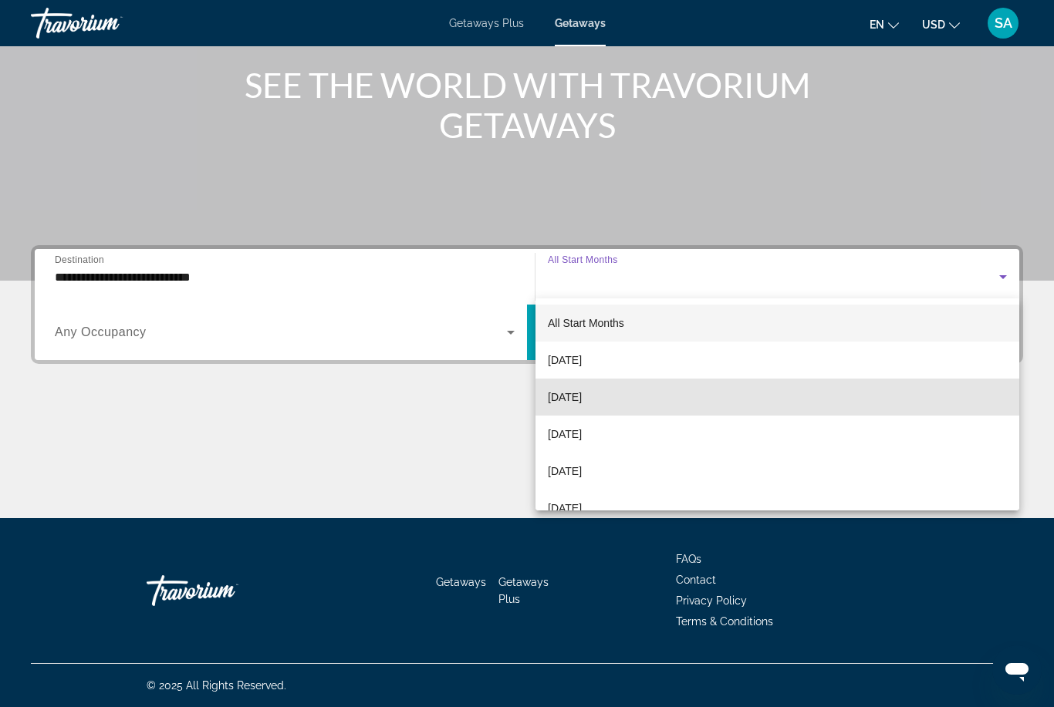
click at [582, 398] on span "October 2025" at bounding box center [565, 397] width 34 height 19
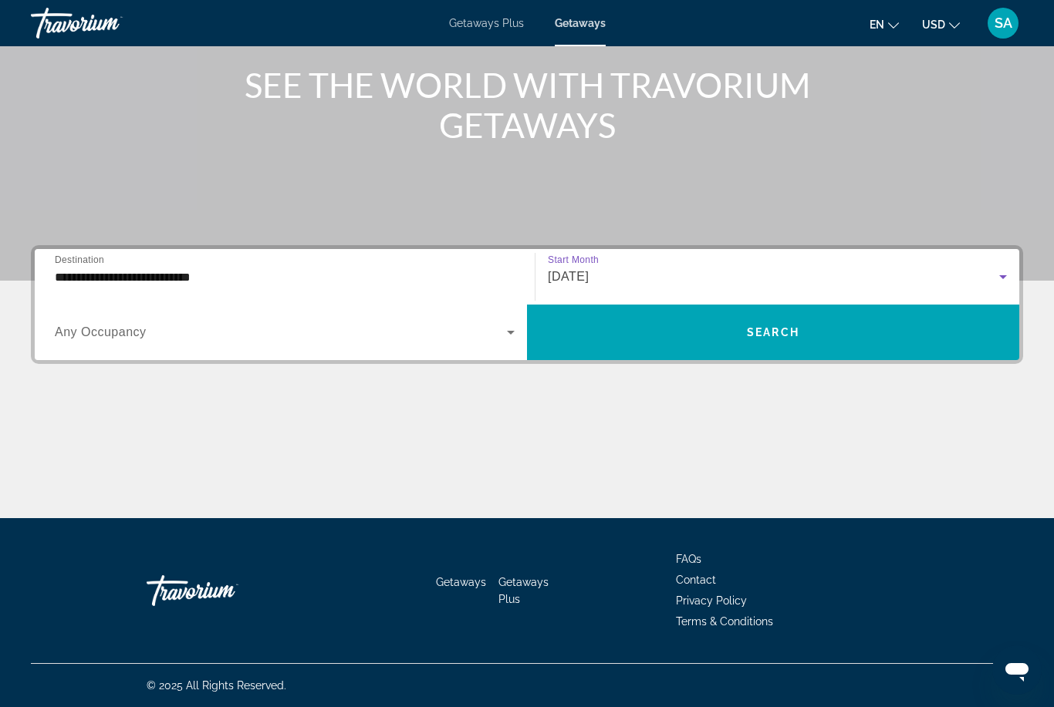
click at [758, 324] on span "Search widget" at bounding box center [773, 332] width 492 height 37
